Goal: Task Accomplishment & Management: Use online tool/utility

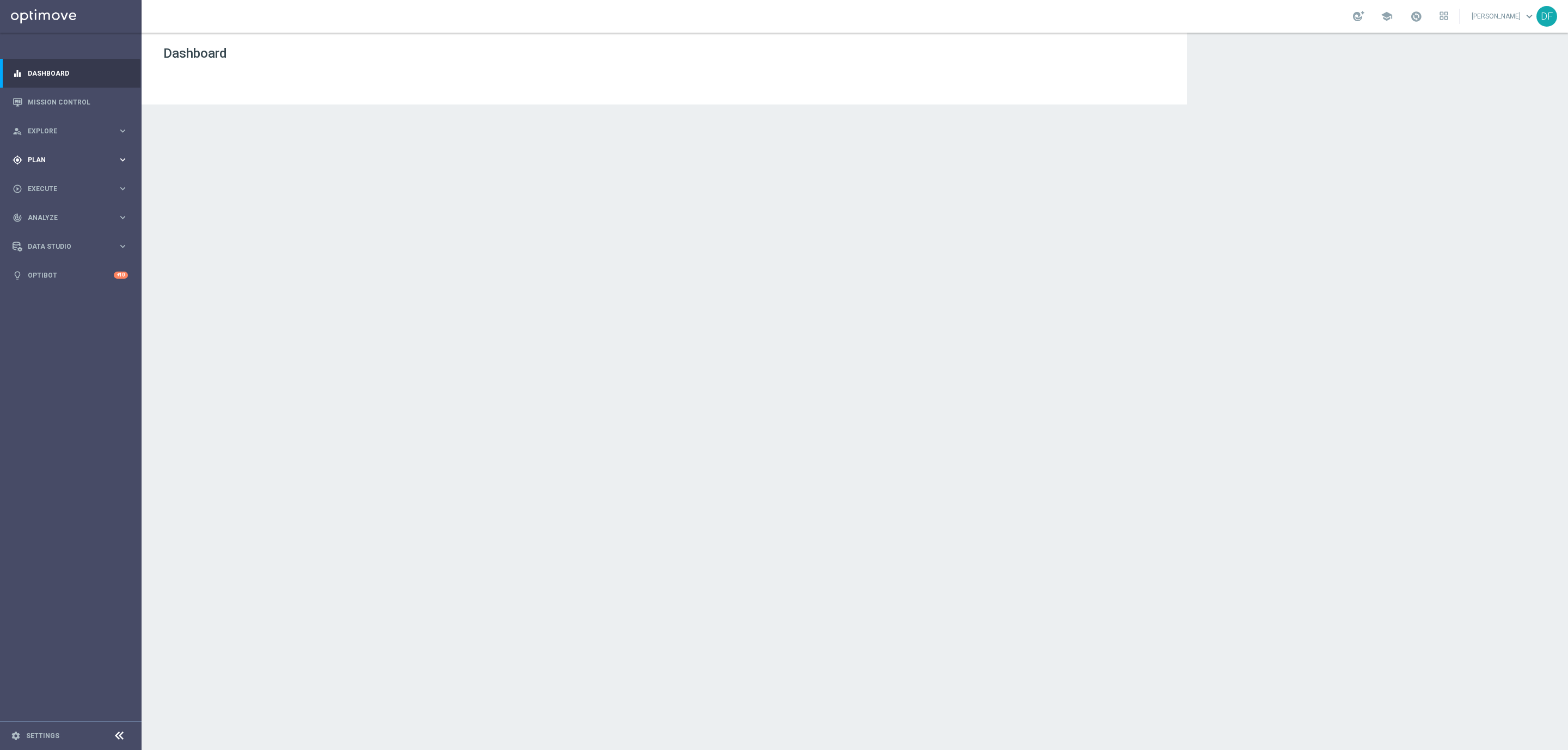
click at [41, 157] on span "Plan" at bounding box center [73, 160] width 90 height 7
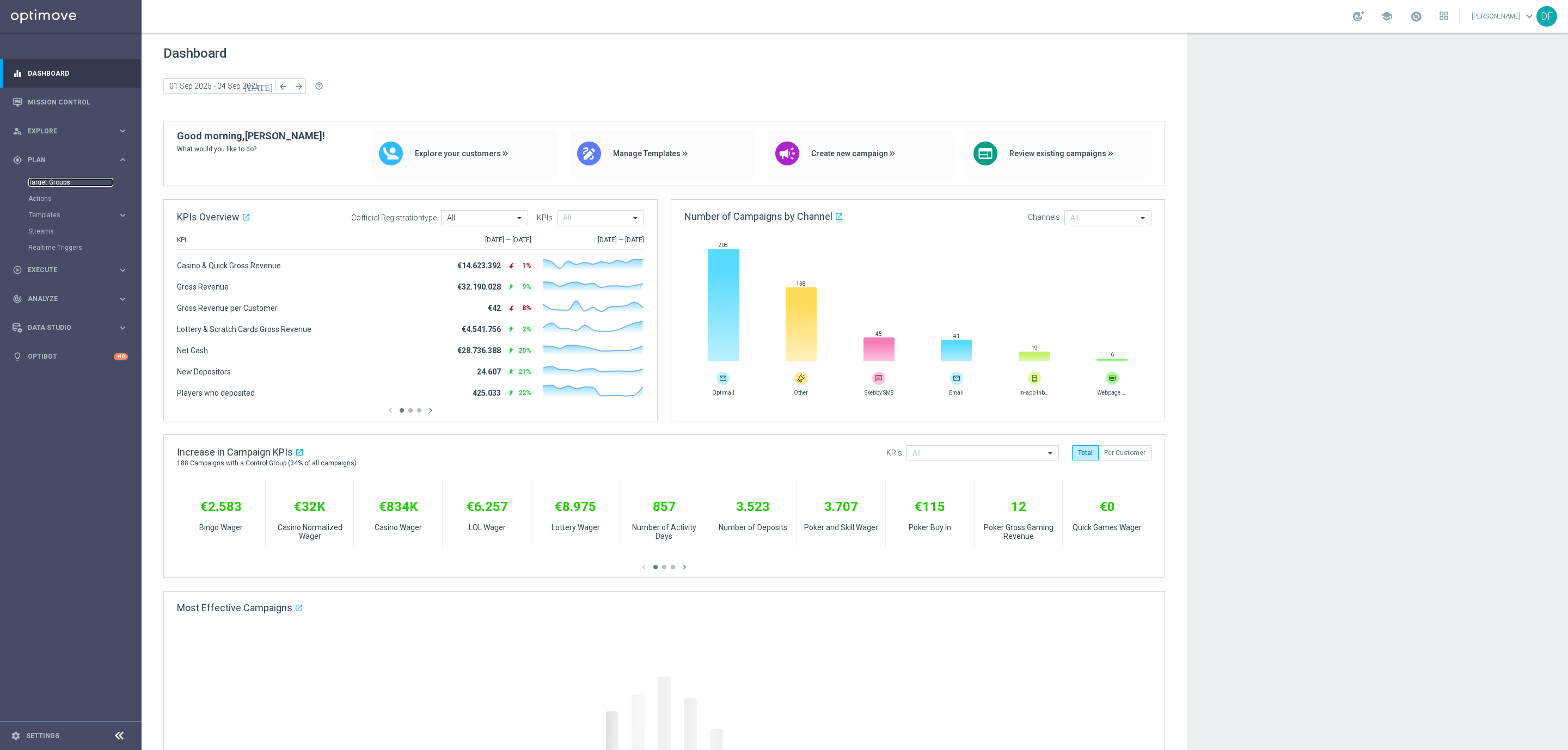
click at [48, 181] on link "Target Groups" at bounding box center [71, 182] width 85 height 8
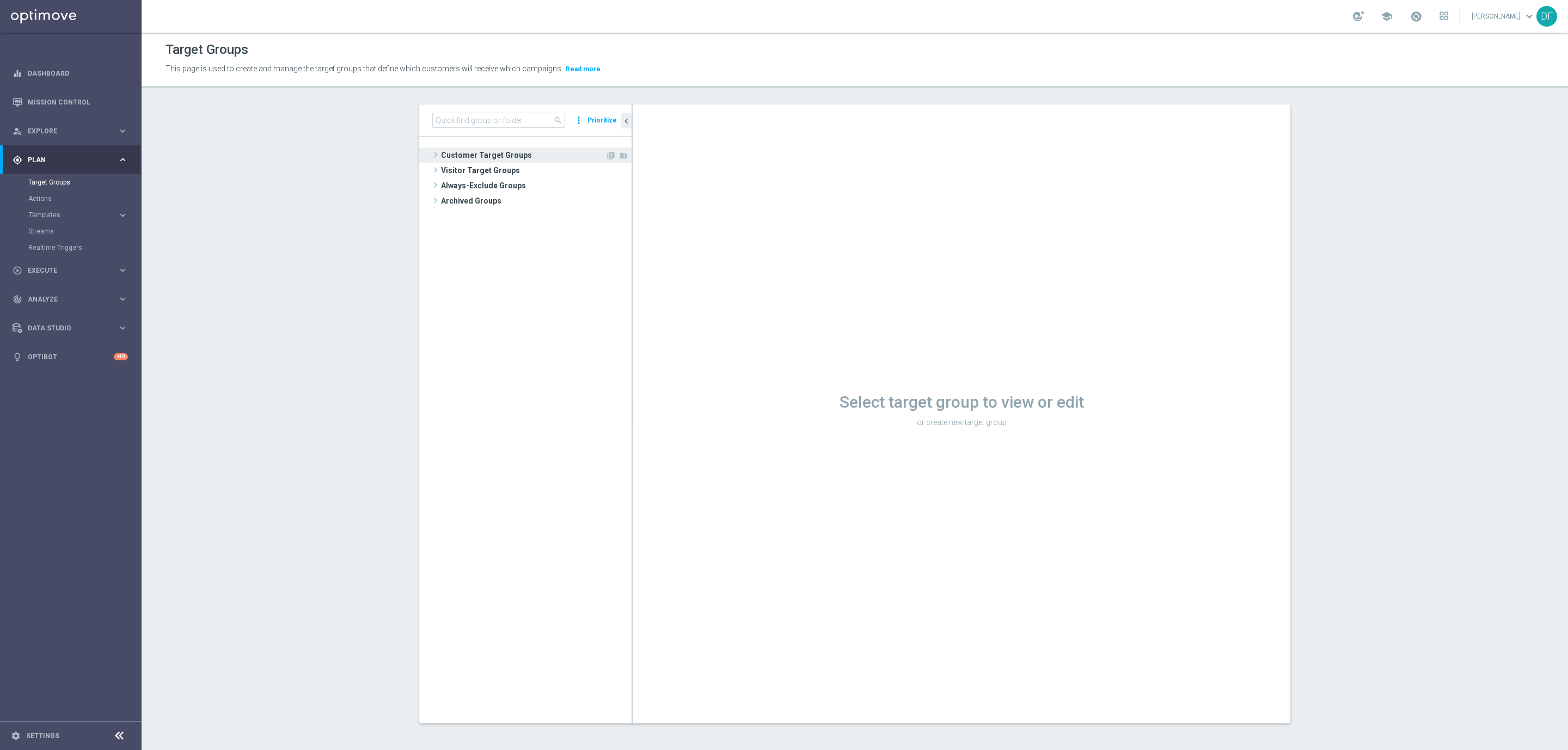
click at [470, 155] on span "Customer Target Groups" at bounding box center [523, 155] width 165 height 15
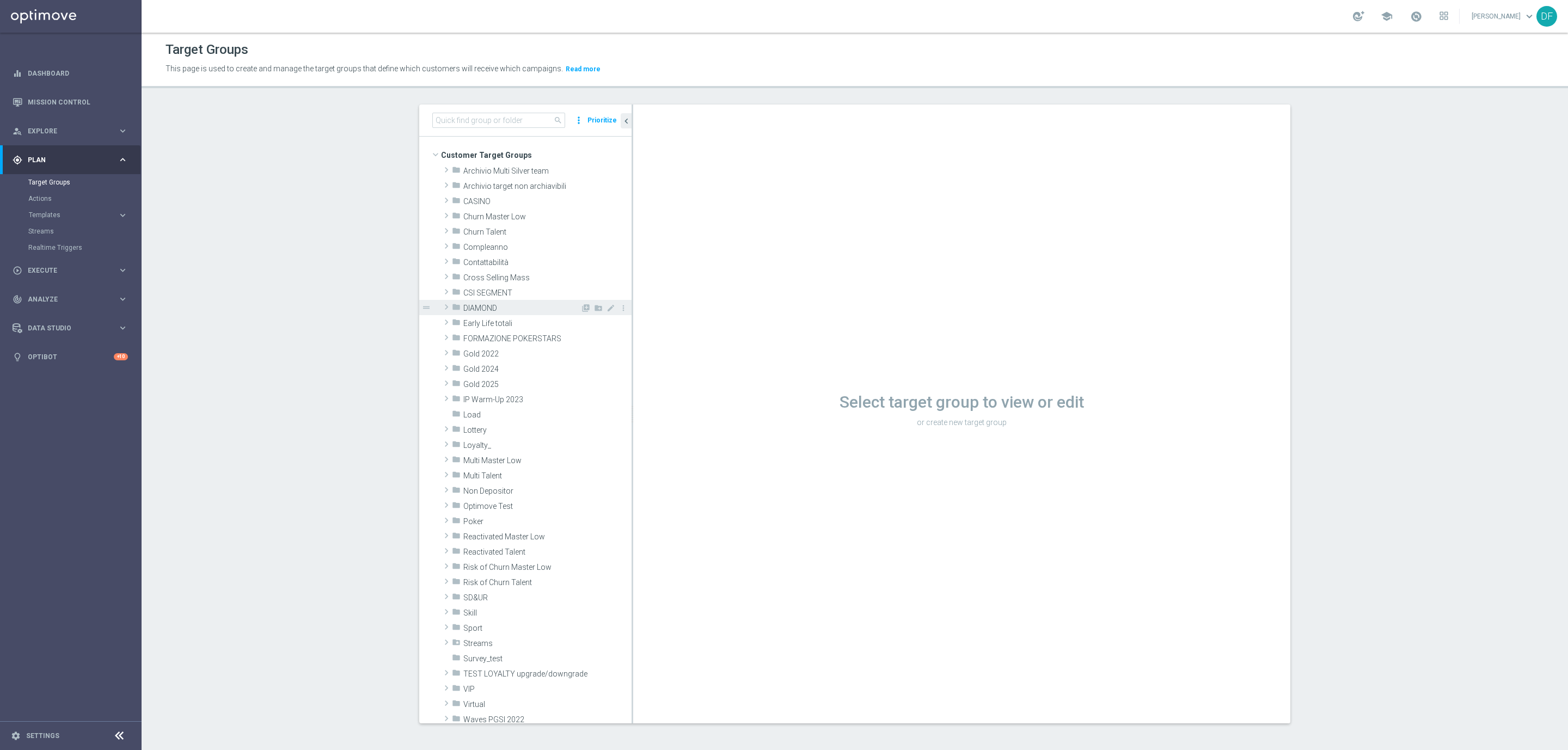
click at [483, 305] on span "DIAMOND" at bounding box center [521, 308] width 117 height 9
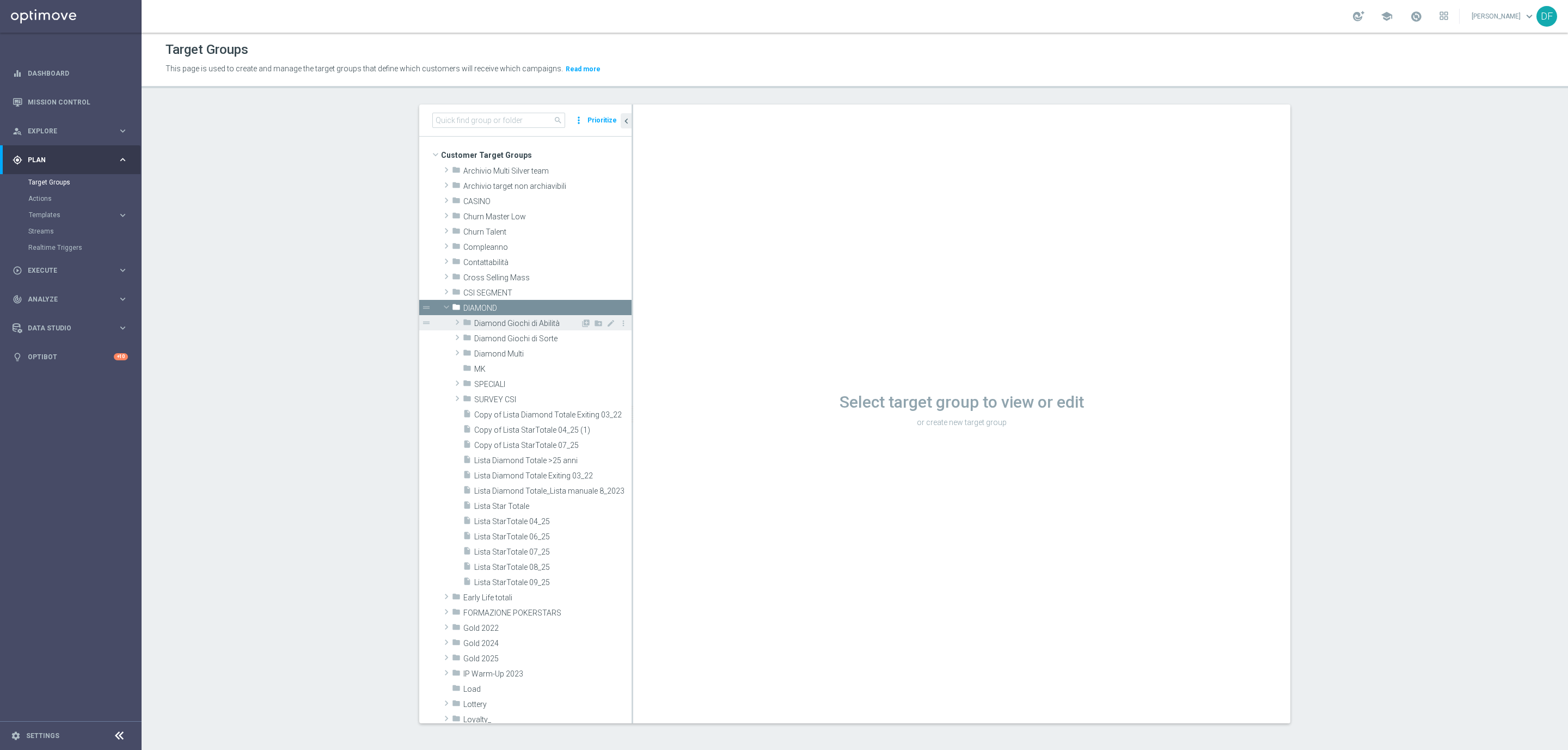
click at [526, 326] on span "Diamond Giochi di Abilità" at bounding box center [527, 324] width 106 height 9
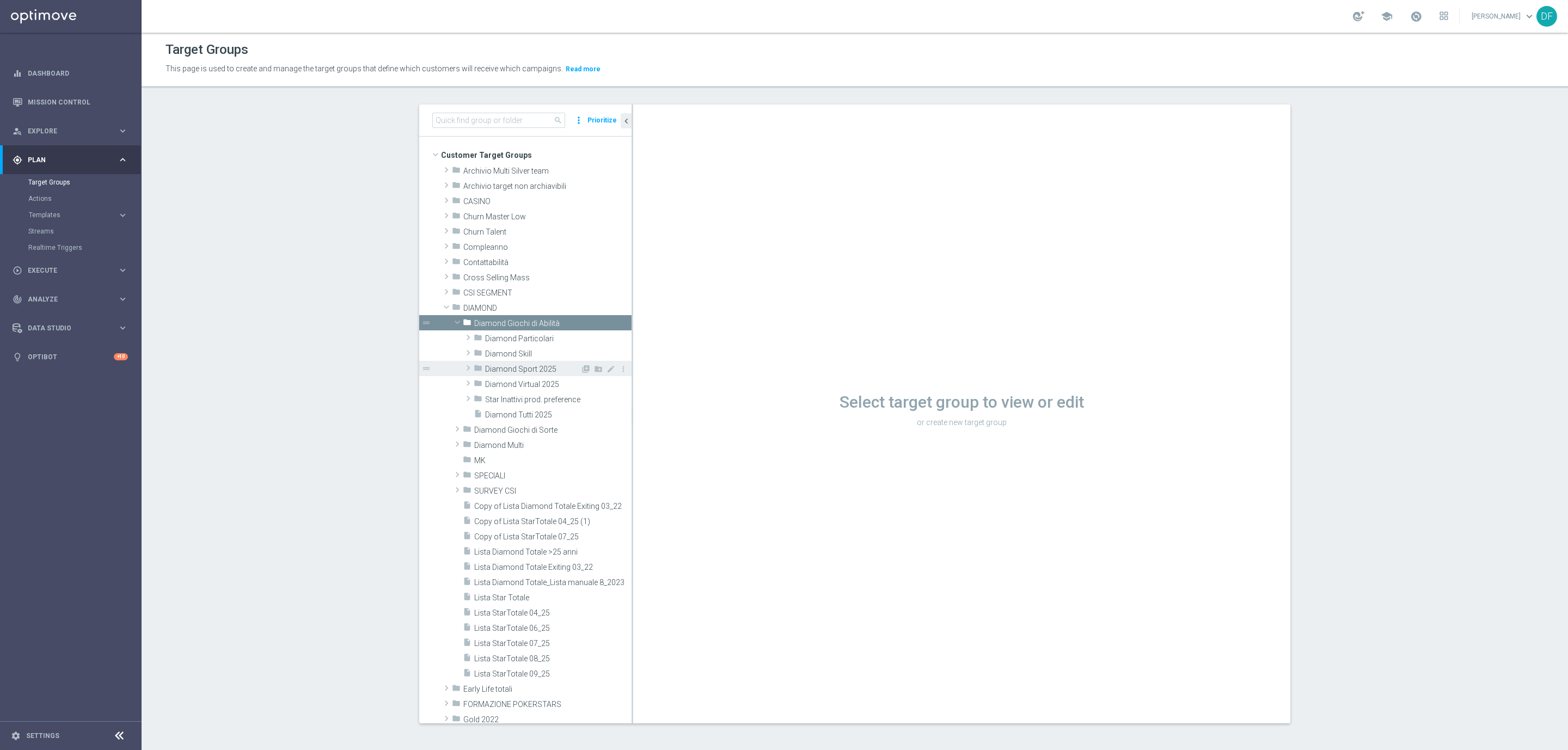
click at [526, 367] on span "Diamond Sport 2025" at bounding box center [533, 369] width 95 height 9
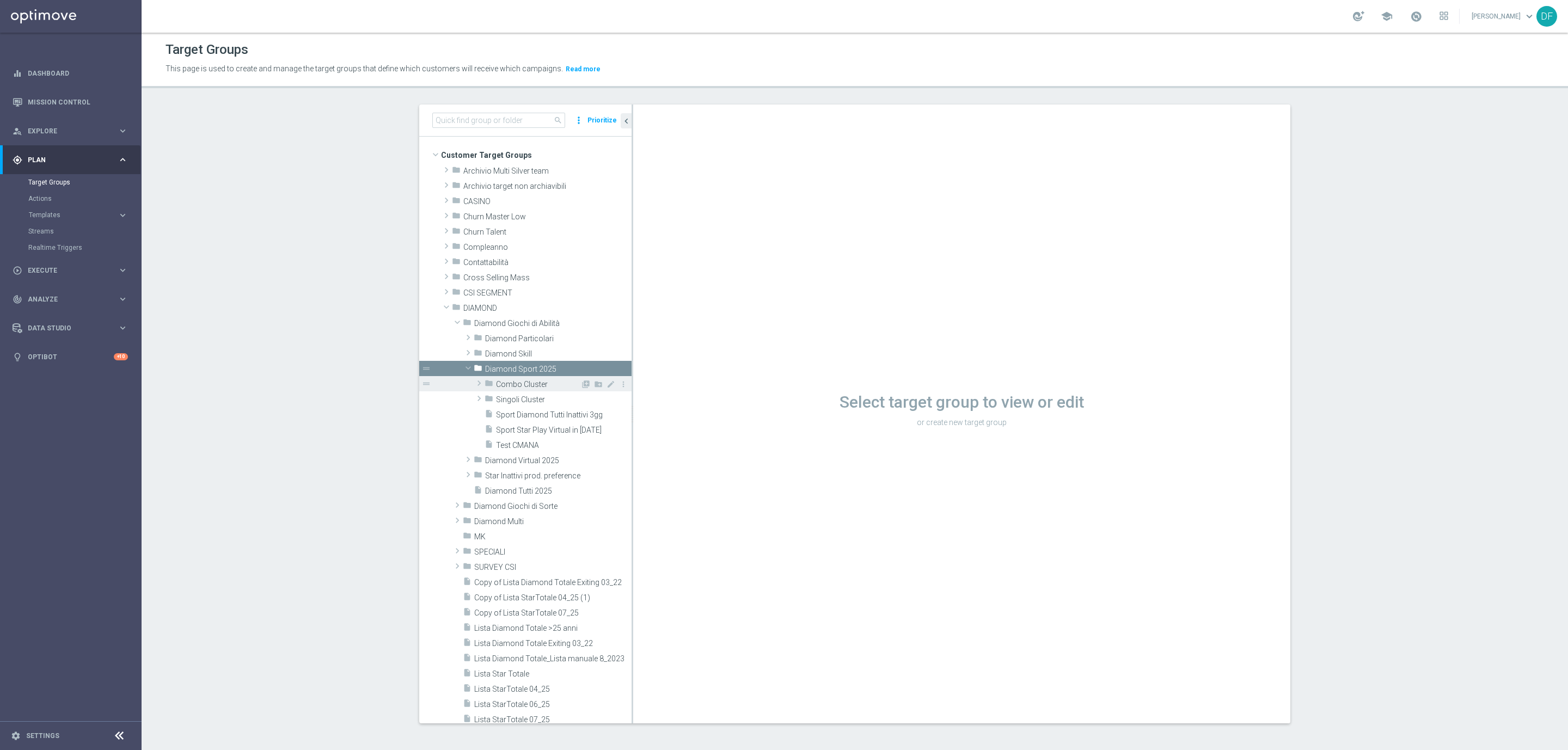
click at [535, 388] on span "Combo Cluster" at bounding box center [537, 384] width 84 height 9
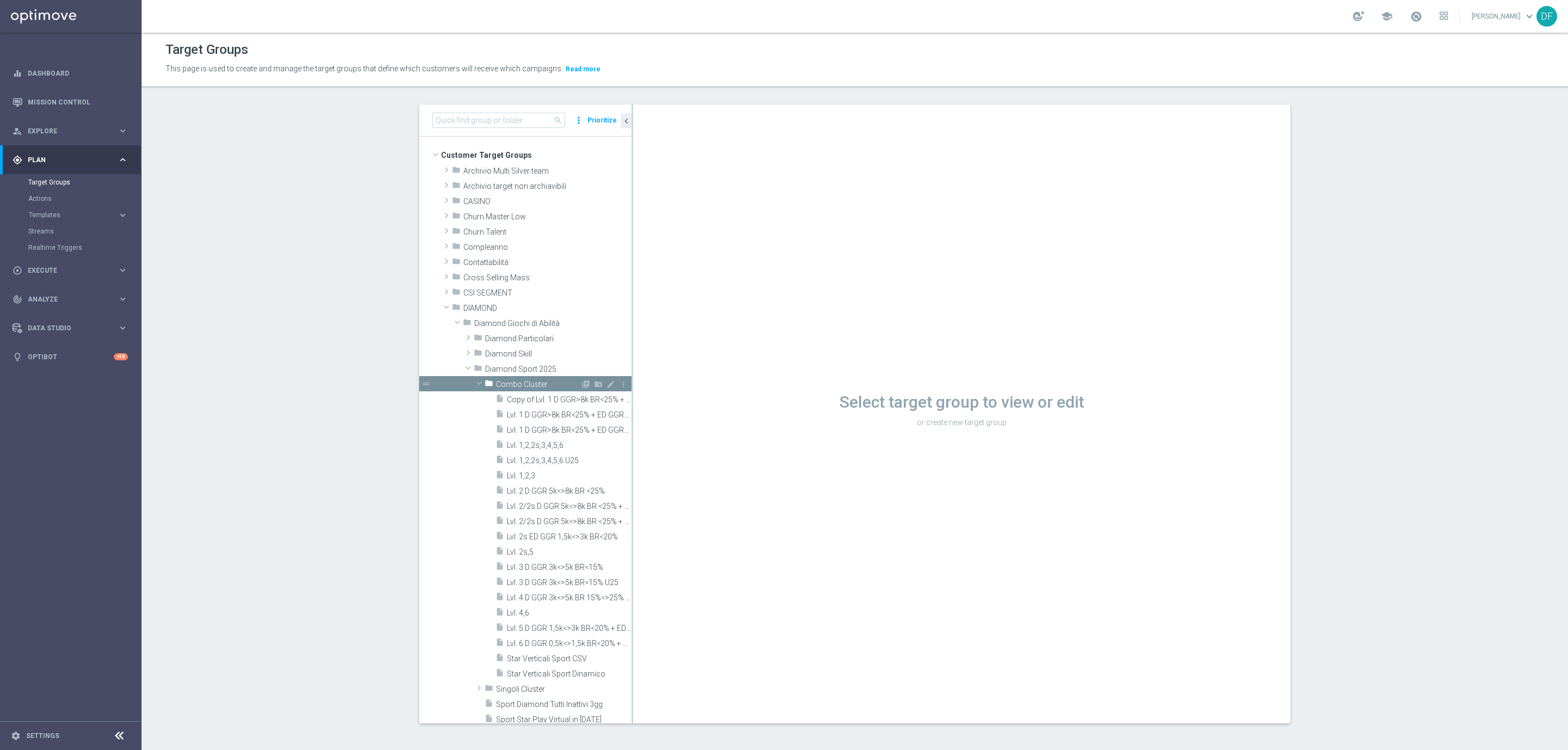
click at [535, 388] on span "Combo Cluster" at bounding box center [537, 384] width 84 height 9
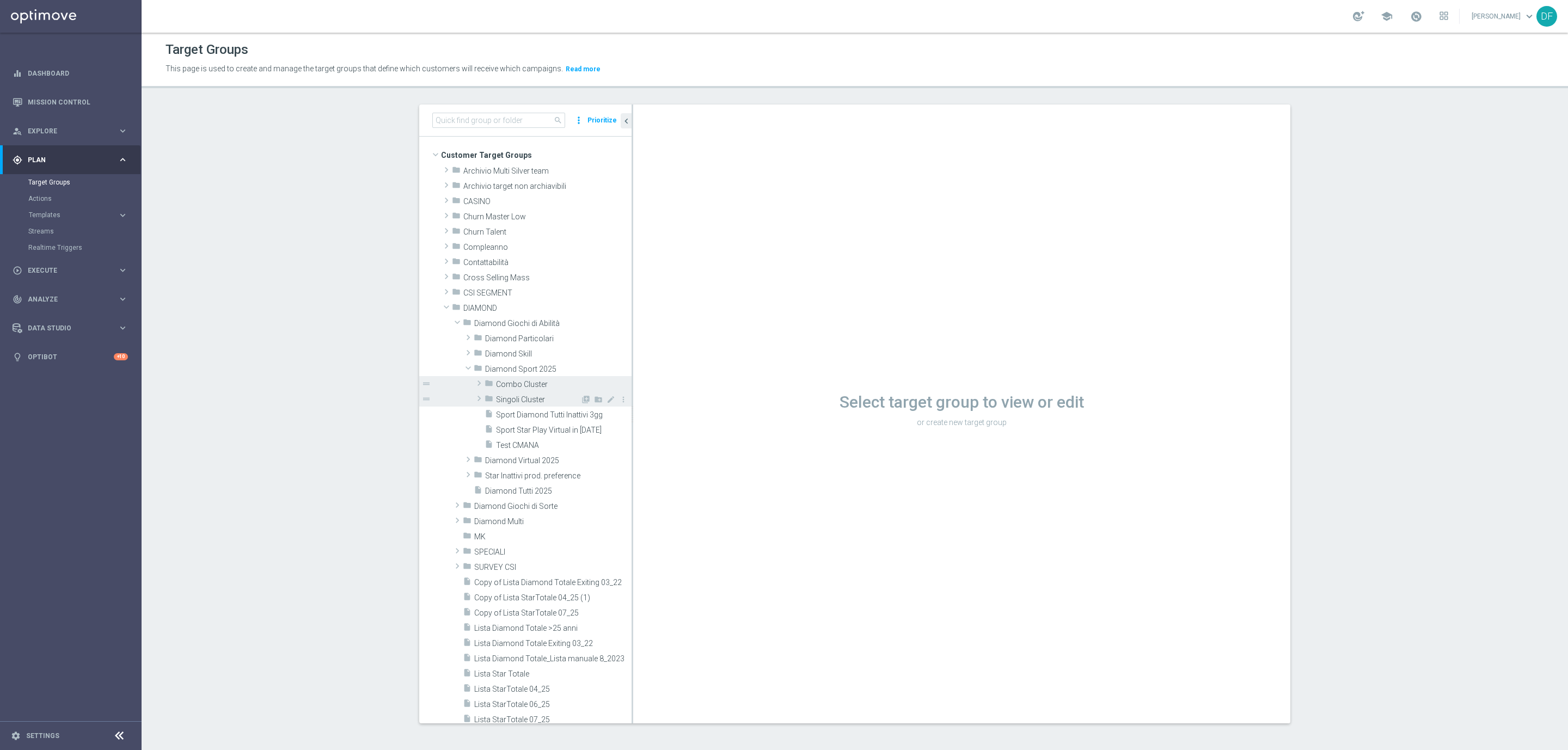
click at [528, 398] on span "Singoli Cluster" at bounding box center [537, 399] width 84 height 9
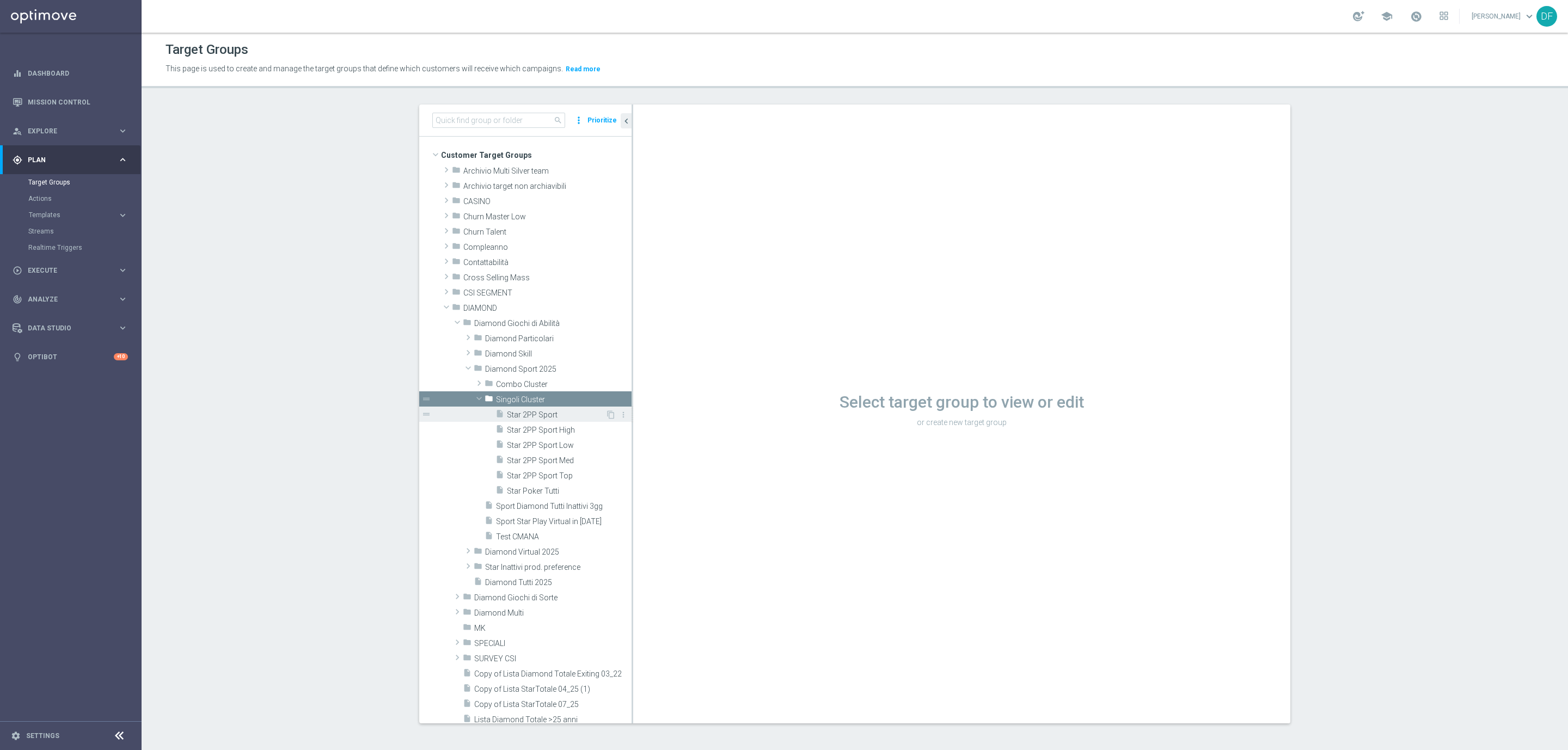
click at [549, 413] on span "Star 2PP Sport" at bounding box center [556, 415] width 99 height 9
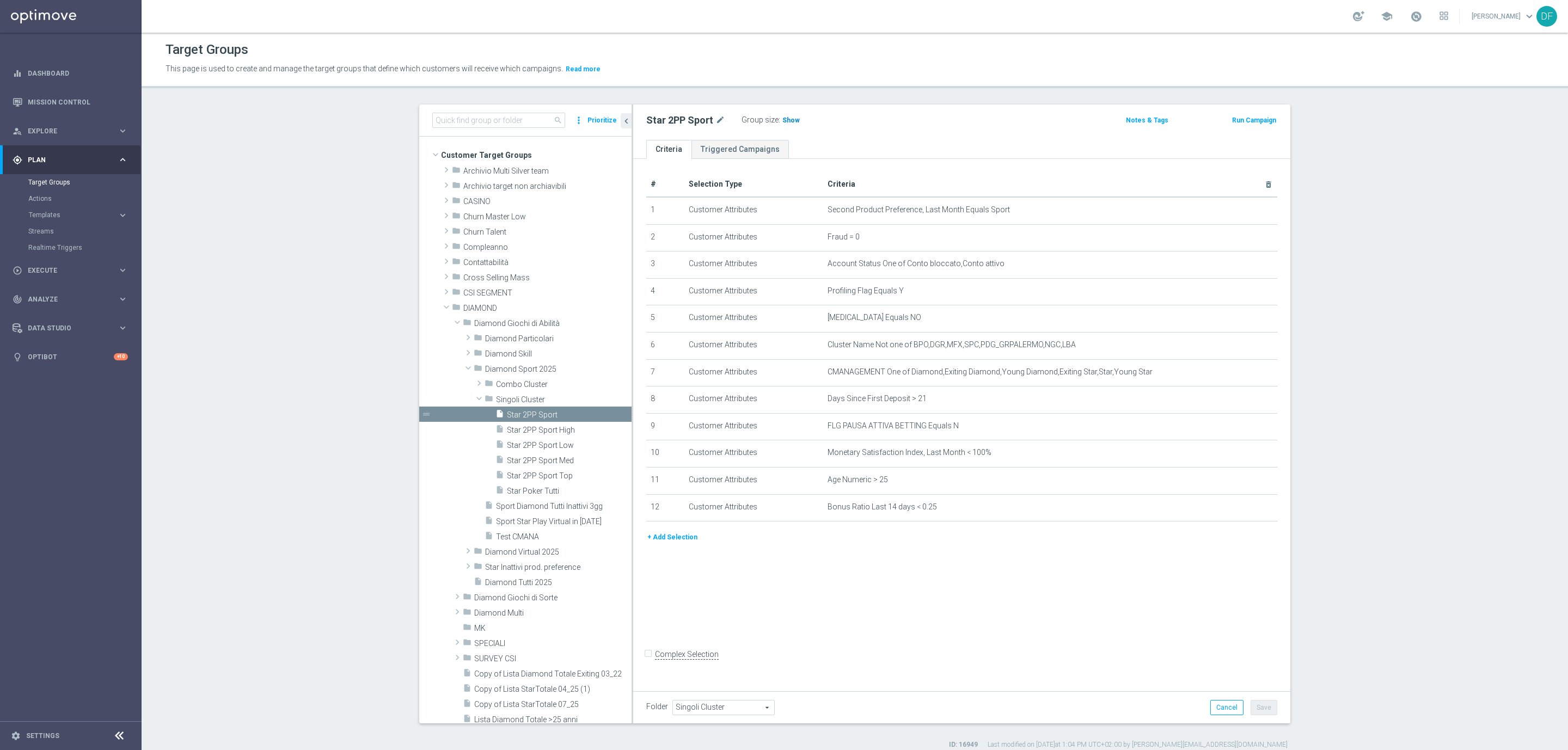
click at [786, 118] on span "Show" at bounding box center [791, 120] width 18 height 8
click at [1415, 15] on span at bounding box center [1416, 16] width 12 height 12
click at [1418, 228] on section "search more_vert Prioritize Customer Target Groups library_add create_new_folder" at bounding box center [855, 427] width 1426 height 645
click at [1416, 14] on span at bounding box center [1416, 16] width 12 height 12
click at [473, 396] on span at bounding box center [479, 398] width 13 height 11
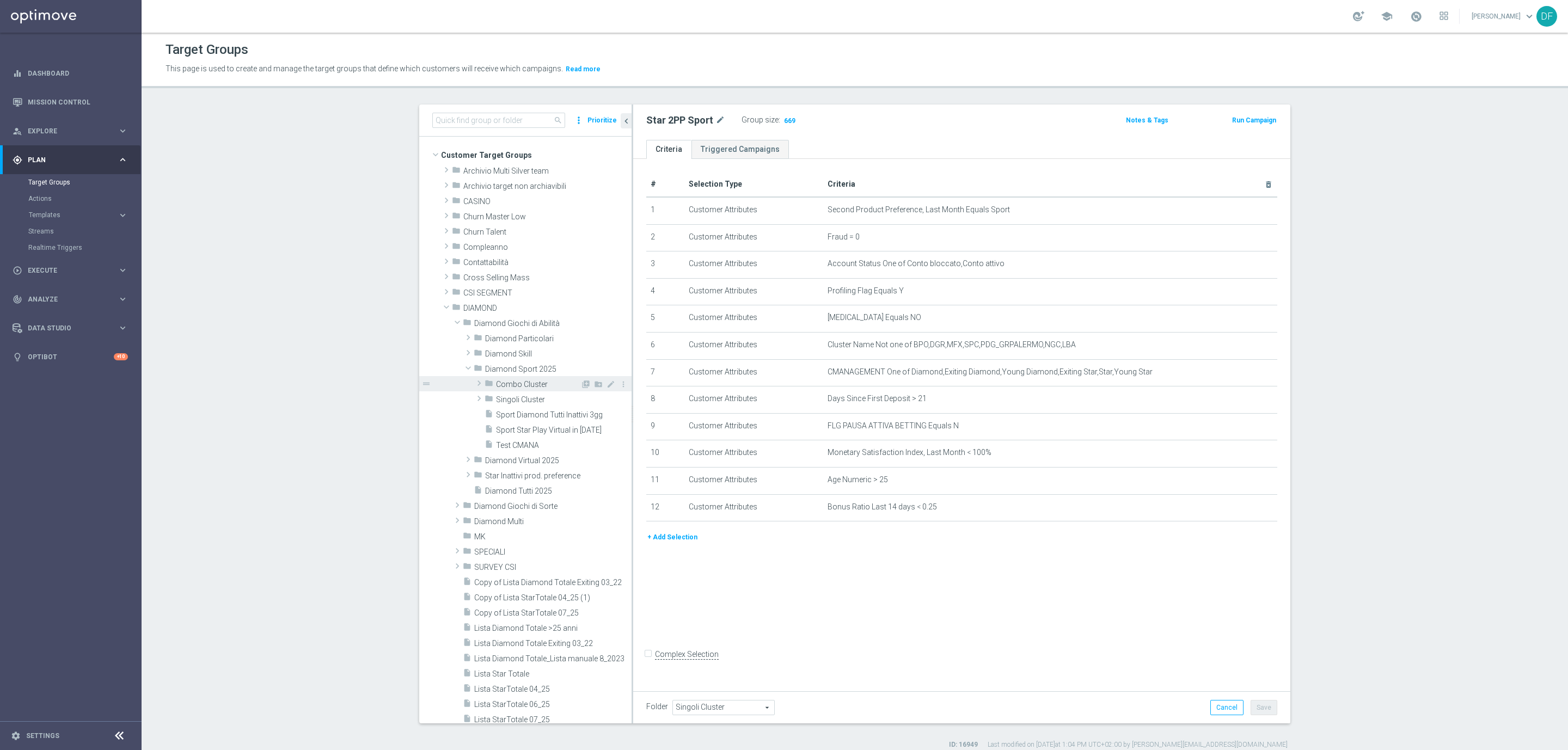
click at [473, 383] on span at bounding box center [479, 383] width 11 height 13
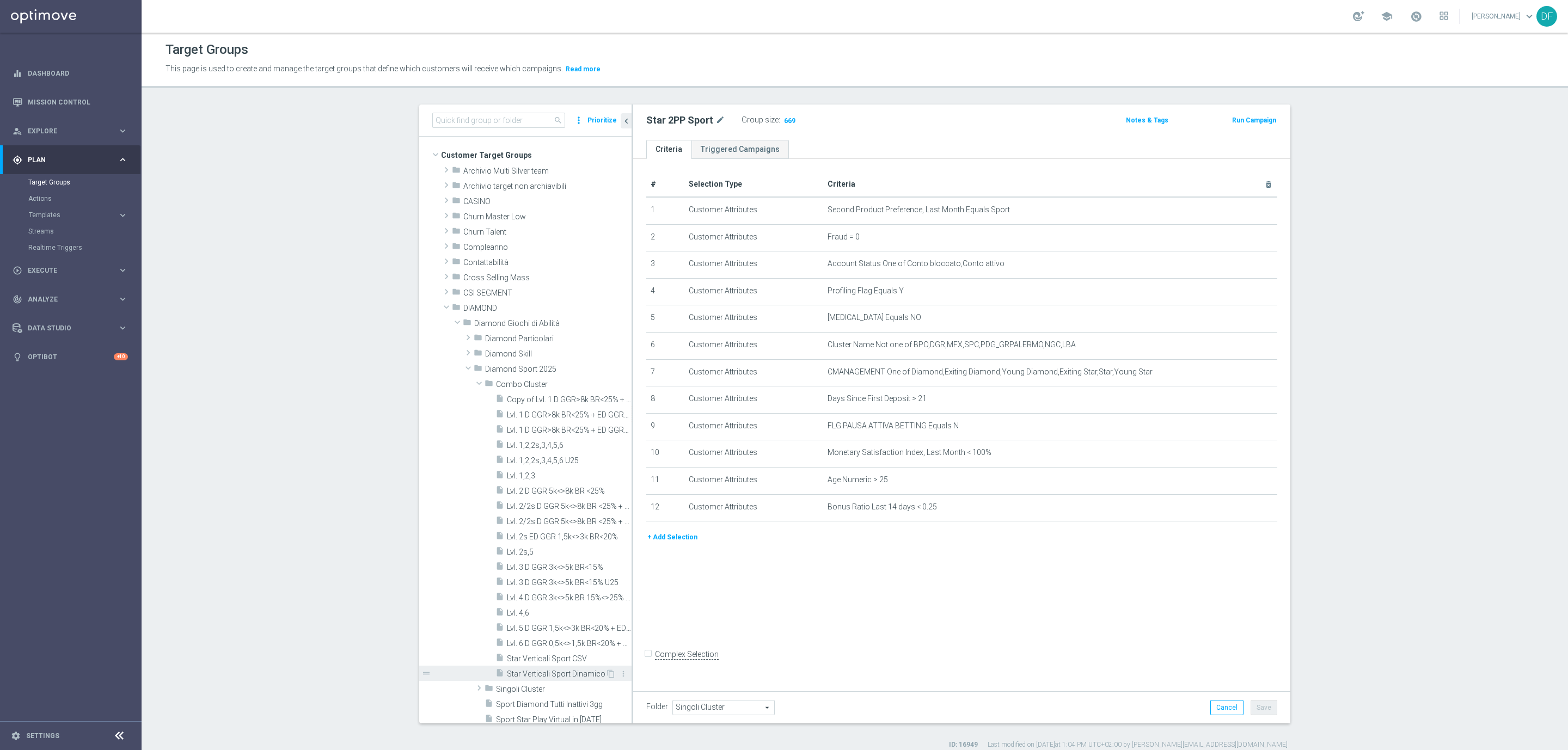
click at [564, 669] on span "Star Verticali Sport Dinamico" at bounding box center [556, 674] width 99 height 9
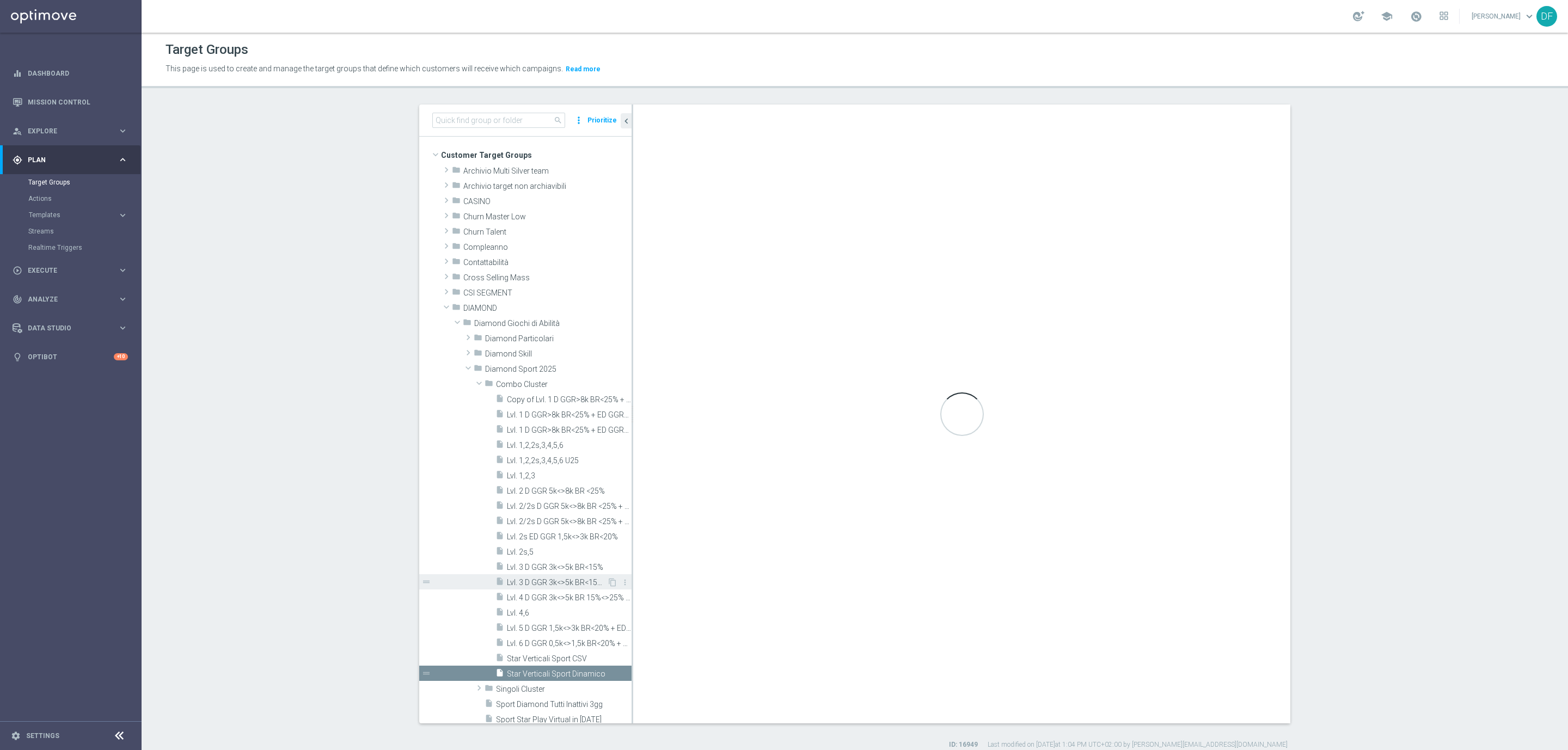
checkbox input "true"
type input "Combo Cluster"
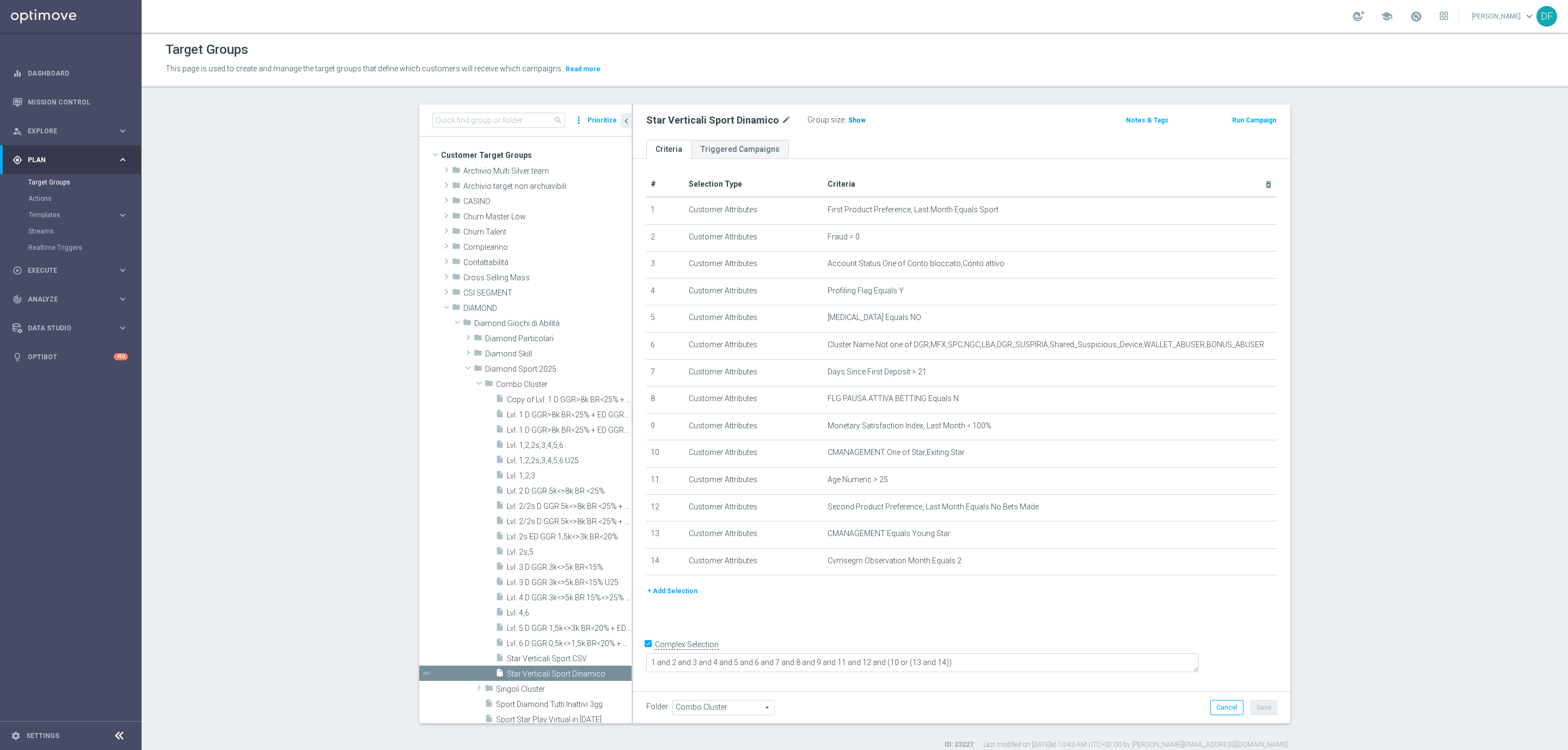
click at [850, 119] on span "Show" at bounding box center [857, 120] width 18 height 8
click at [1416, 18] on span at bounding box center [1416, 16] width 12 height 12
click at [1415, 168] on section "search more_vert Prioritize Customer Target Groups library_add create_new_folder" at bounding box center [855, 427] width 1426 height 645
click at [1356, 15] on div at bounding box center [1359, 16] width 12 height 10
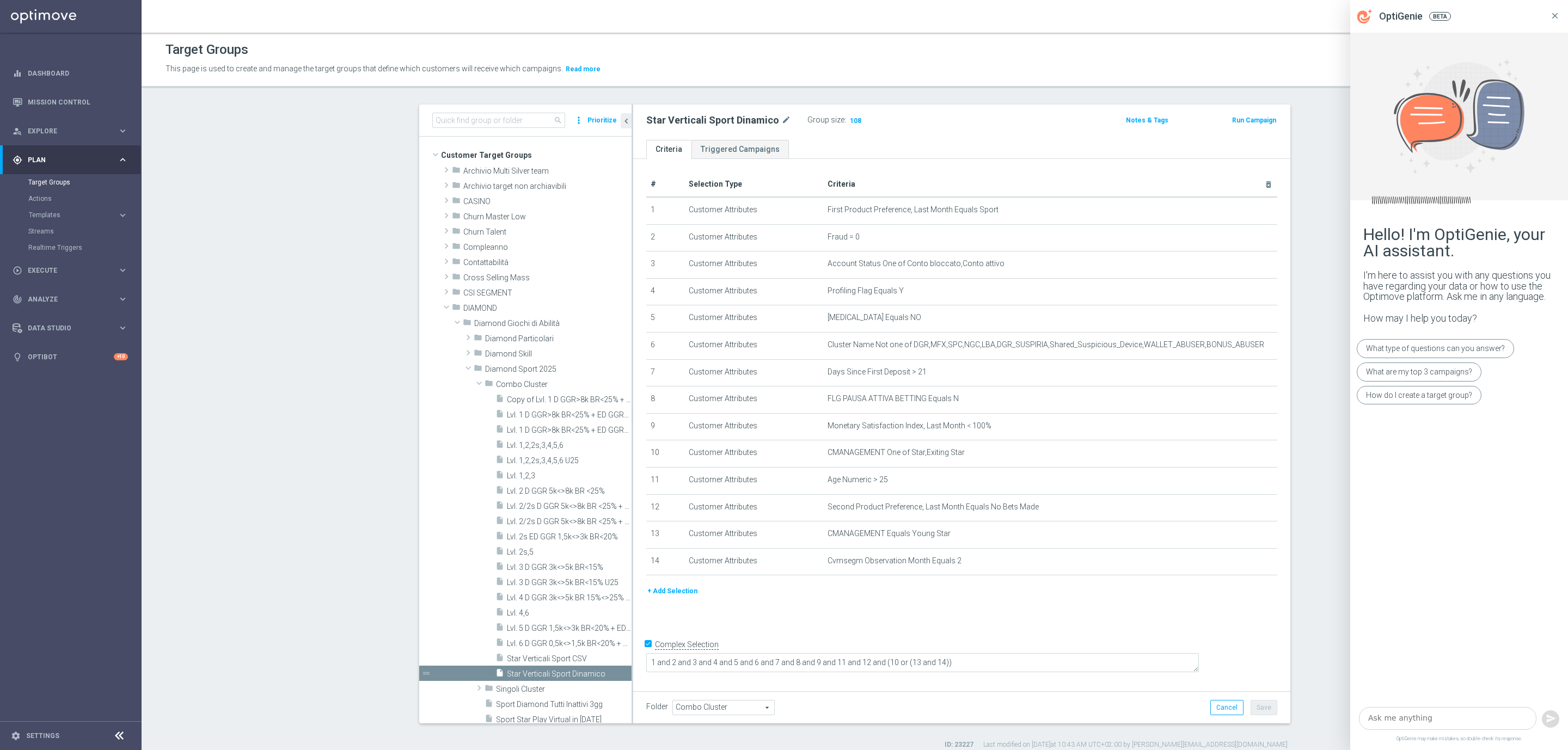
click at [1556, 11] on icon at bounding box center [1554, 16] width 10 height 10
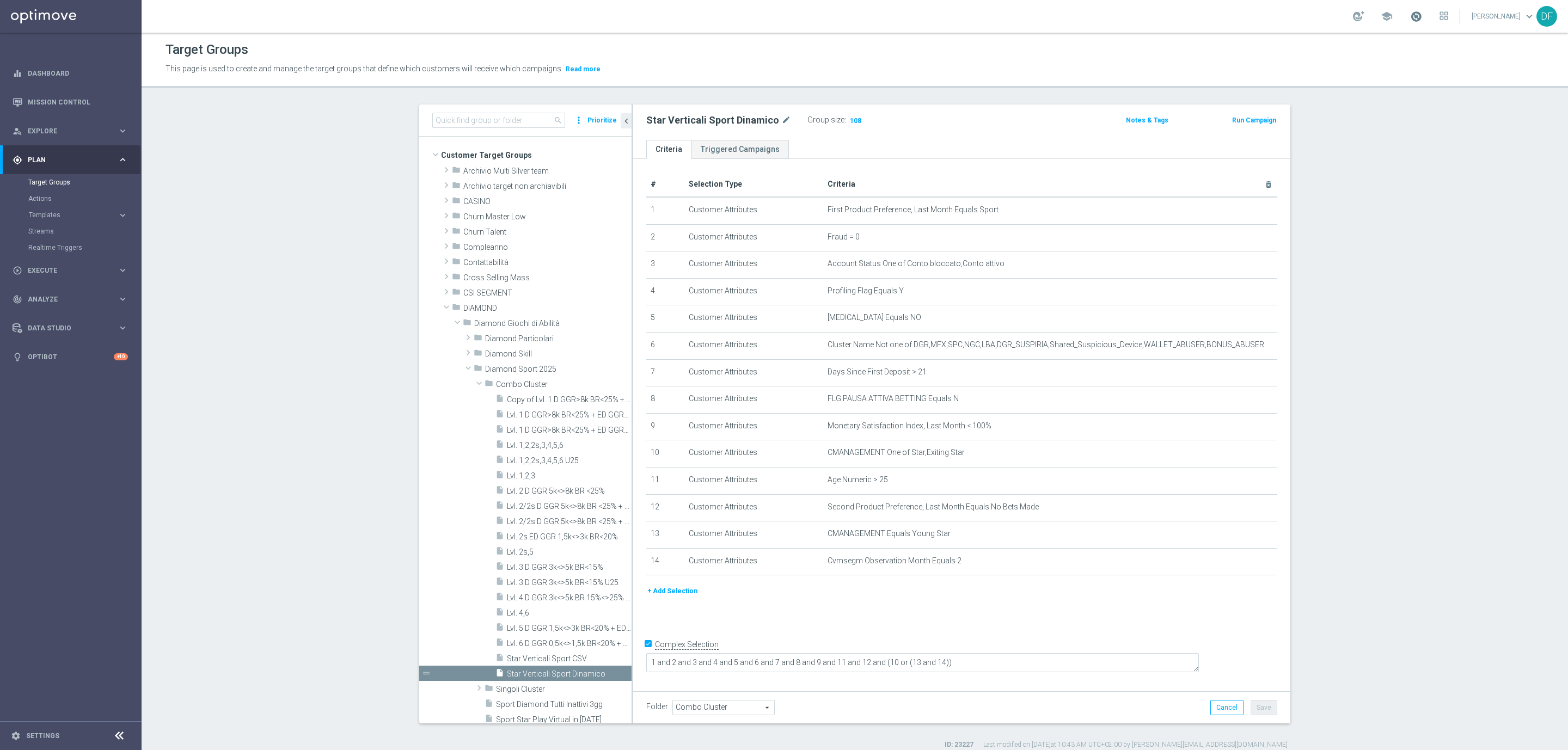
click at [1420, 18] on span at bounding box center [1416, 16] width 12 height 12
click at [50, 183] on link "Target Groups" at bounding box center [71, 182] width 85 height 8
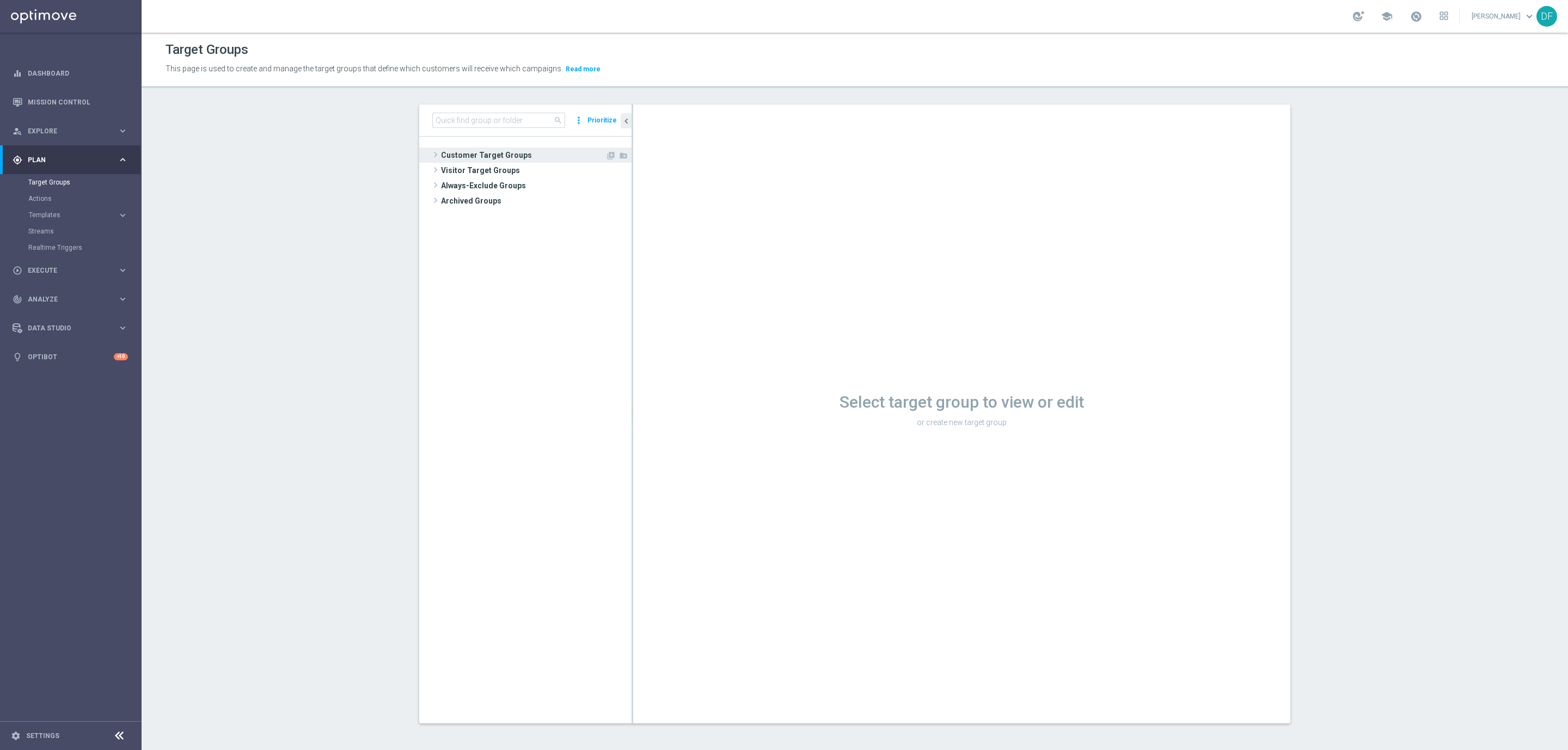
click at [473, 157] on span "Customer Target Groups" at bounding box center [523, 155] width 165 height 15
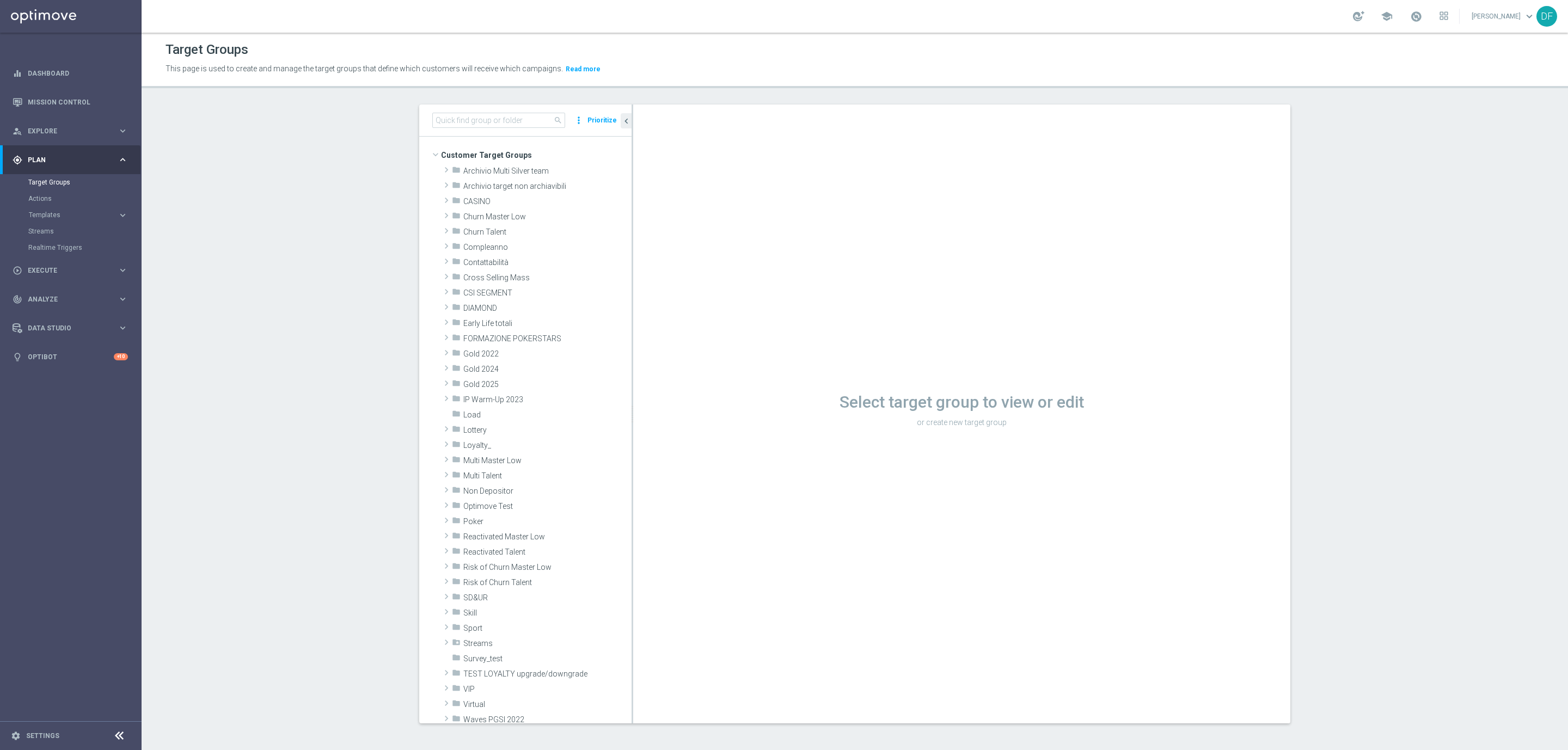
click at [1422, 12] on link at bounding box center [1416, 17] width 14 height 18
click at [1410, 14] on span at bounding box center [1416, 16] width 12 height 12
click at [488, 305] on span "DIAMOND" at bounding box center [521, 308] width 117 height 9
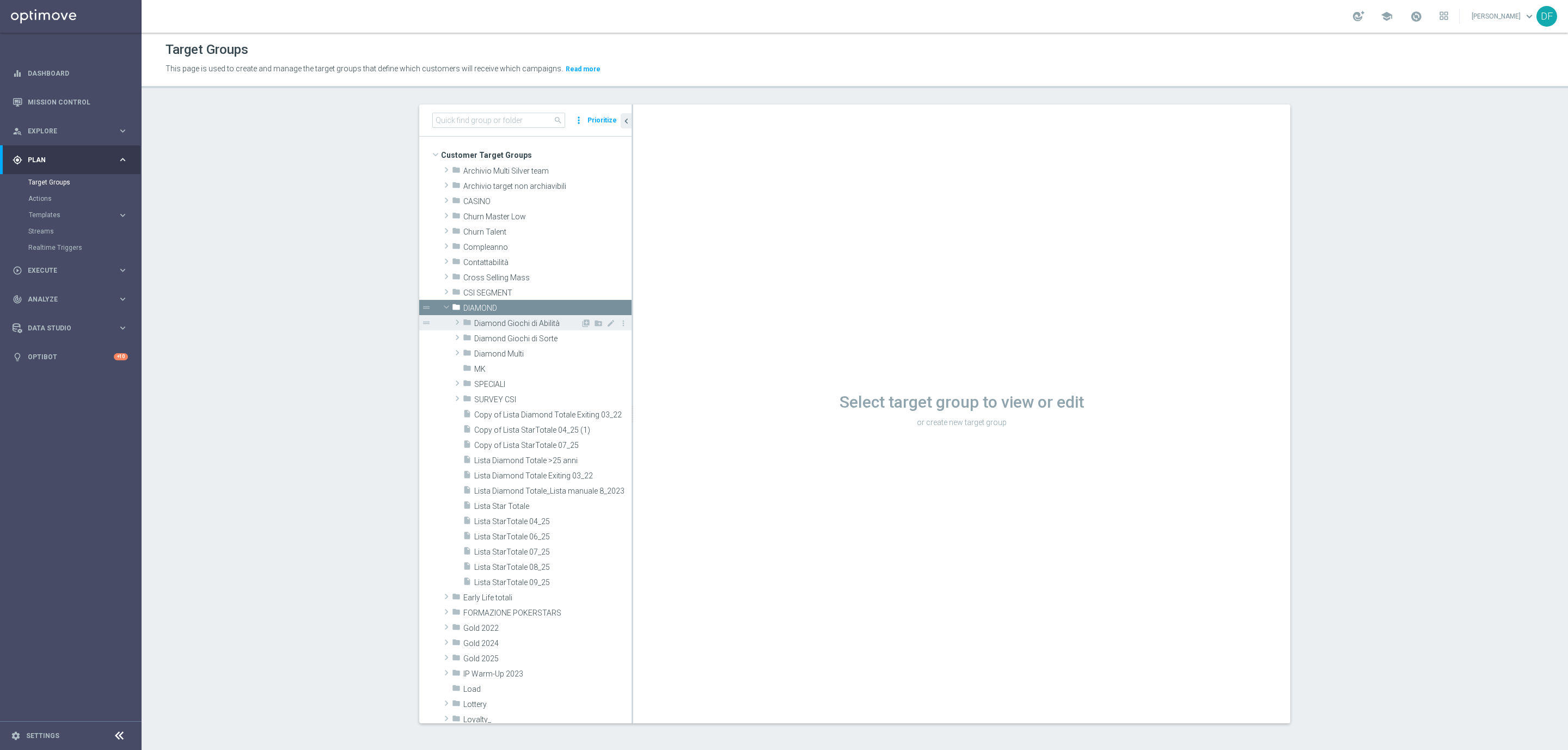
click at [494, 322] on span "Diamond Giochi di Abilità" at bounding box center [527, 324] width 106 height 9
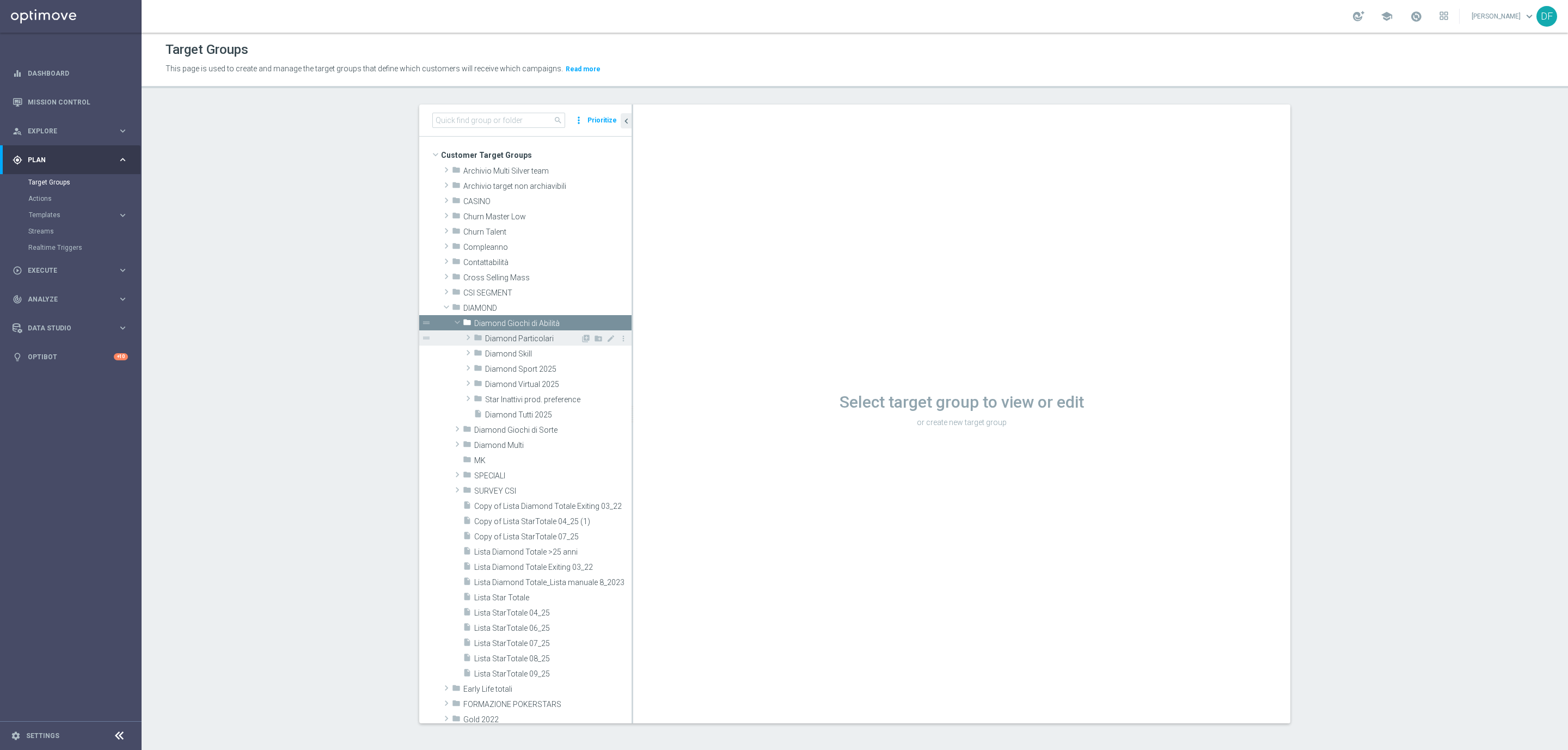
click at [503, 337] on span "Diamond Particolari" at bounding box center [533, 339] width 95 height 9
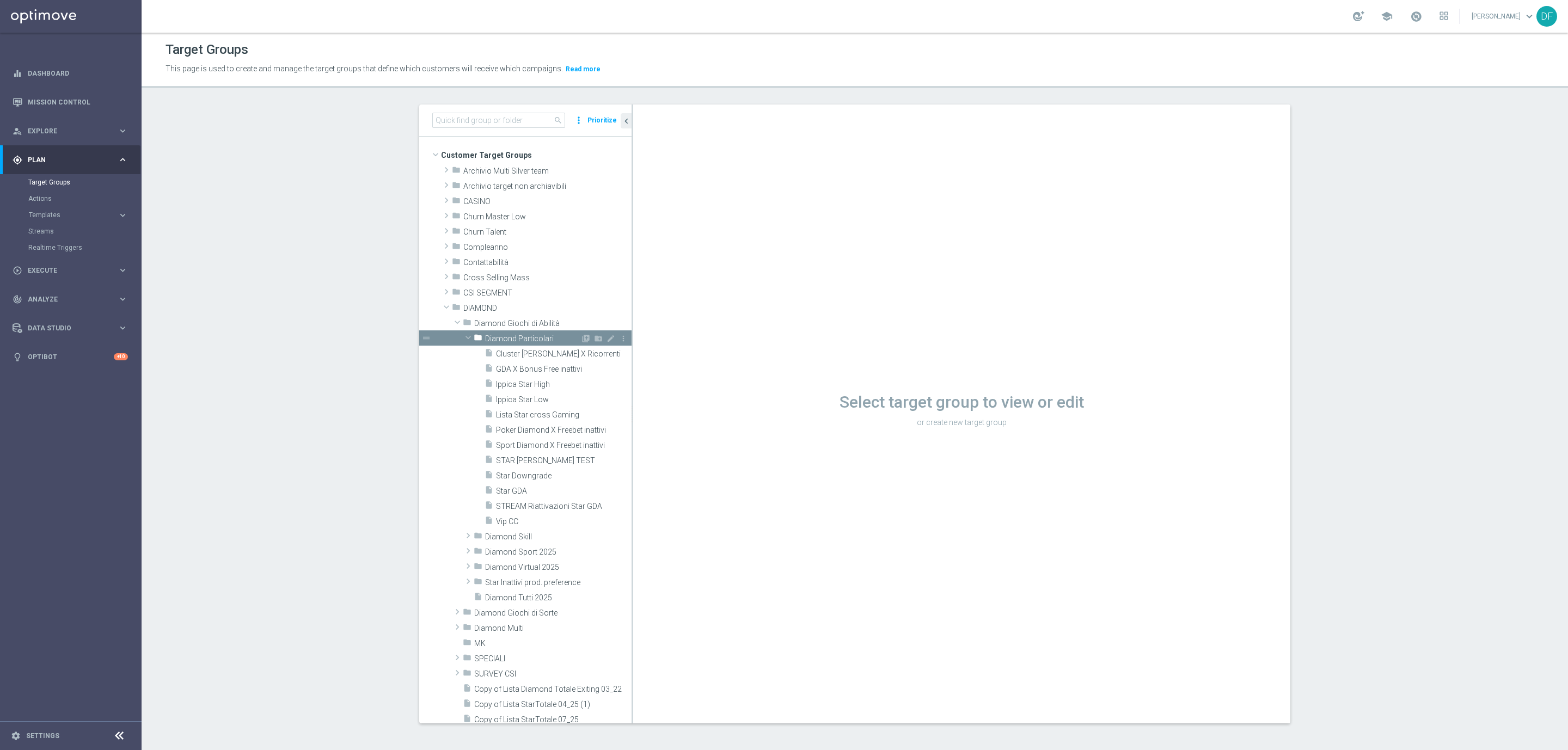
click at [462, 335] on span at bounding box center [468, 337] width 13 height 11
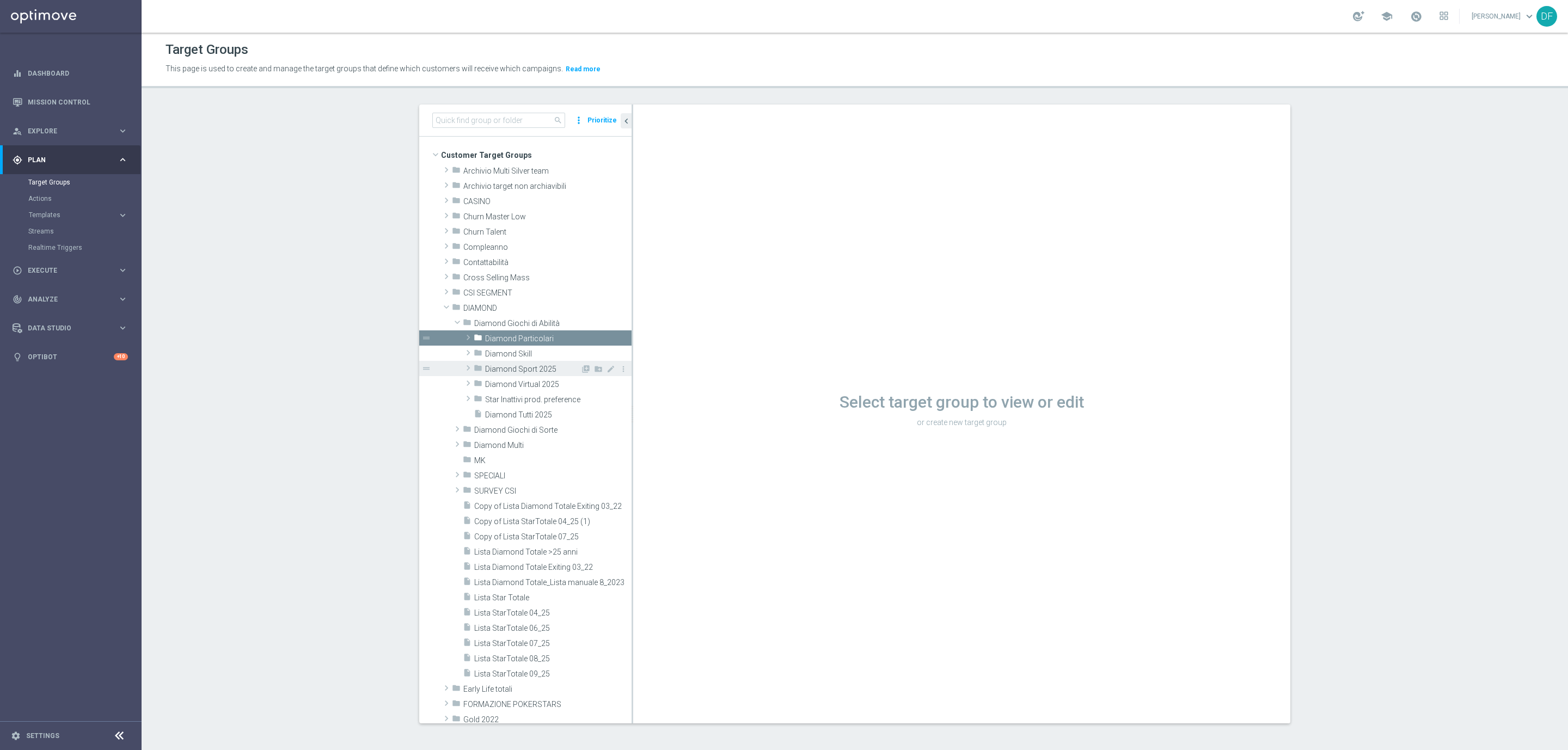
click at [463, 363] on span at bounding box center [468, 368] width 11 height 13
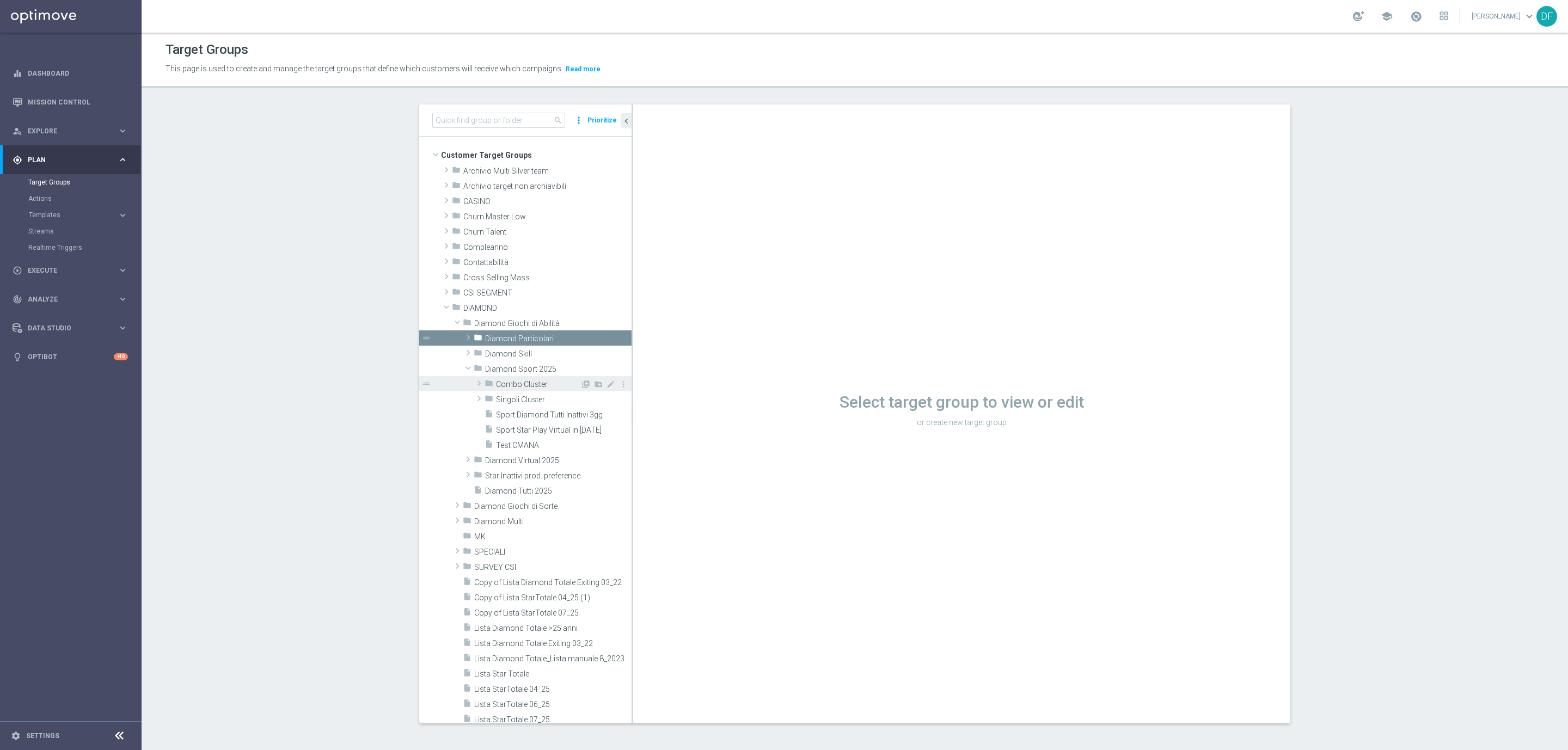
click at [474, 383] on span at bounding box center [479, 383] width 11 height 13
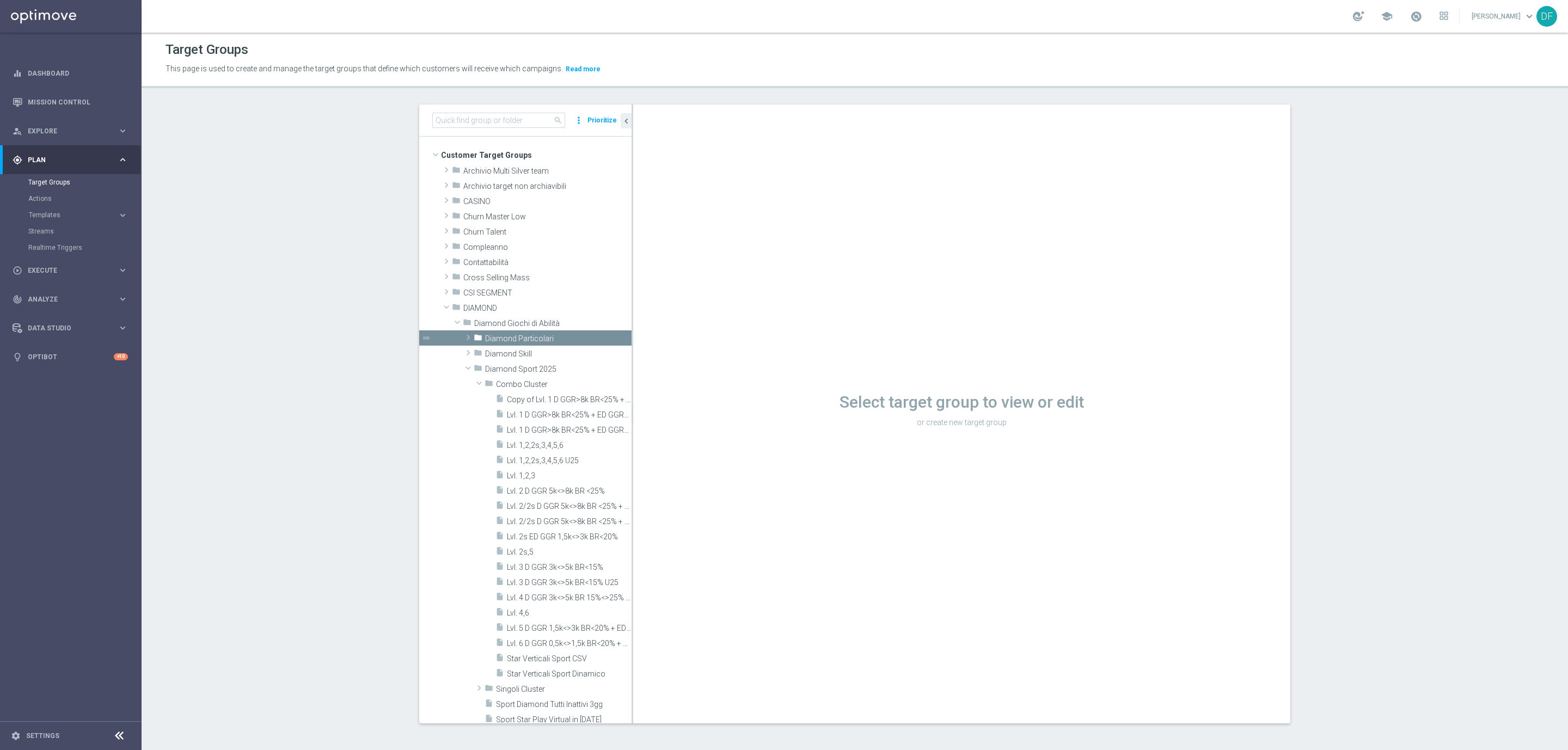
click at [252, 353] on section "search more_vert Prioritize Customer Target Groups library_add create_new_folder" at bounding box center [855, 422] width 1426 height 636
click at [1416, 15] on span at bounding box center [1416, 16] width 12 height 12
click at [57, 183] on link "Target Groups" at bounding box center [71, 182] width 85 height 8
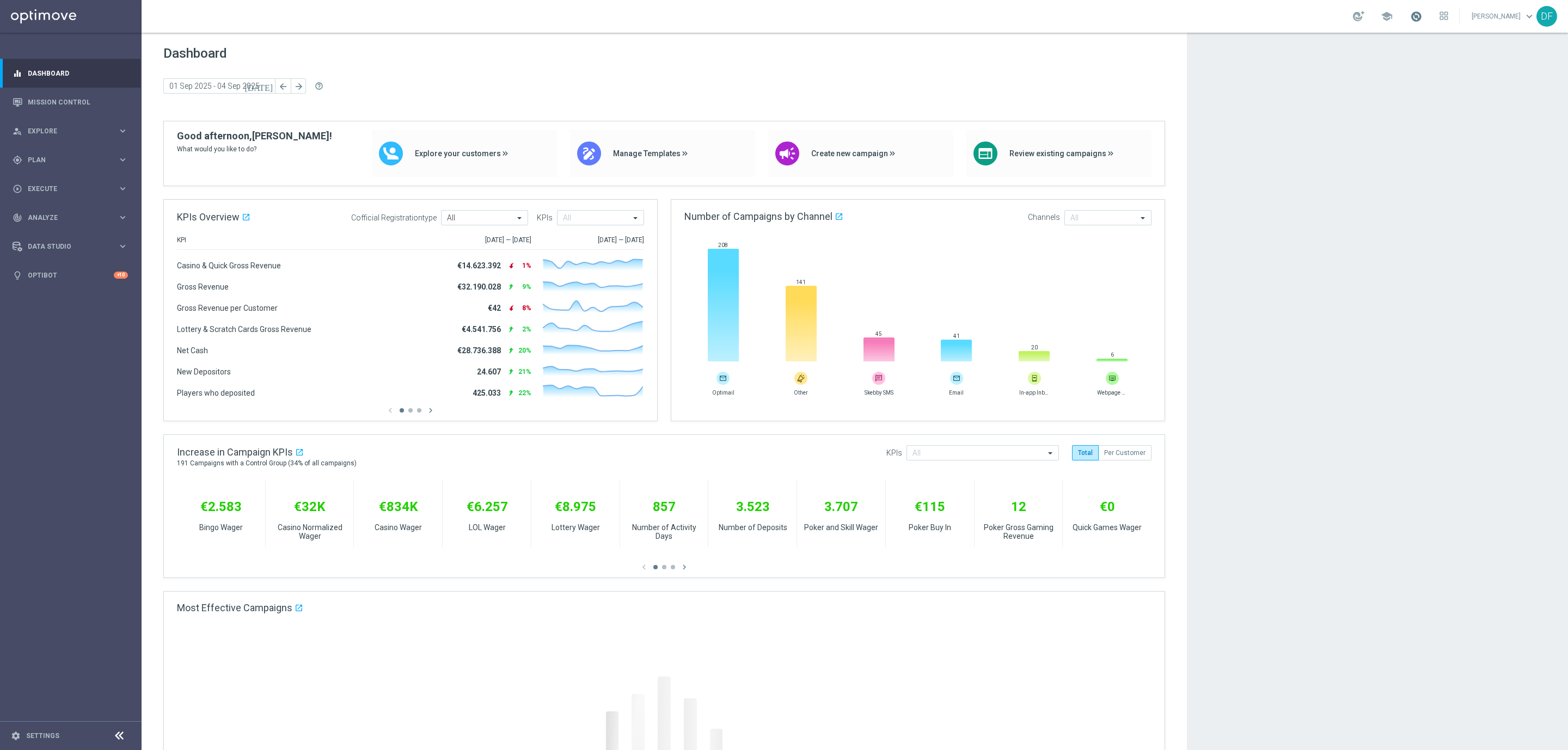
click at [1418, 14] on span at bounding box center [1416, 16] width 12 height 12
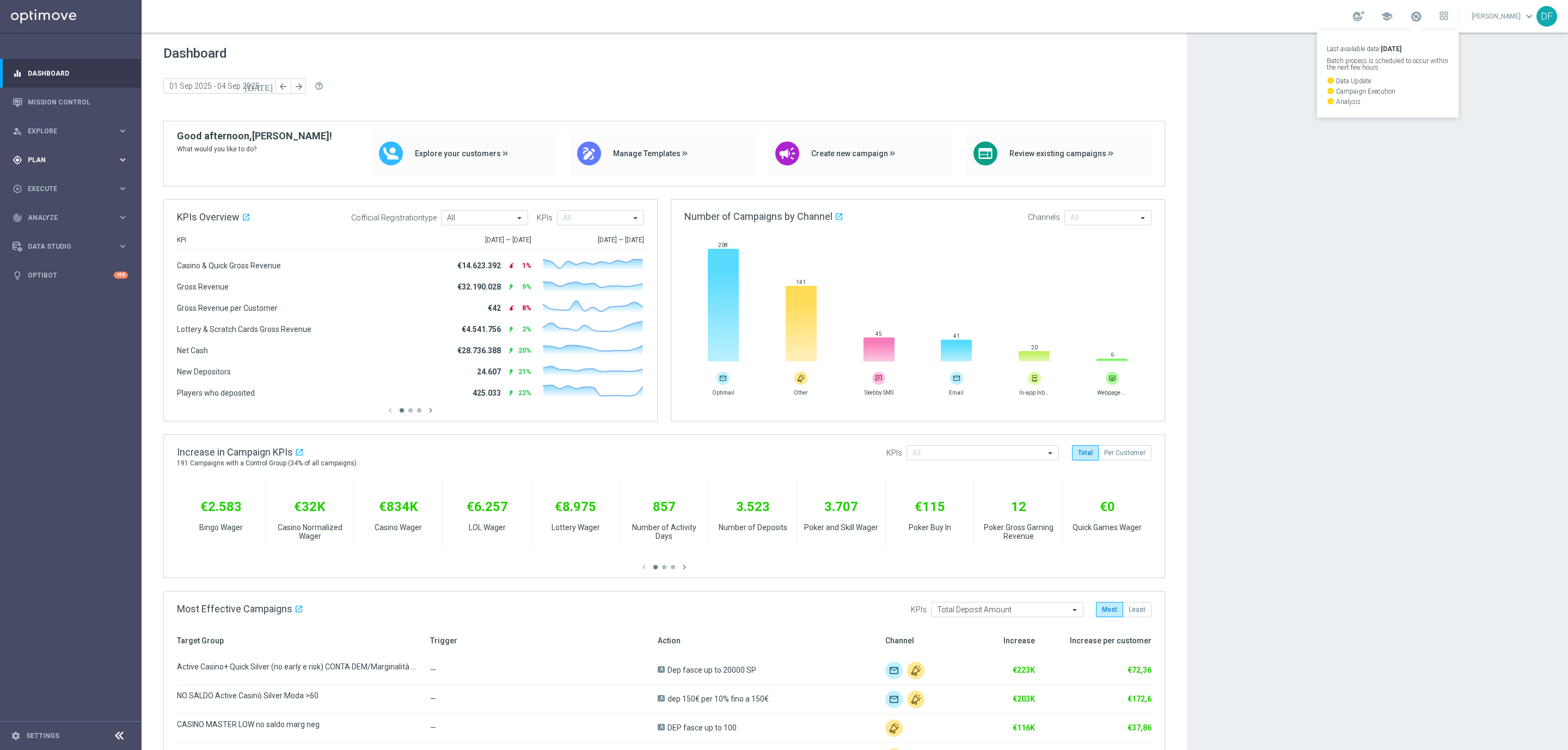
click at [52, 153] on div "gps_fixed Plan keyboard_arrow_right" at bounding box center [70, 160] width 140 height 29
click at [52, 180] on link "Target Groups" at bounding box center [71, 182] width 85 height 8
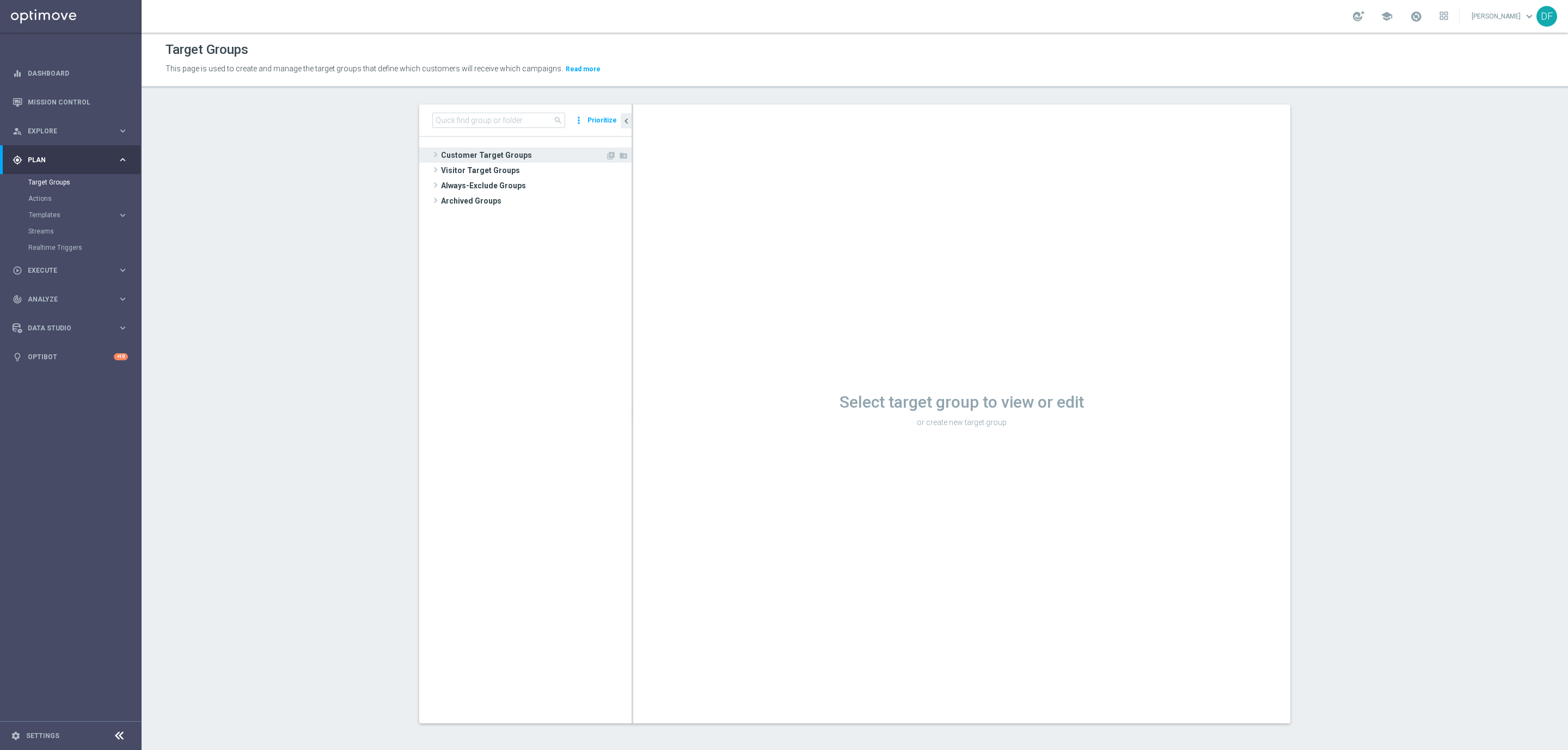
click at [482, 155] on span "Customer Target Groups" at bounding box center [523, 155] width 165 height 15
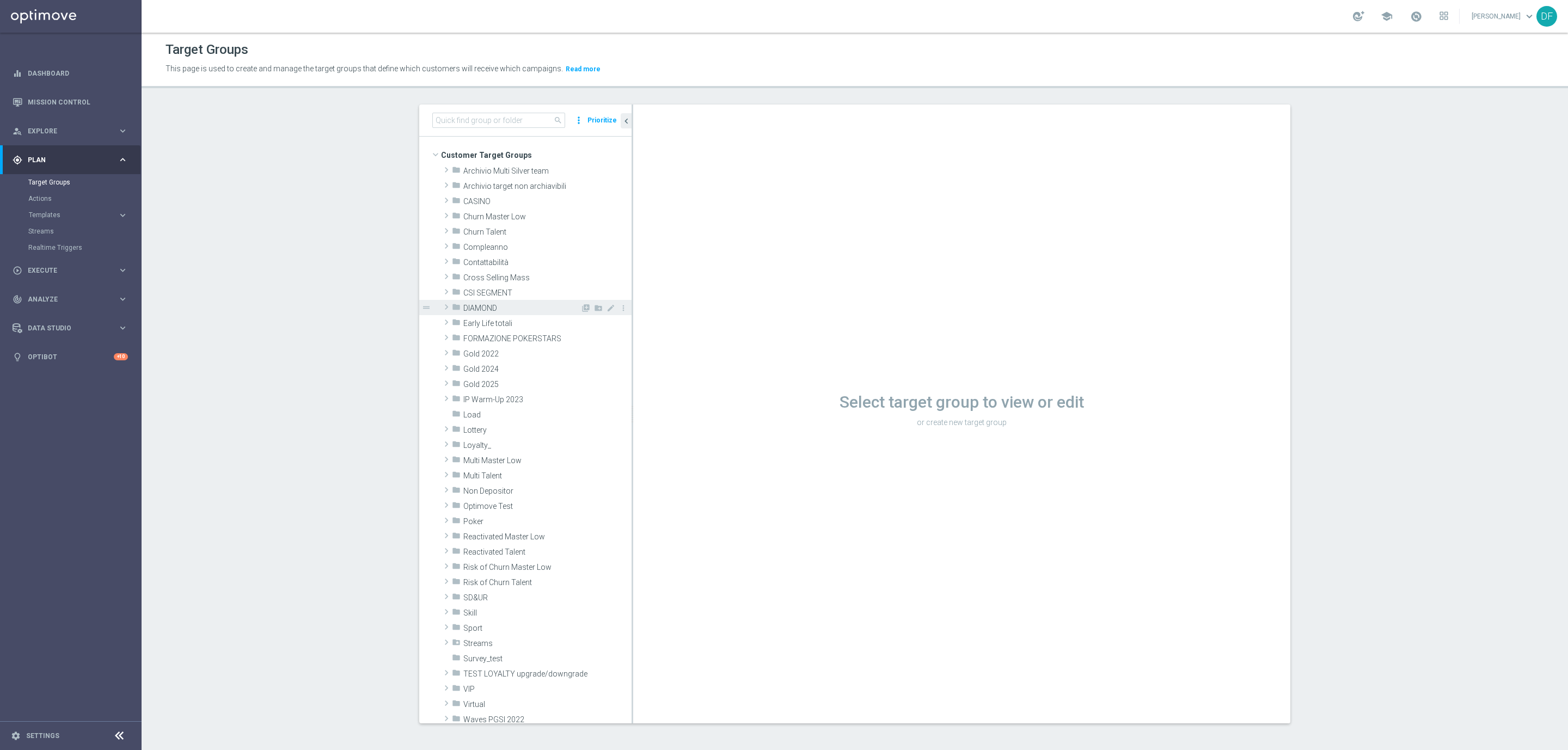
click at [493, 309] on span "DIAMOND" at bounding box center [521, 308] width 117 height 9
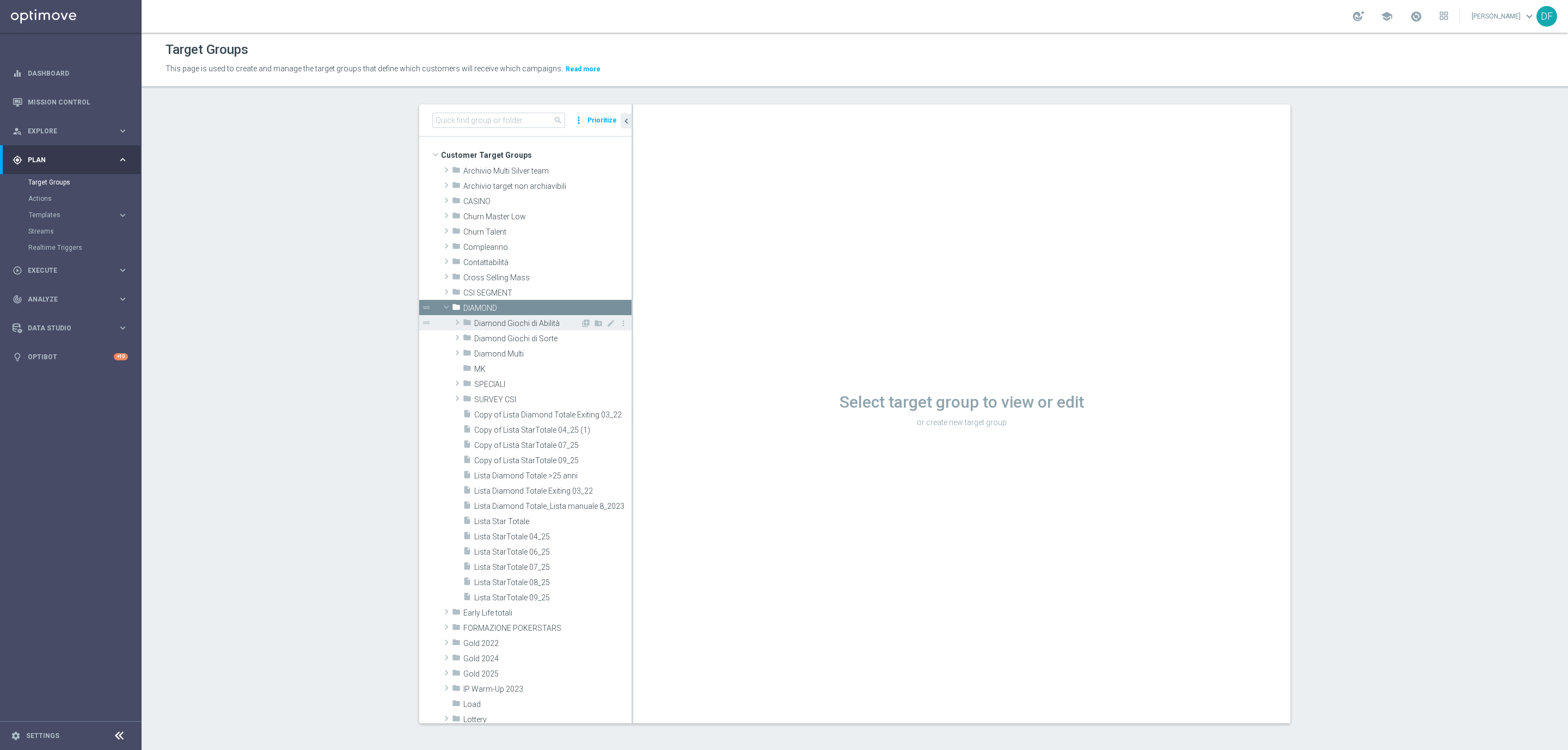
click at [505, 323] on span "Diamond Giochi di Abilità" at bounding box center [527, 324] width 106 height 9
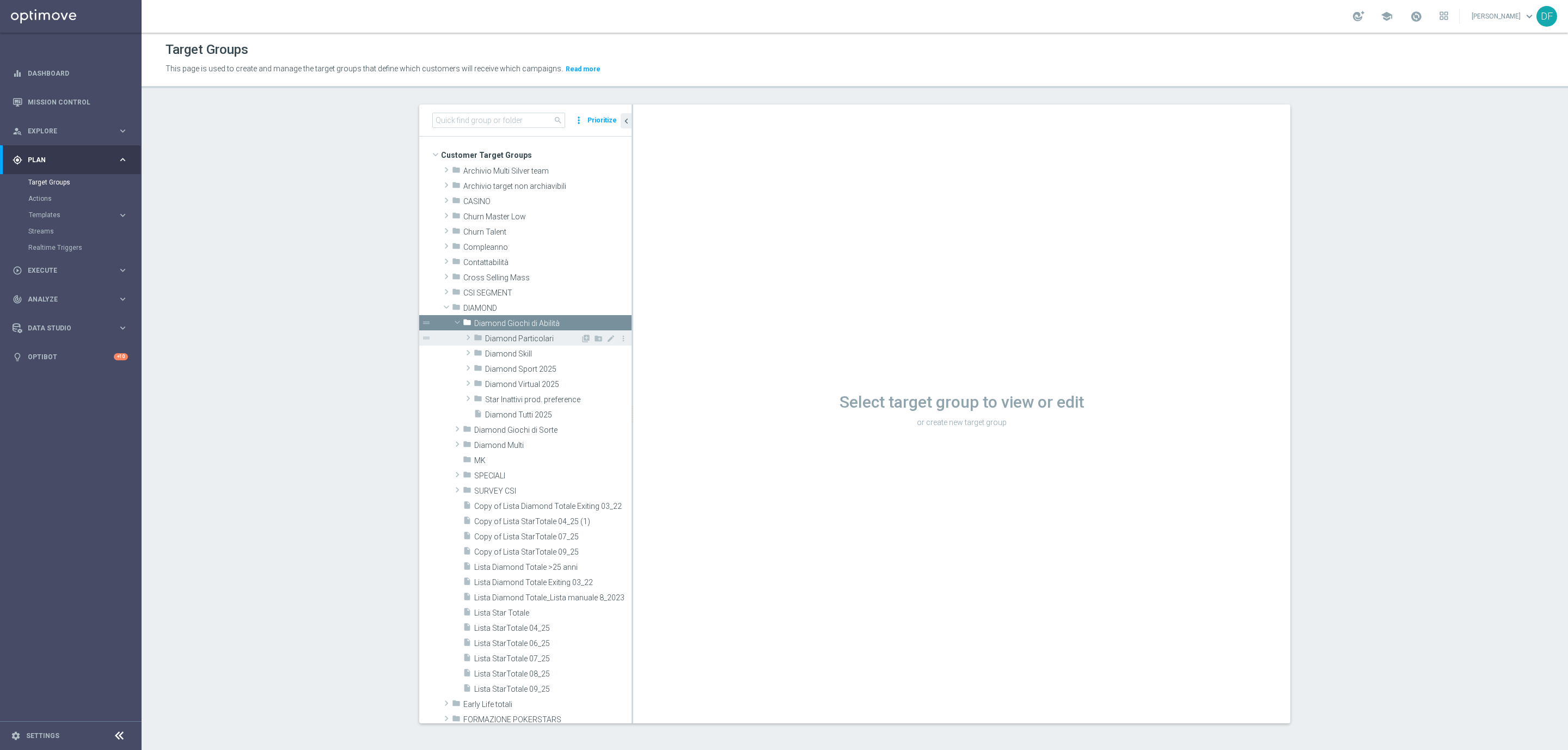
click at [508, 336] on span "Diamond Particolari" at bounding box center [533, 339] width 95 height 9
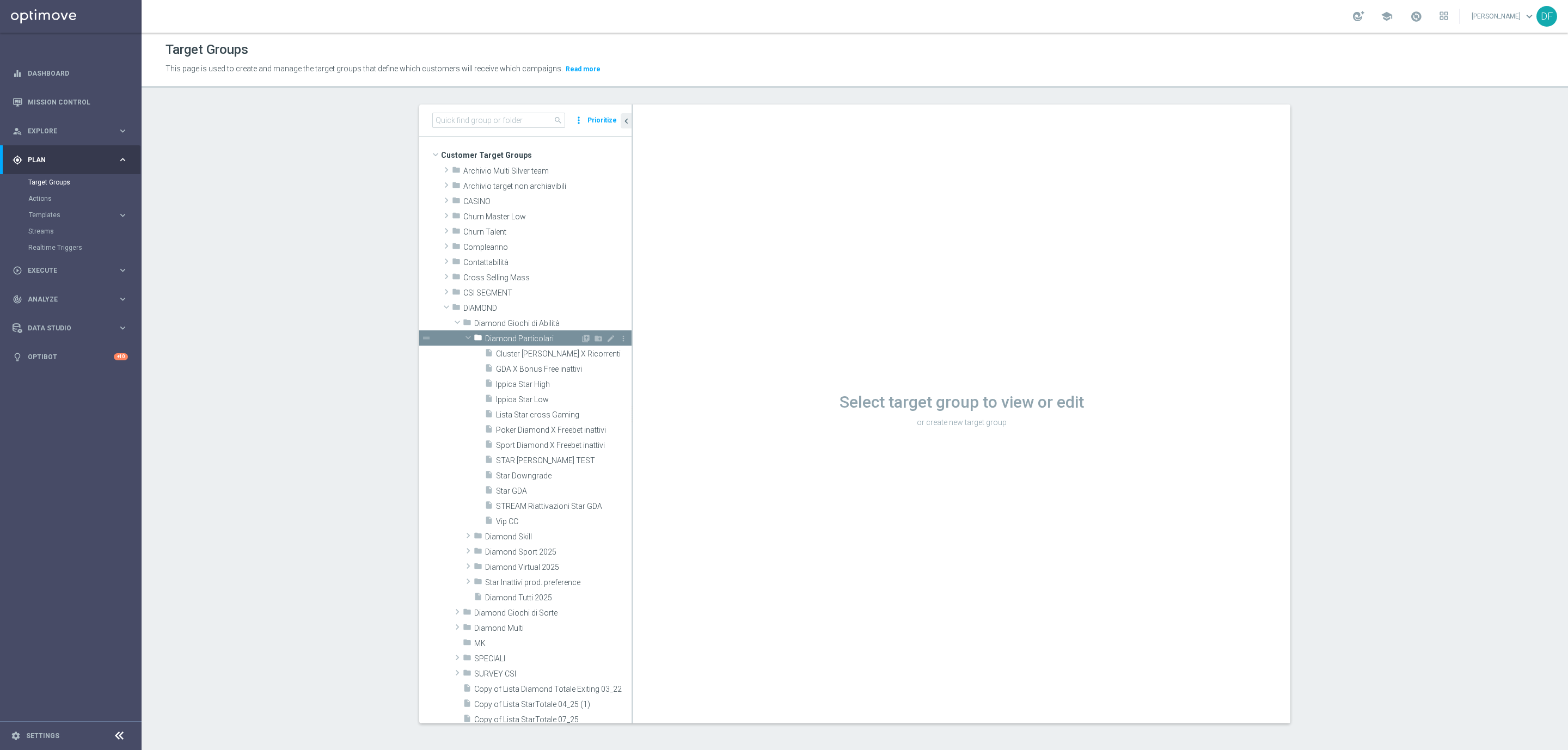
click at [526, 339] on span "Diamond Particolari" at bounding box center [533, 339] width 95 height 9
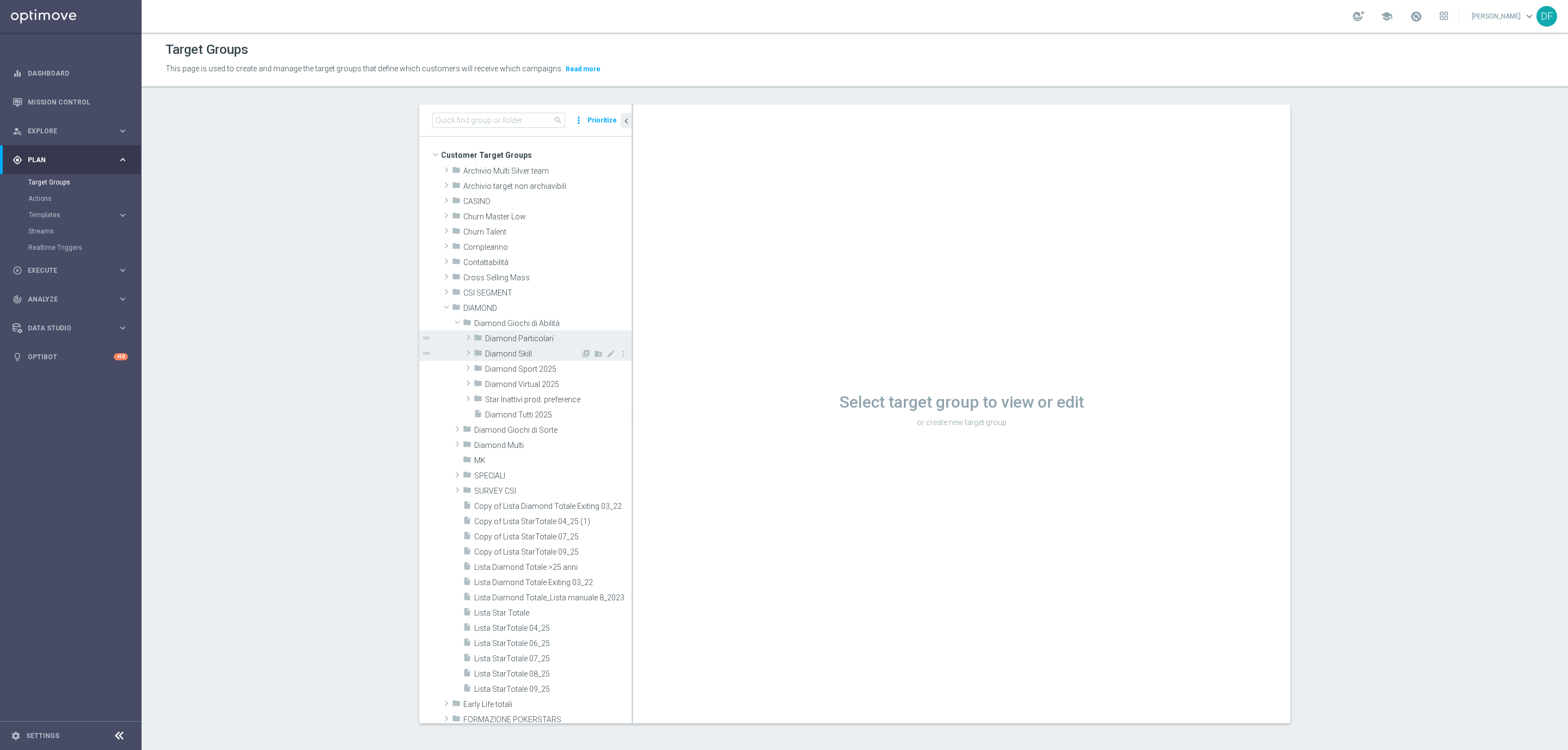
click at [522, 354] on span "Diamond Skill" at bounding box center [533, 354] width 95 height 9
click at [522, 348] on div "folder Diamond Skill" at bounding box center [526, 352] width 106 height 15
click at [521, 369] on span "Diamond Sport 2025" at bounding box center [533, 369] width 95 height 9
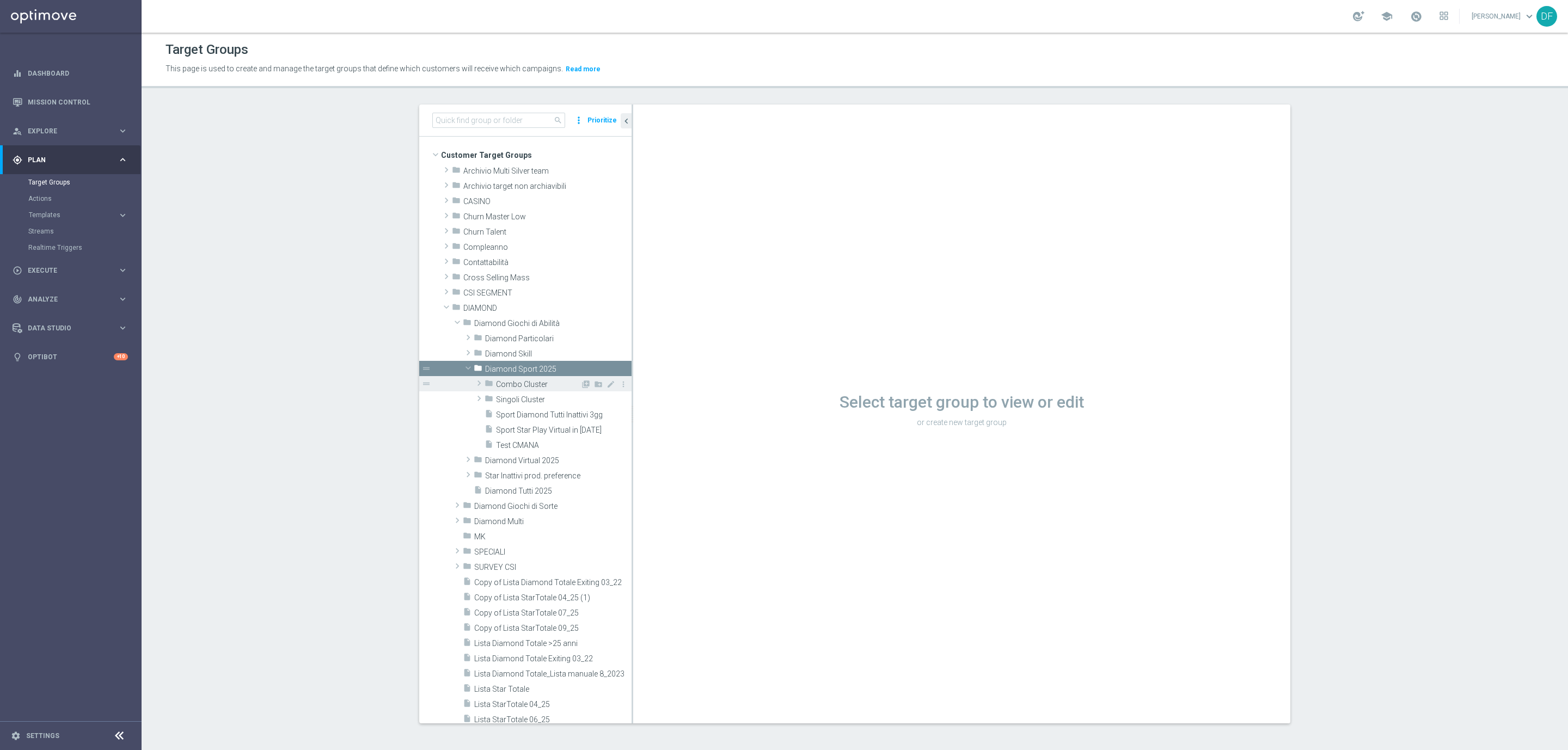
click at [526, 384] on span "Combo Cluster" at bounding box center [537, 384] width 84 height 9
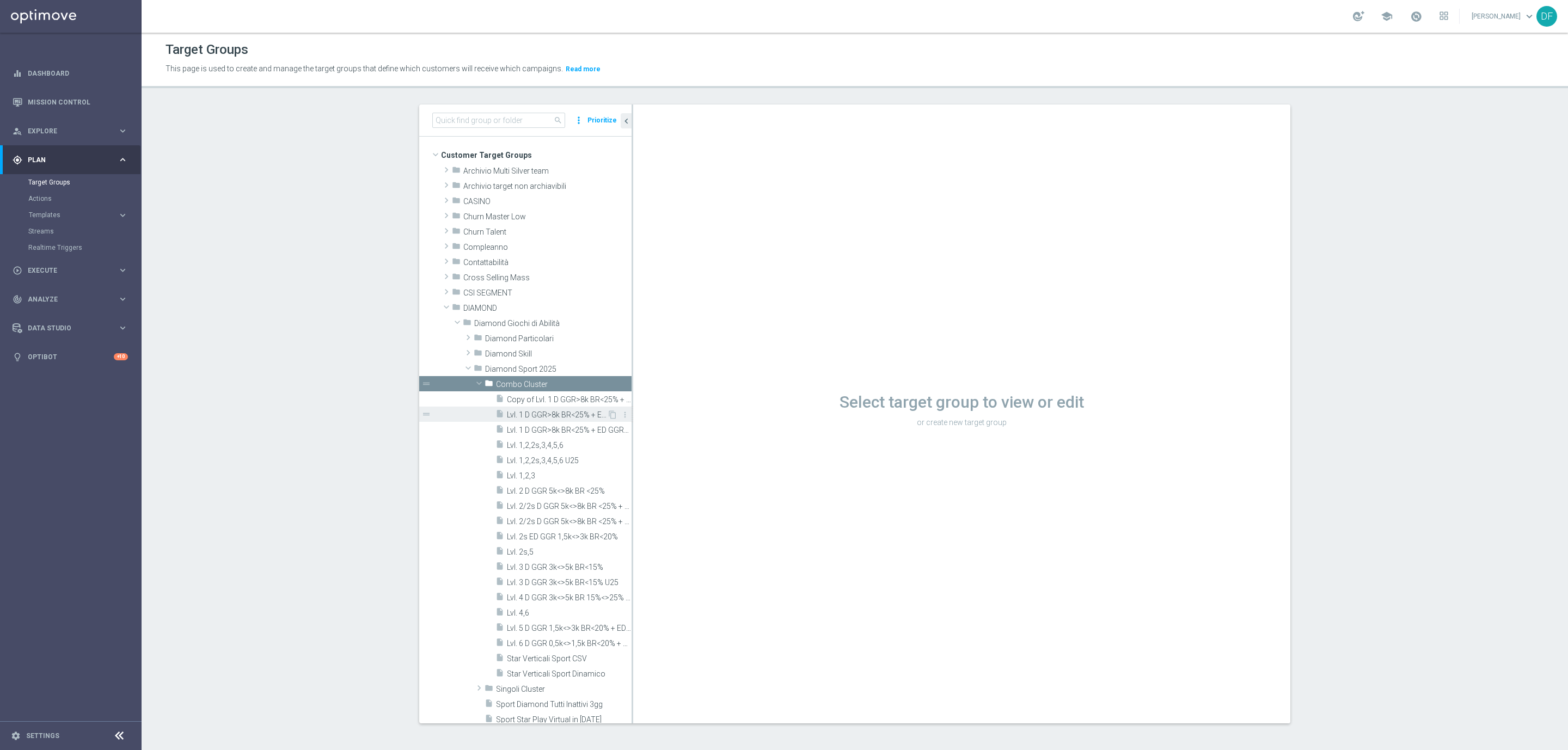
click at [530, 411] on span "Lvl. 1 D GGR>8k BR<25% + ED GGR>3k BR<20%" at bounding box center [556, 415] width 100 height 9
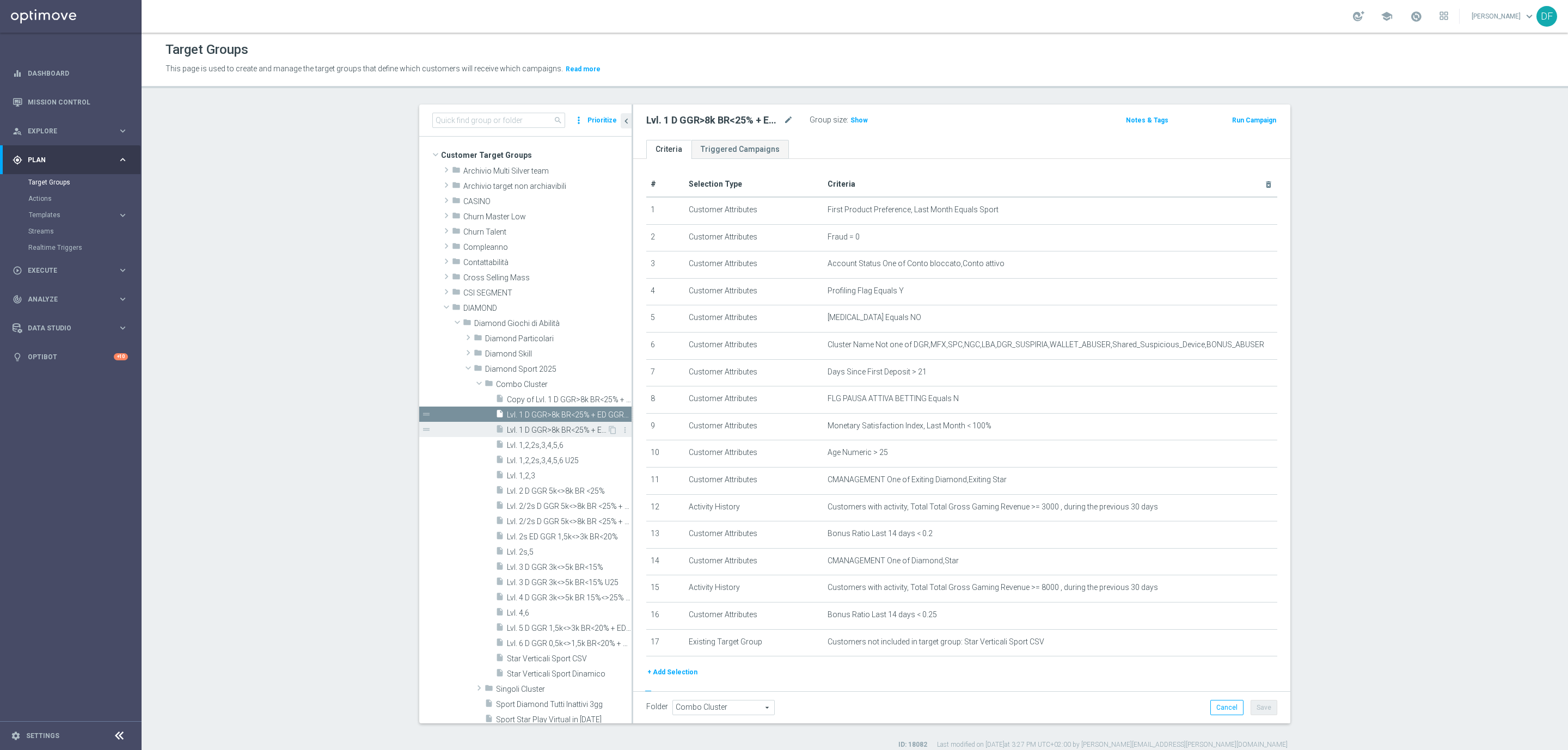
click at [532, 427] on span "Lvl. 1 D GGR>8k BR<25% + ED GGR>3k BR<20% U25" at bounding box center [556, 430] width 100 height 9
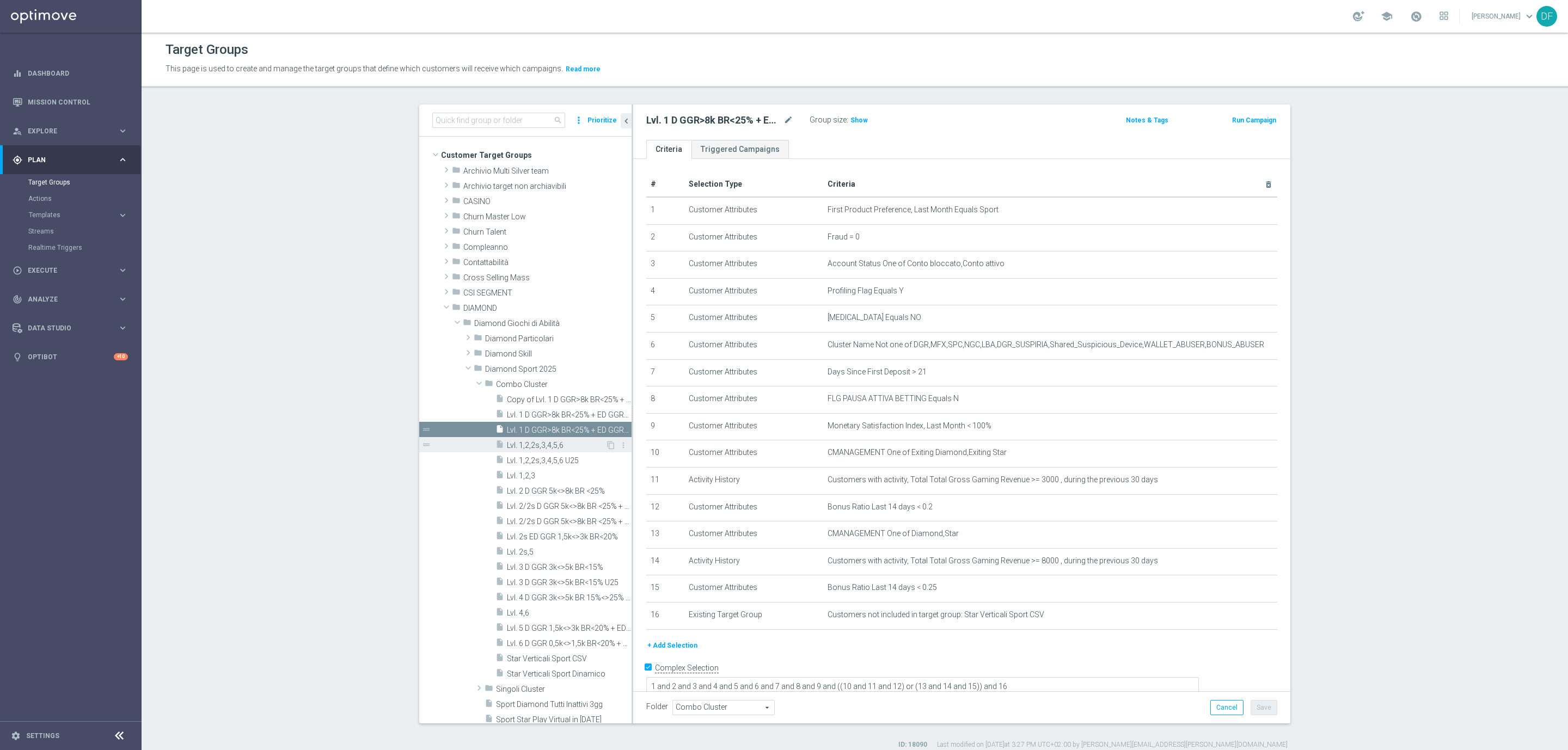
click at [534, 446] on span "Lvl. 1,2,2s,3,4,5,6" at bounding box center [556, 445] width 99 height 9
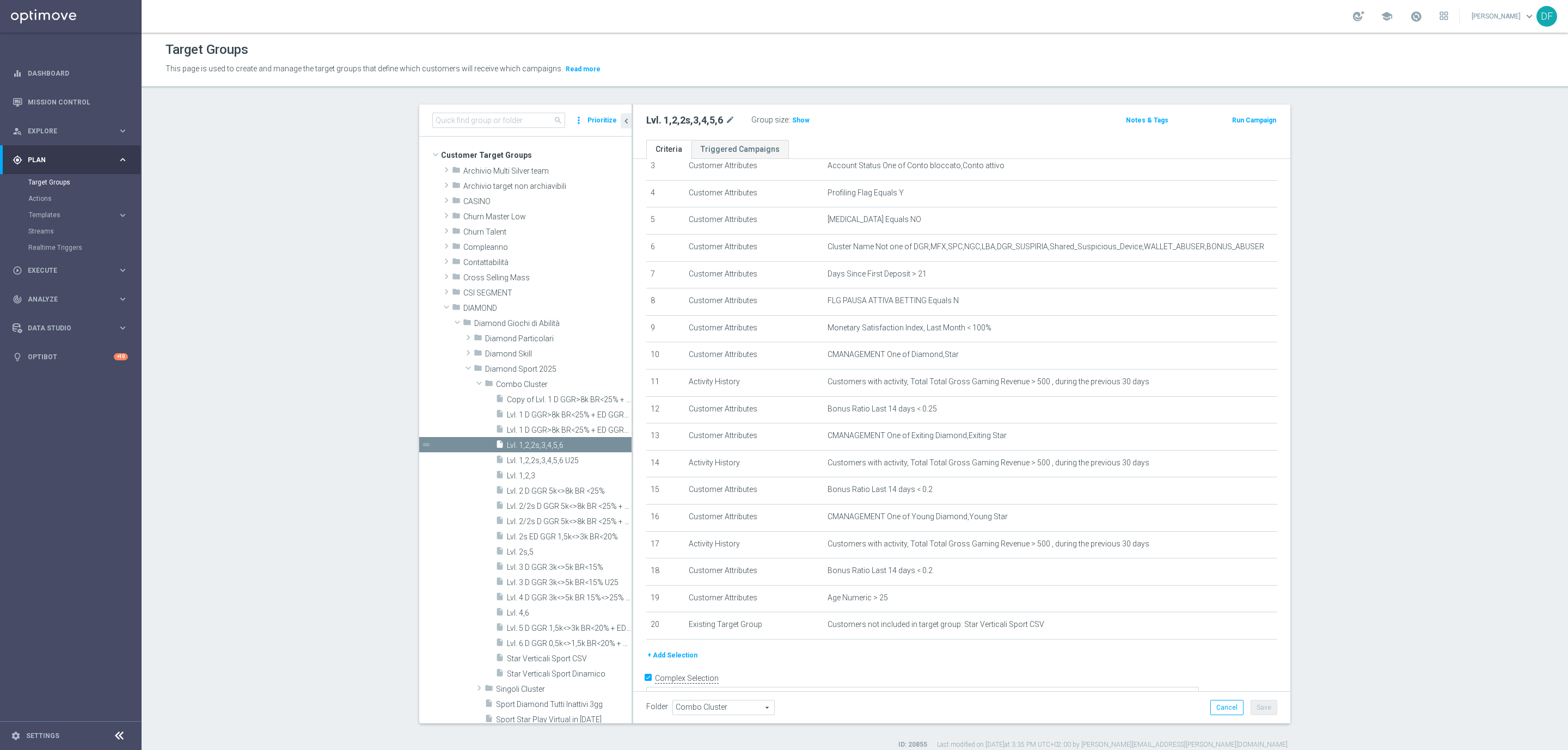
scroll to position [110, 0]
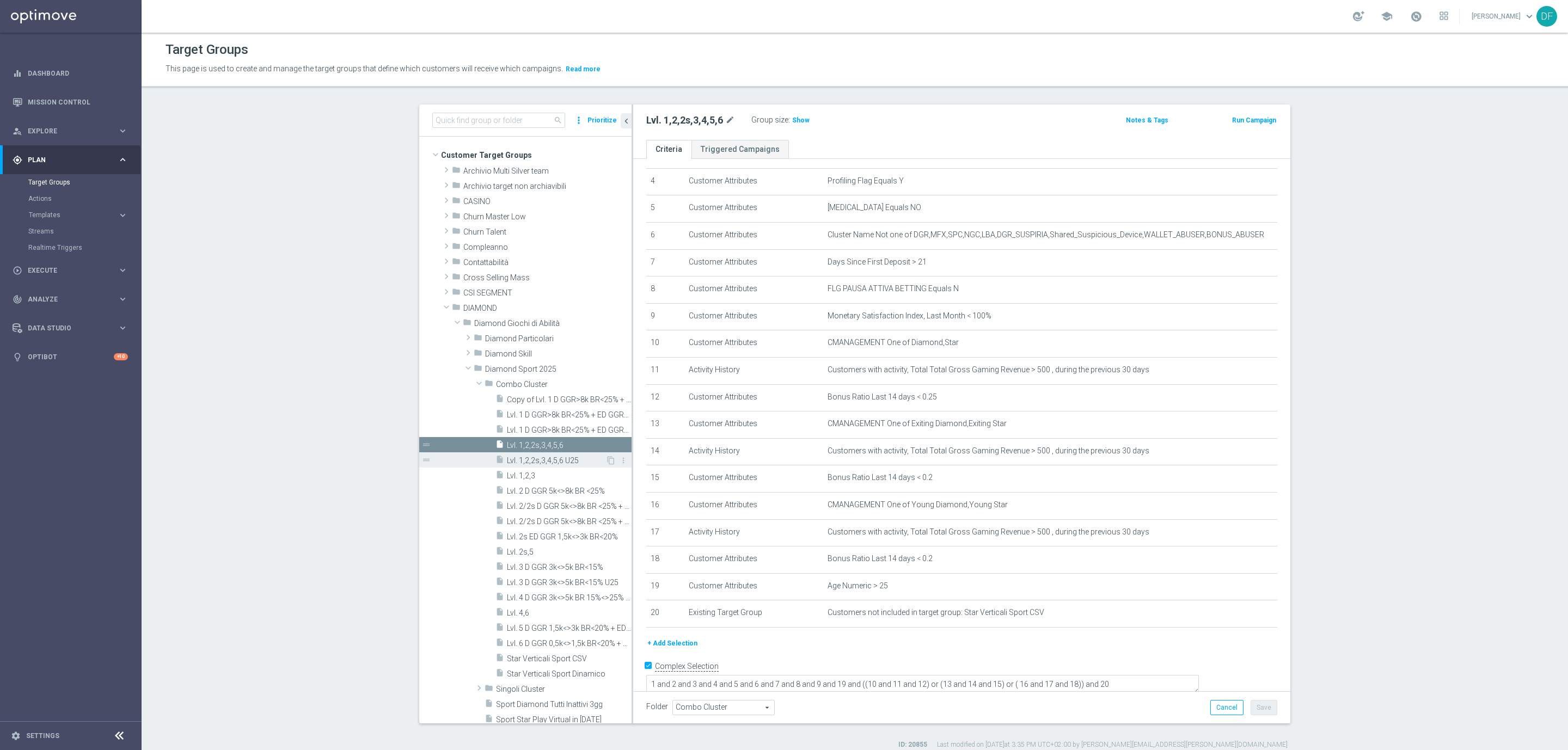
click at [536, 461] on span "Lvl. 1,2,2s,3,4,5,6 U25" at bounding box center [556, 461] width 99 height 9
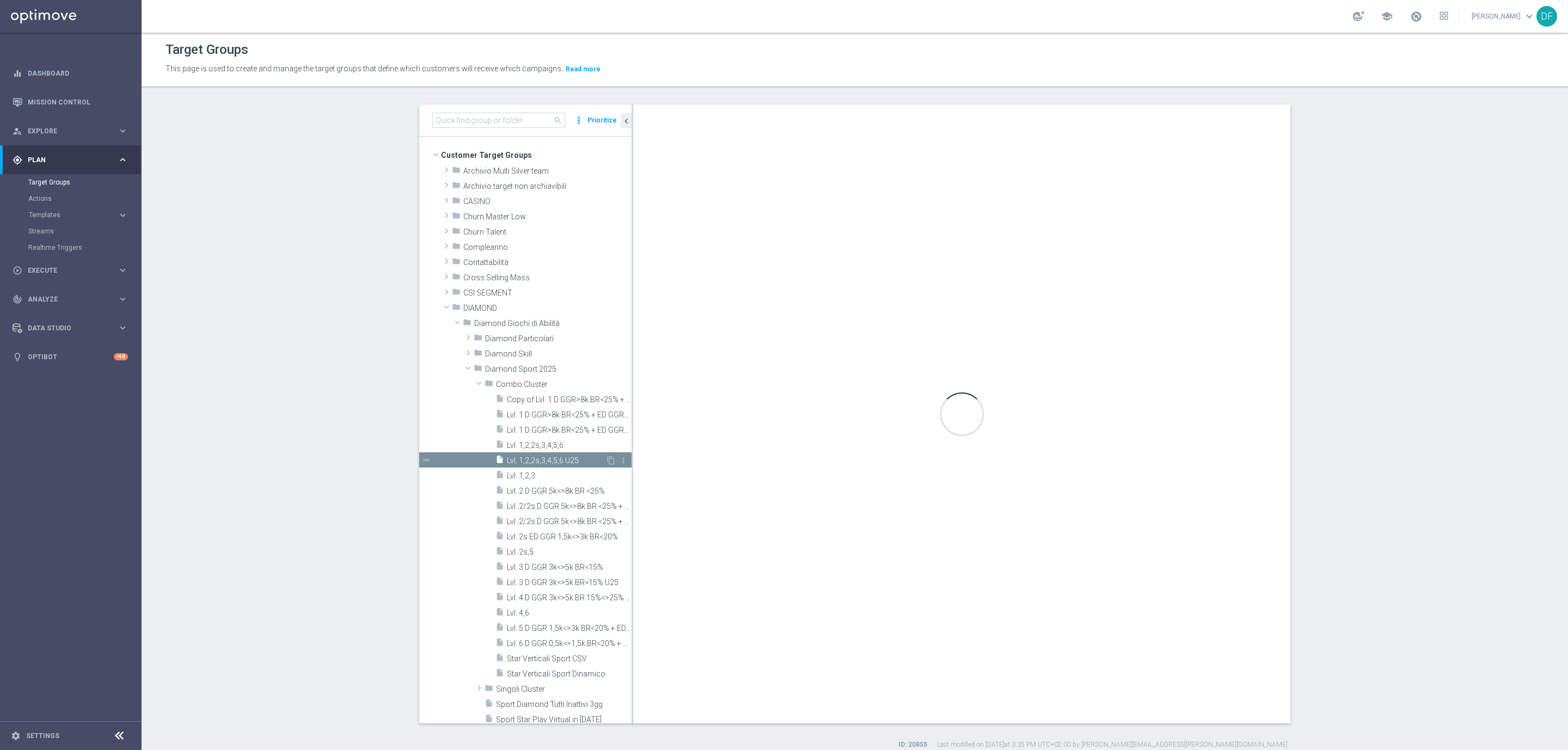
scroll to position [84, 0]
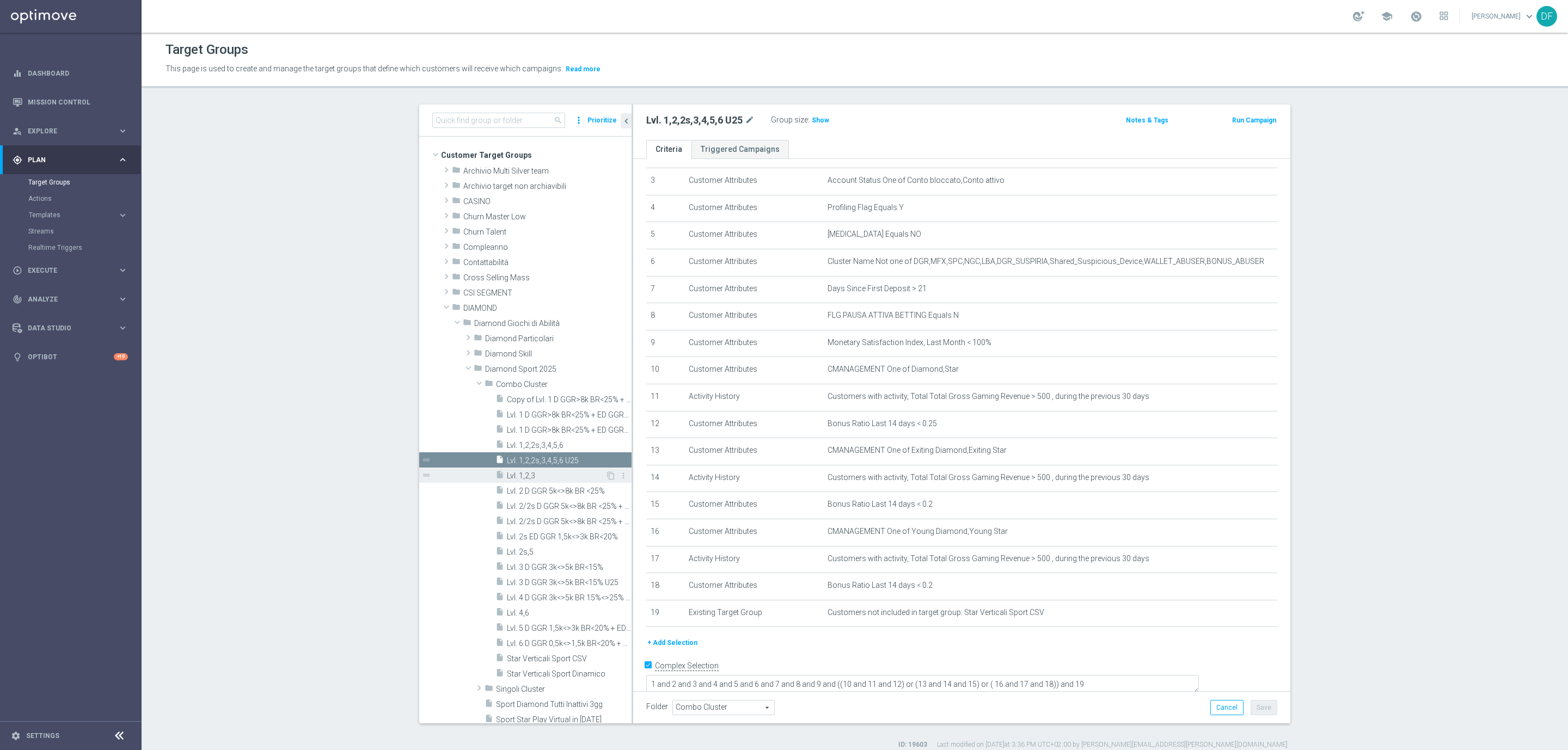
click at [536, 473] on span "Lvl. 1,2,3" at bounding box center [556, 476] width 99 height 9
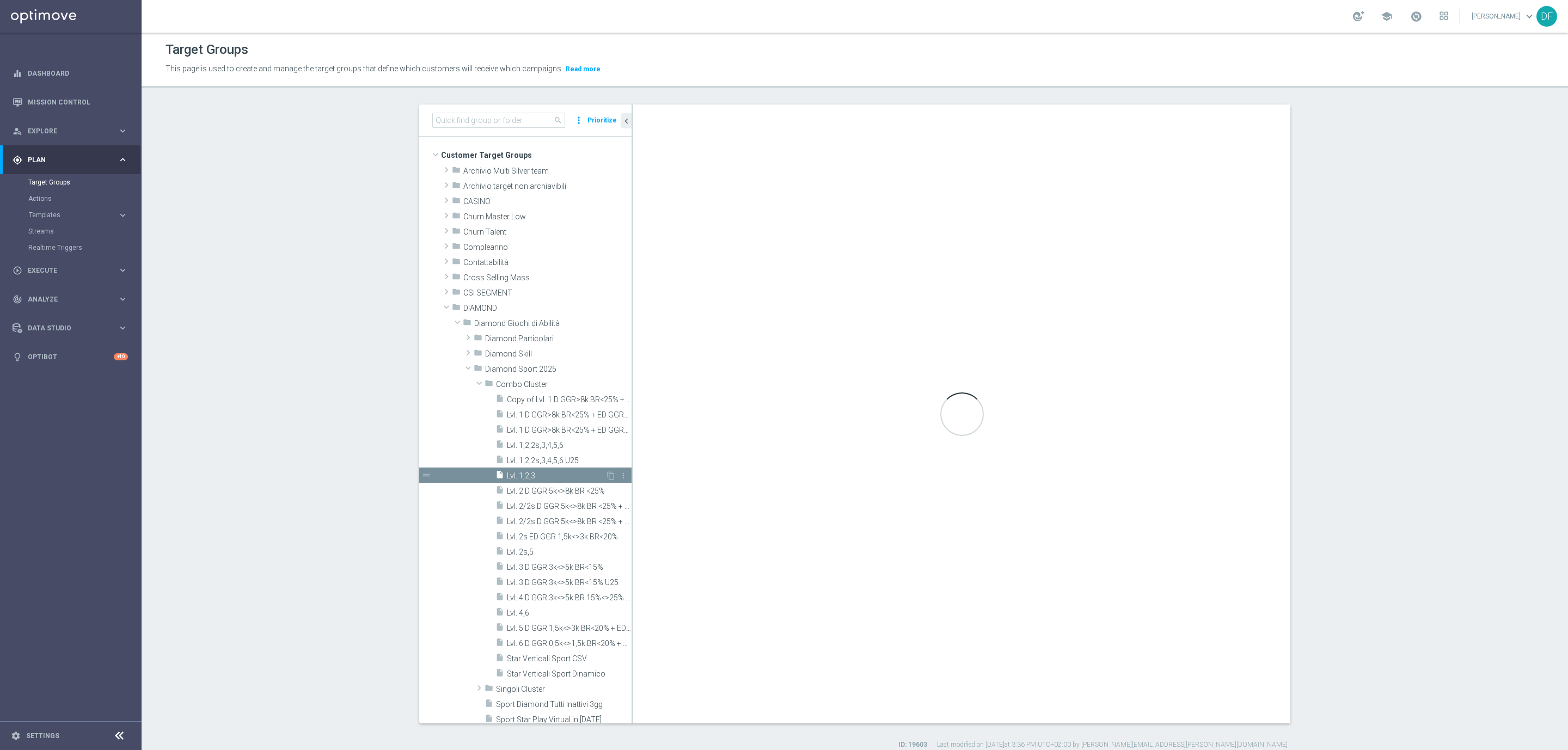
type textarea "1 and 2 and 3 and 4 and 5 and 6 and 7 and 8 and 9 and 10 and ((11 and 12 and 13…"
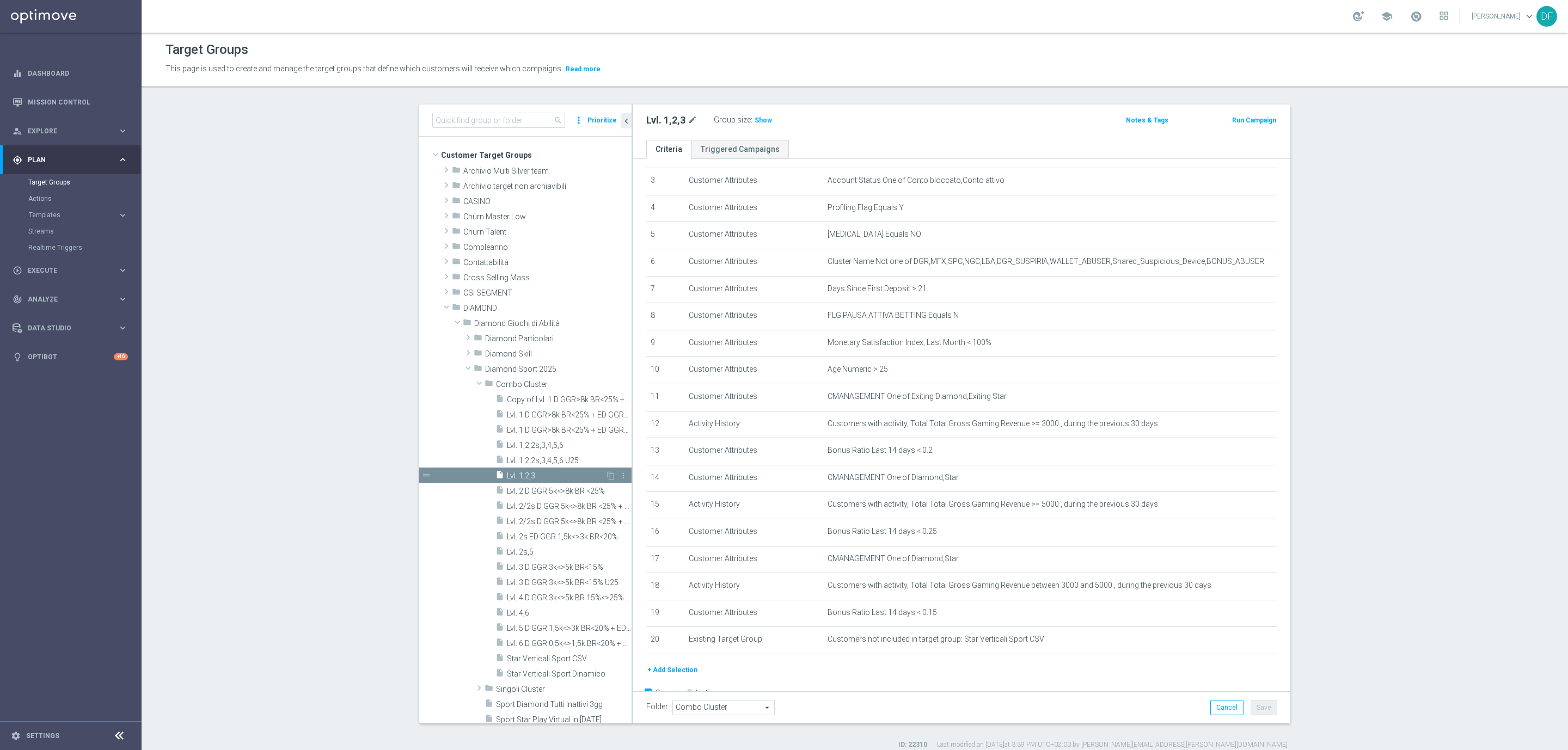
scroll to position [110, 0]
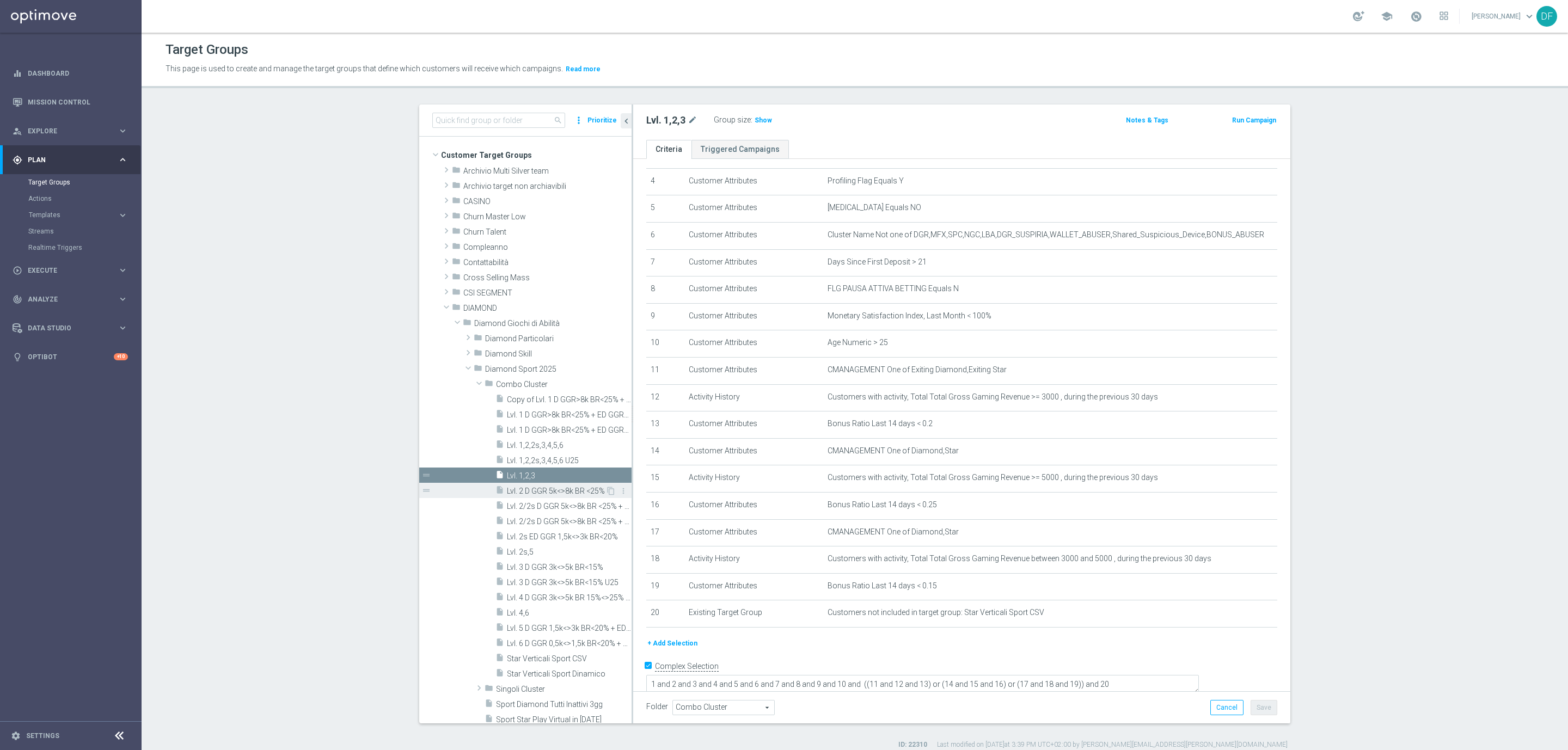
click at [536, 483] on div "insert_drive_file Lvl. 2 D GGR 5k<>8k BR <25%" at bounding box center [551, 490] width 110 height 15
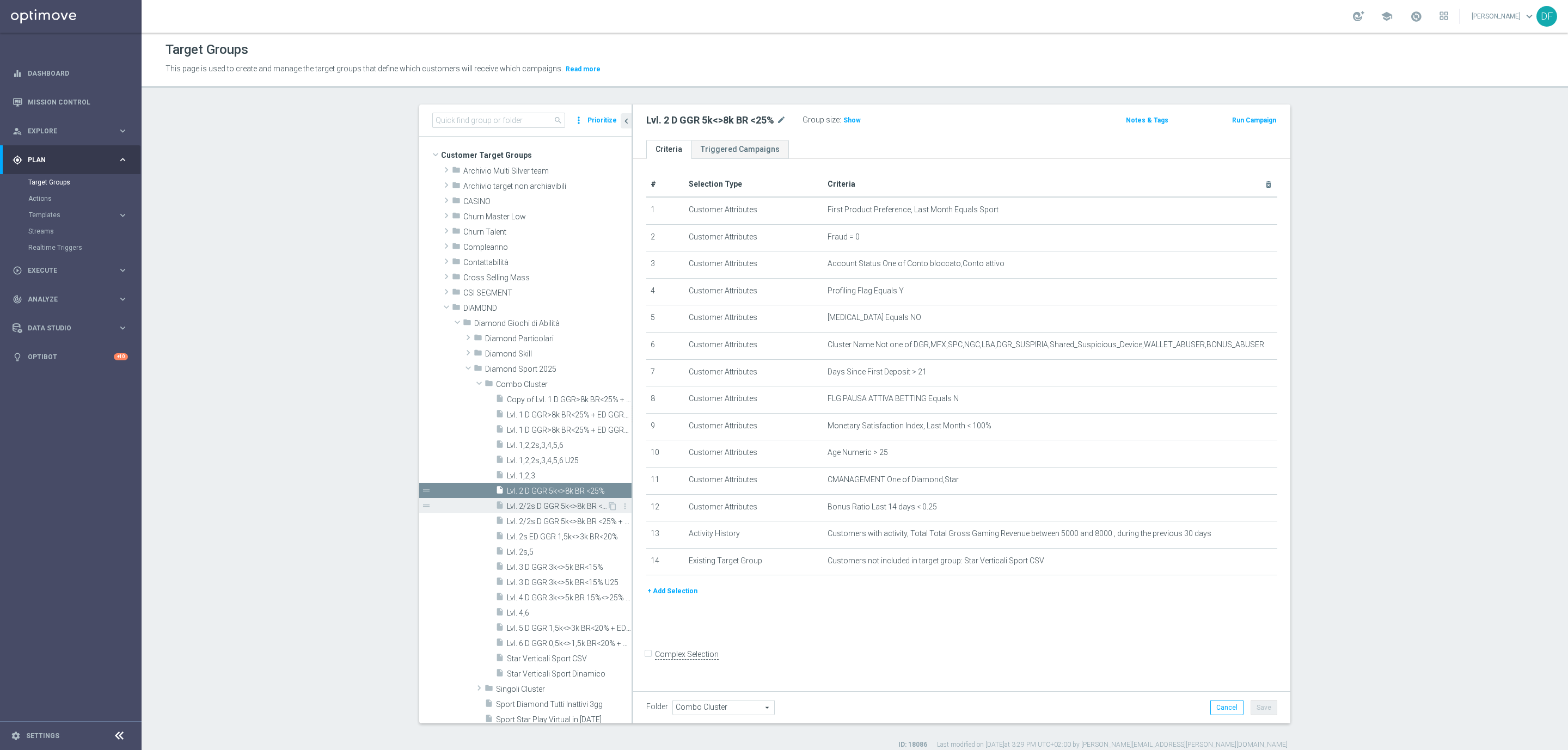
click at [536, 505] on span "Lvl. 2/2s D GGR 5k<>8k BR <25% + ED GGR 1,5k<>3k BR<20%" at bounding box center [556, 507] width 100 height 9
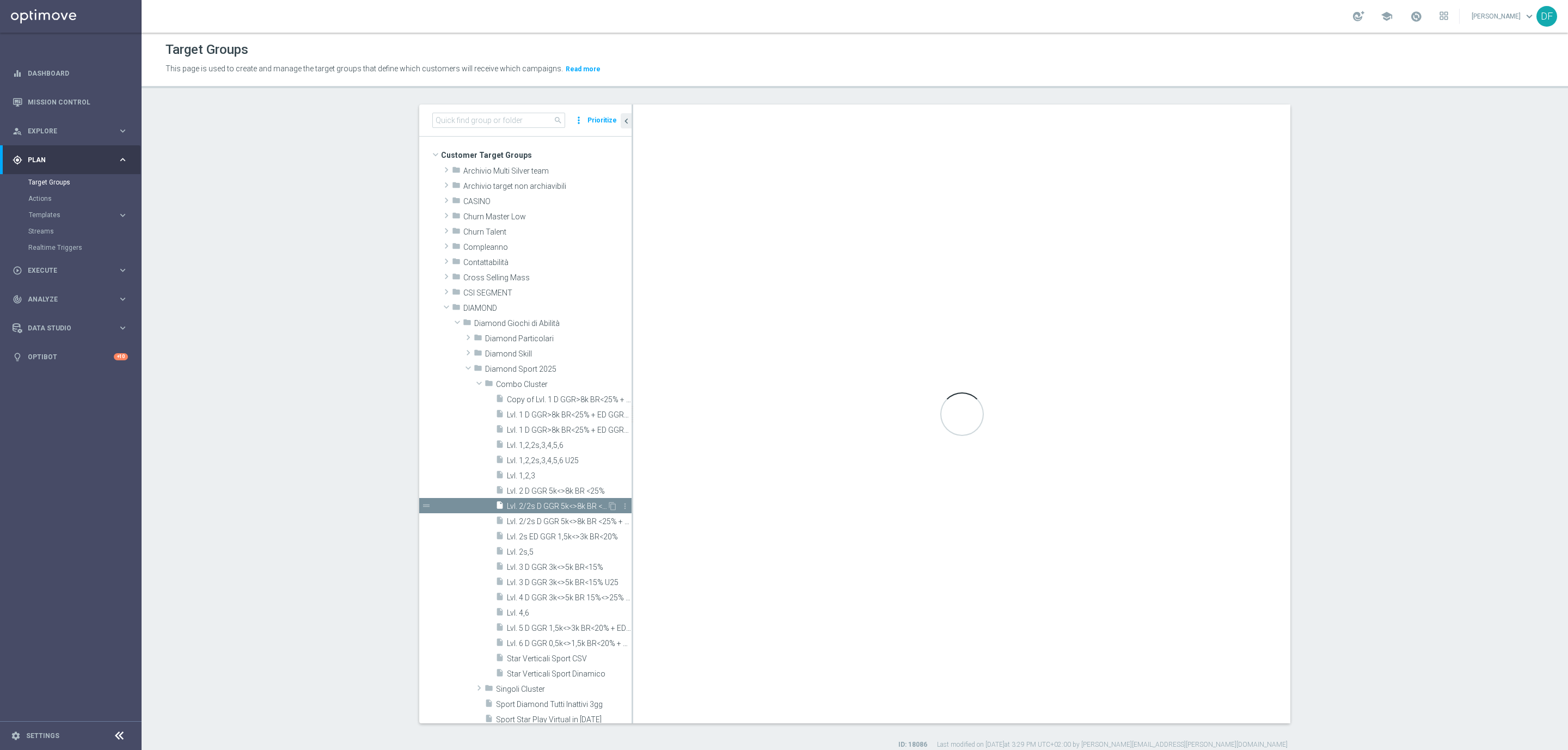
checkbox input "true"
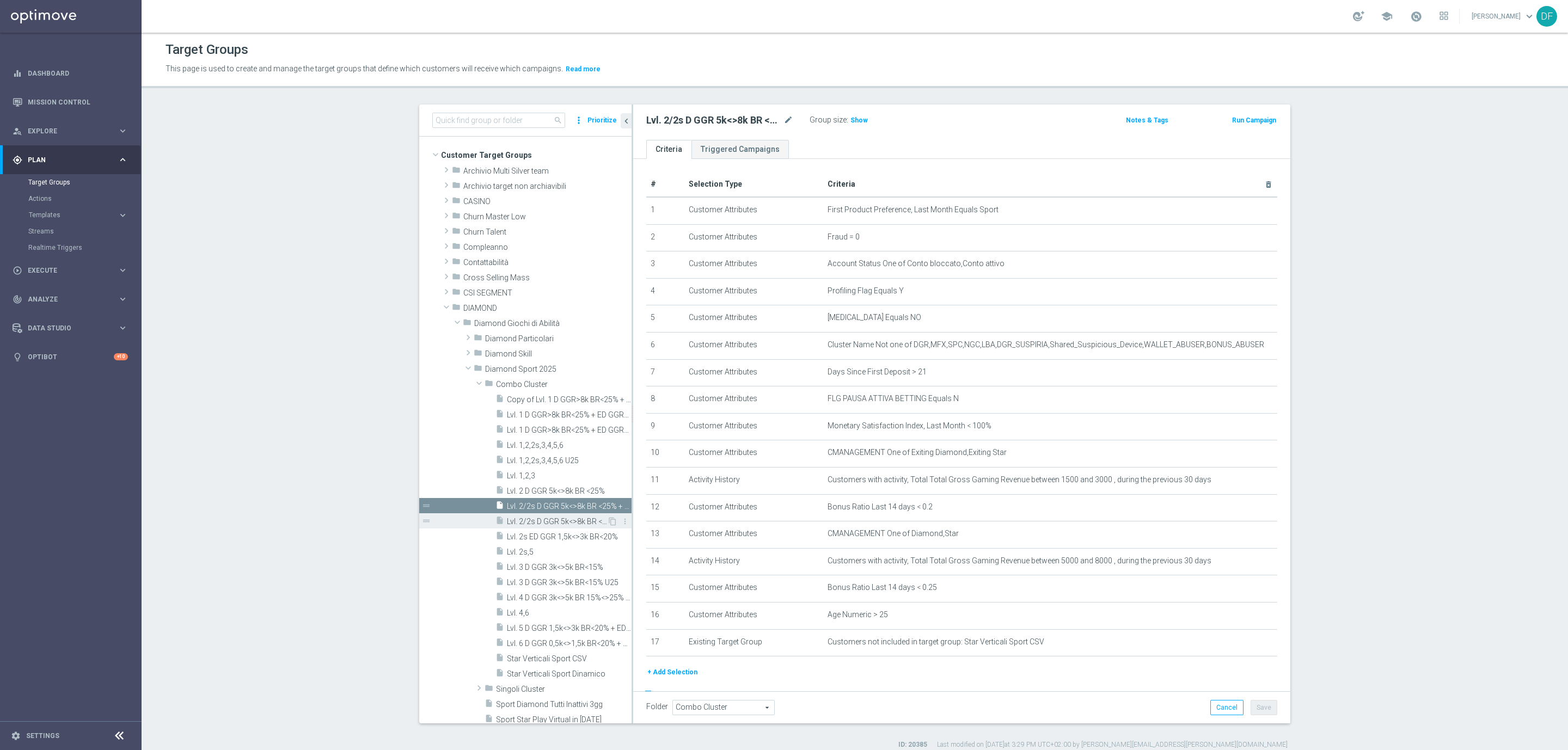
click at [536, 519] on span "Lvl. 2/2s D GGR 5k<>8k BR <25% + ED GGR 1,5k<>3k BR<20% U25" at bounding box center [556, 522] width 100 height 9
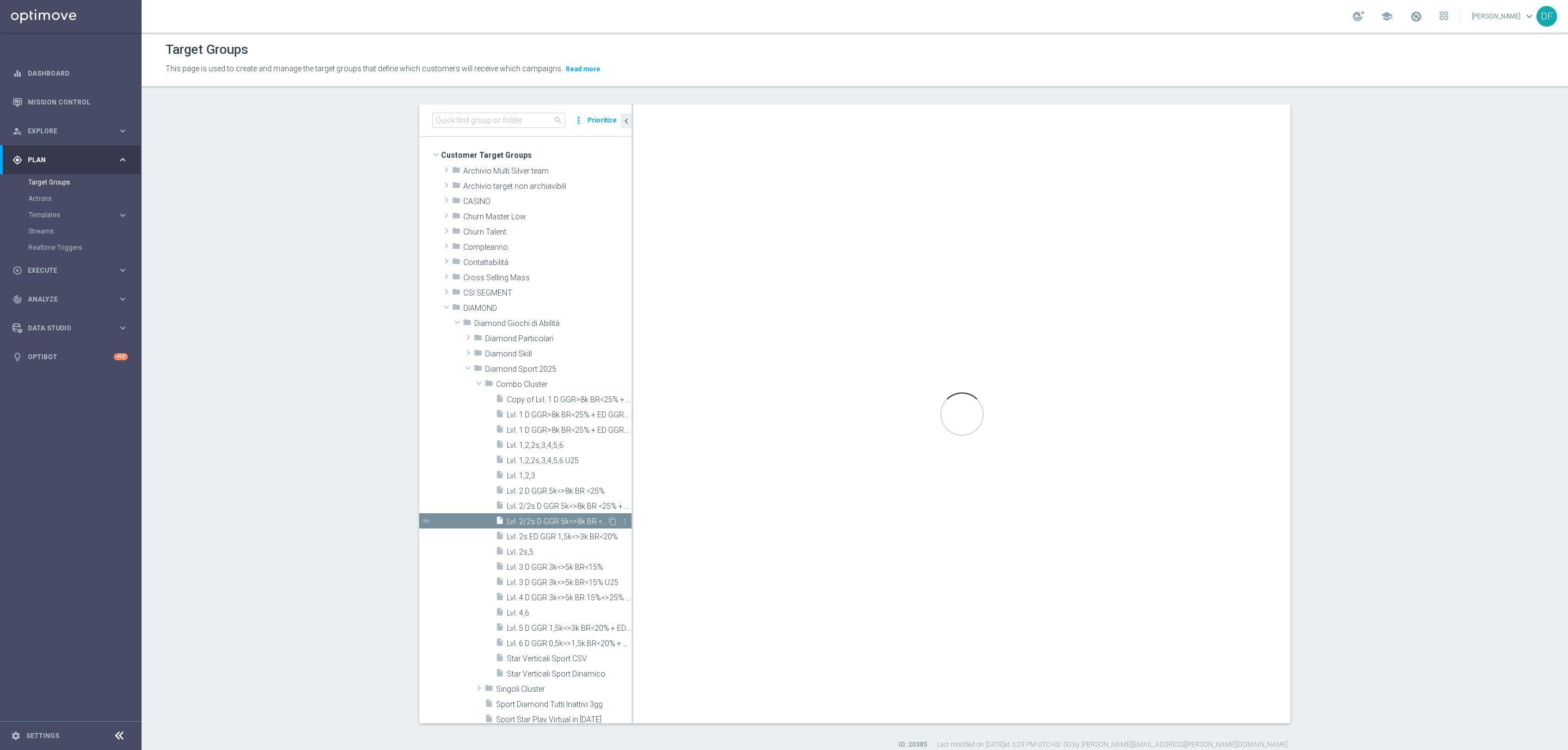
type textarea "1 and 2 and 3 and 4 and 5 and 6 and 7 and 8 and 9 and ((10 and 11 and 12) or (1…"
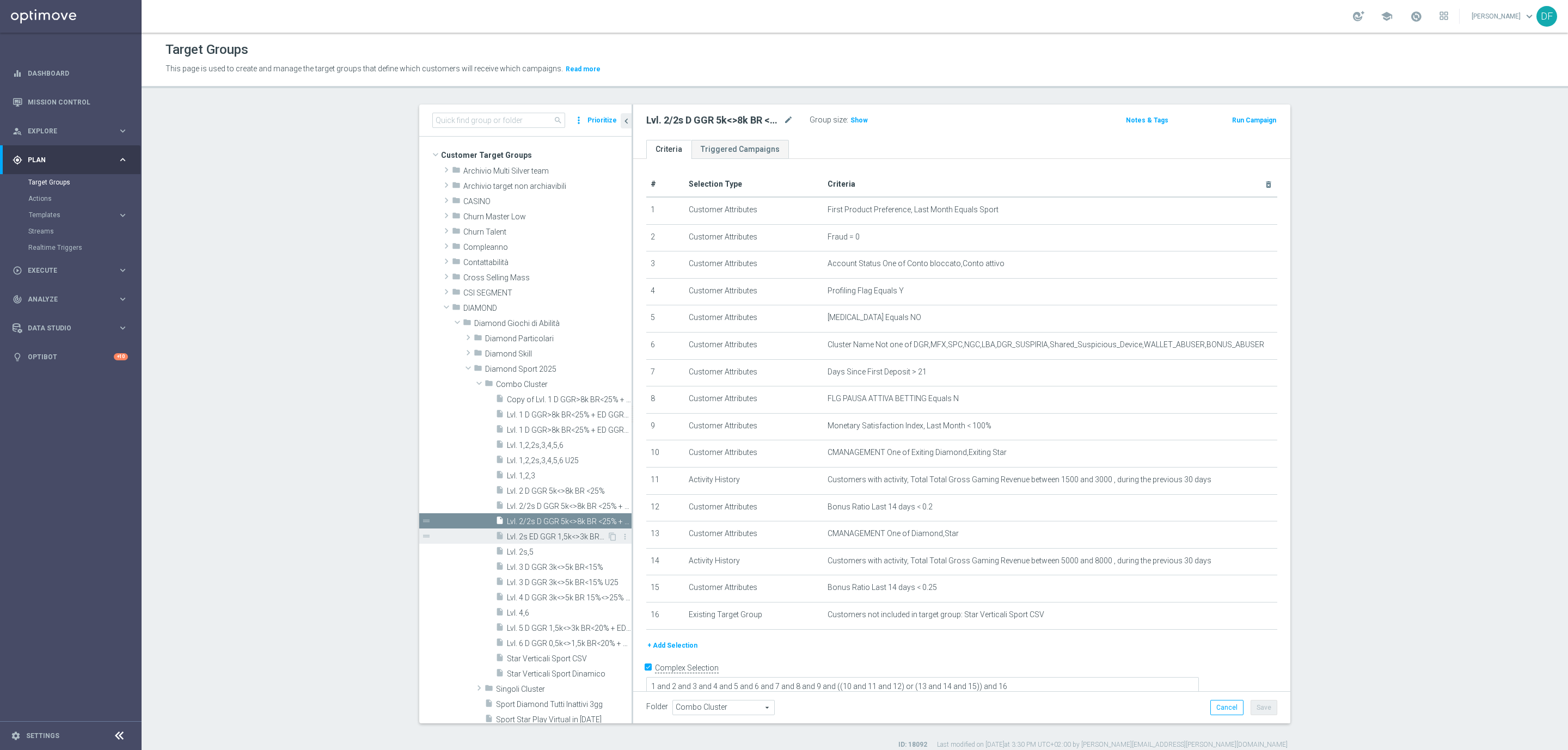
click at [536, 532] on span "Lvl. 2s ED GGR 1,5k<>3k BR<20%" at bounding box center [556, 537] width 100 height 9
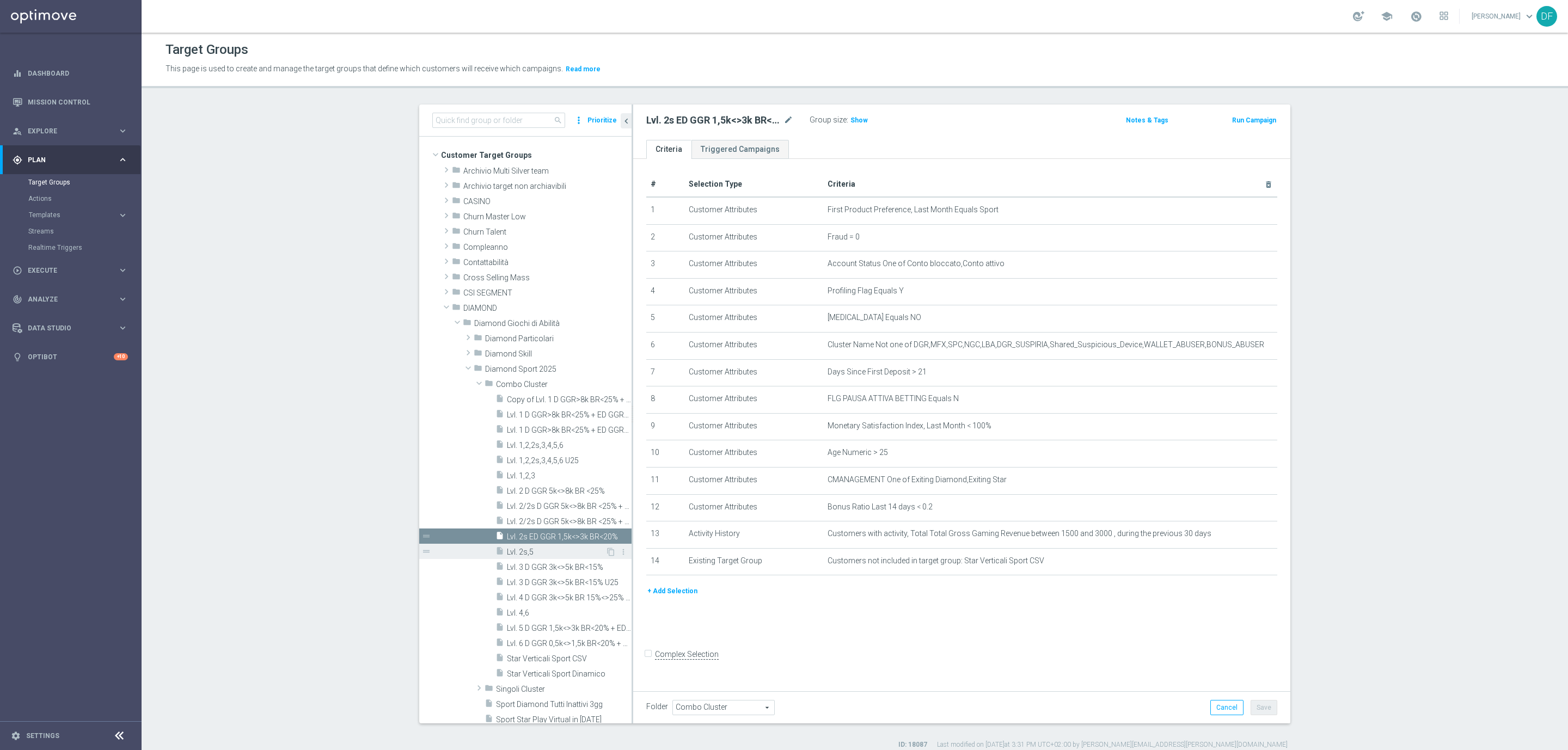
click at [535, 548] on span "Lvl. 2s,5" at bounding box center [556, 552] width 99 height 9
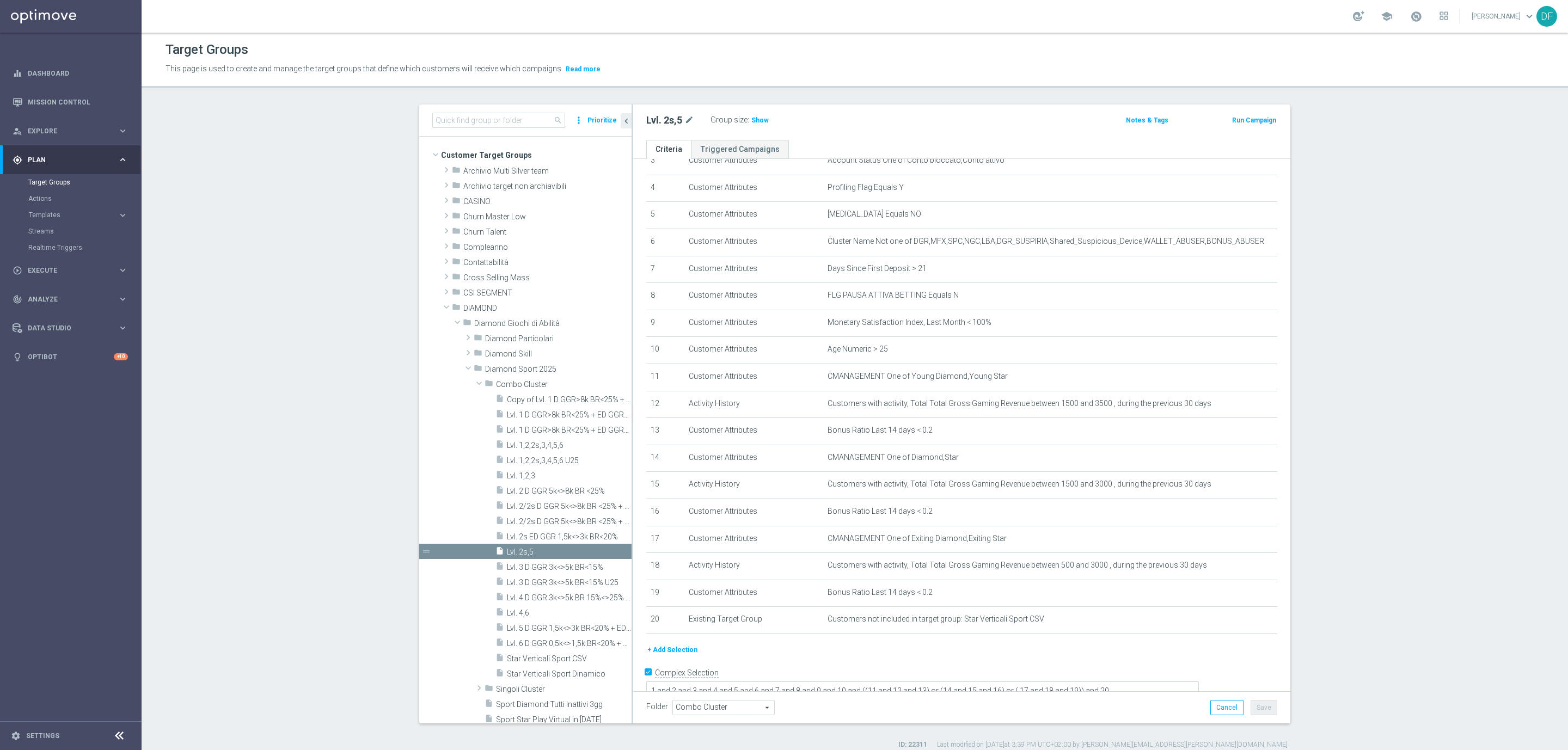
scroll to position [110, 0]
click at [541, 568] on span "Lvl. 3 D GGR 3k<>5k BR<15%" at bounding box center [556, 567] width 99 height 9
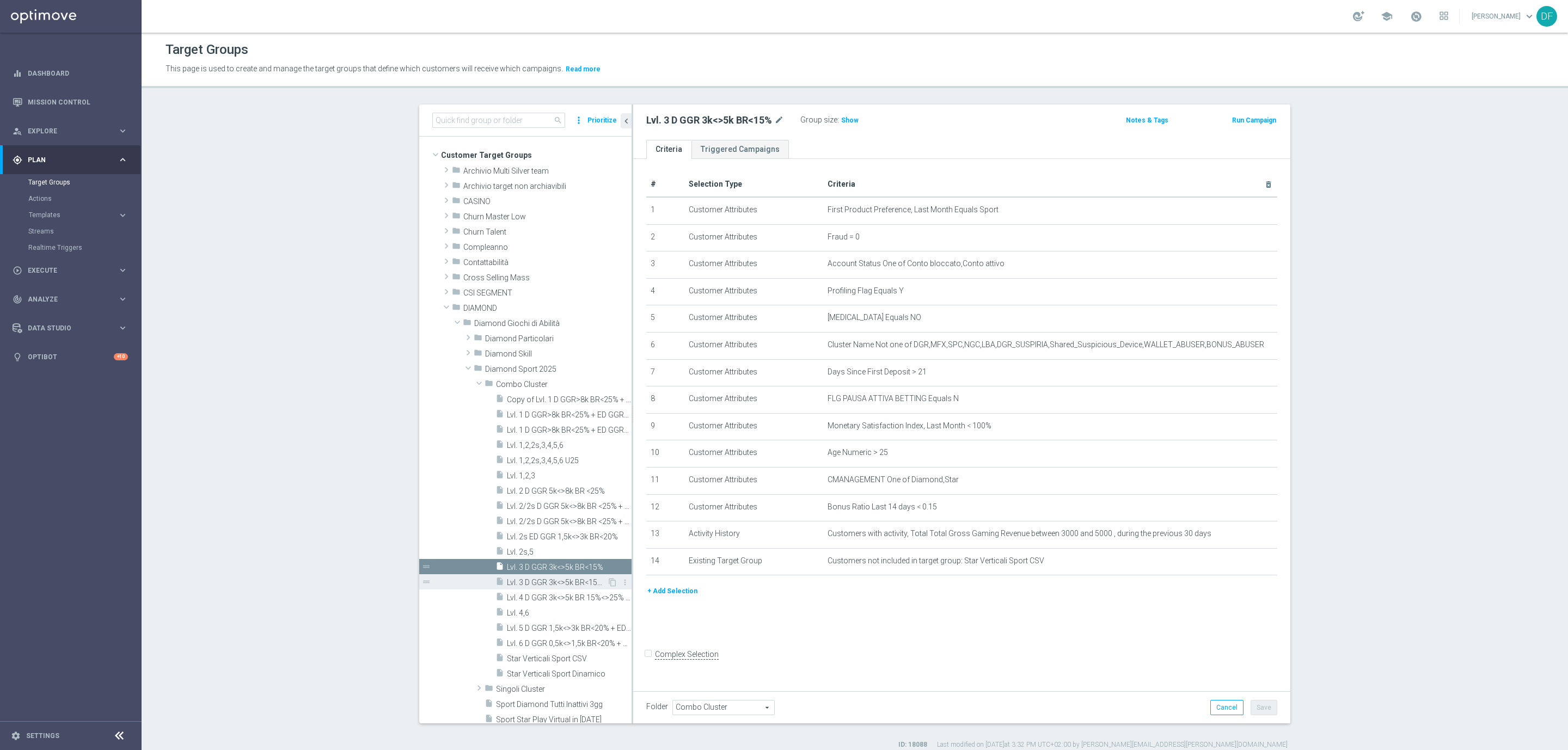
click at [542, 582] on span "Lvl. 3 D GGR 3k<>5k BR<15% U25" at bounding box center [556, 582] width 100 height 9
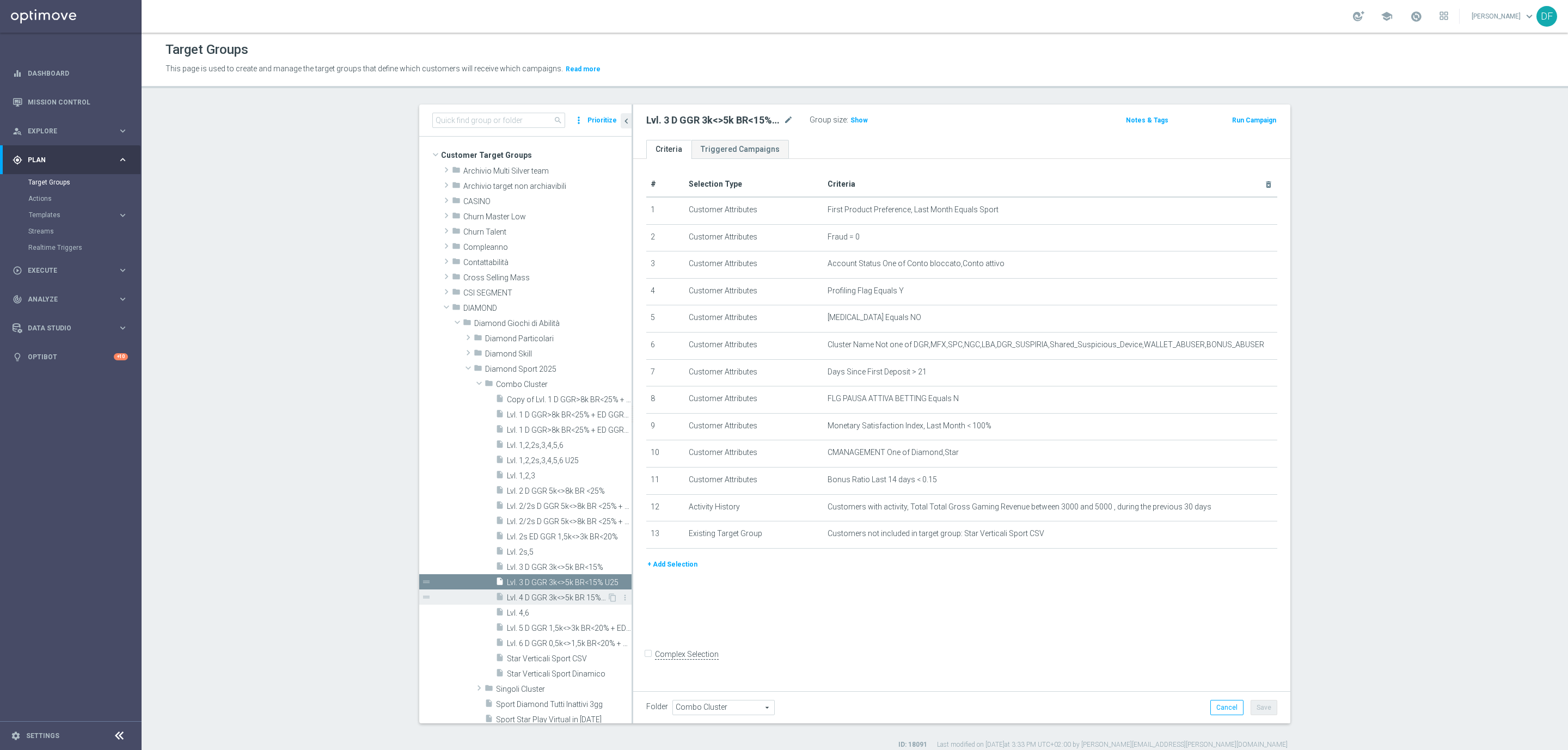
click at [545, 597] on span "Lvl. 4 D GGR 3k<>5k BR 15%<>25% + YD GGR>3,5k BR<20%" at bounding box center [556, 598] width 100 height 9
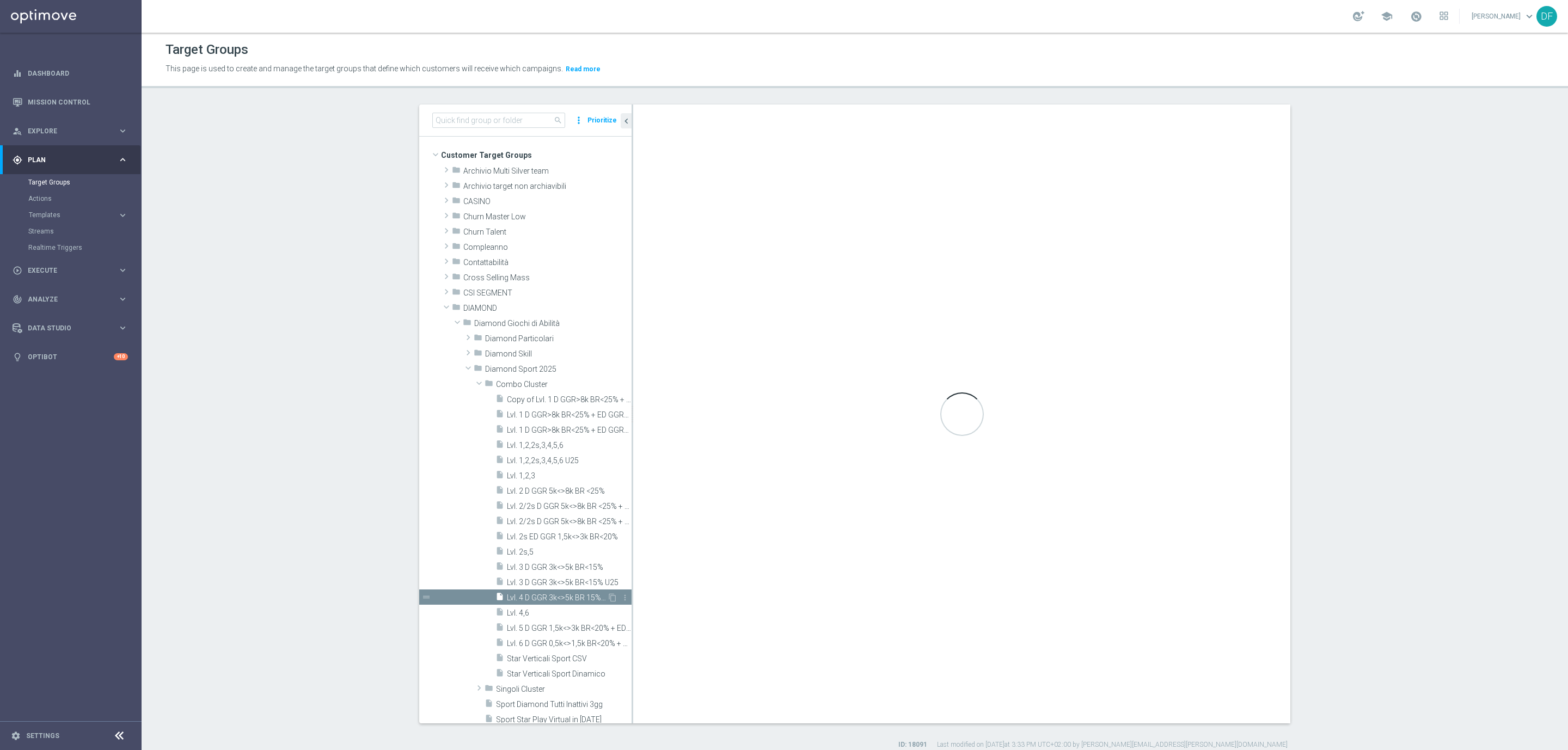
checkbox input "true"
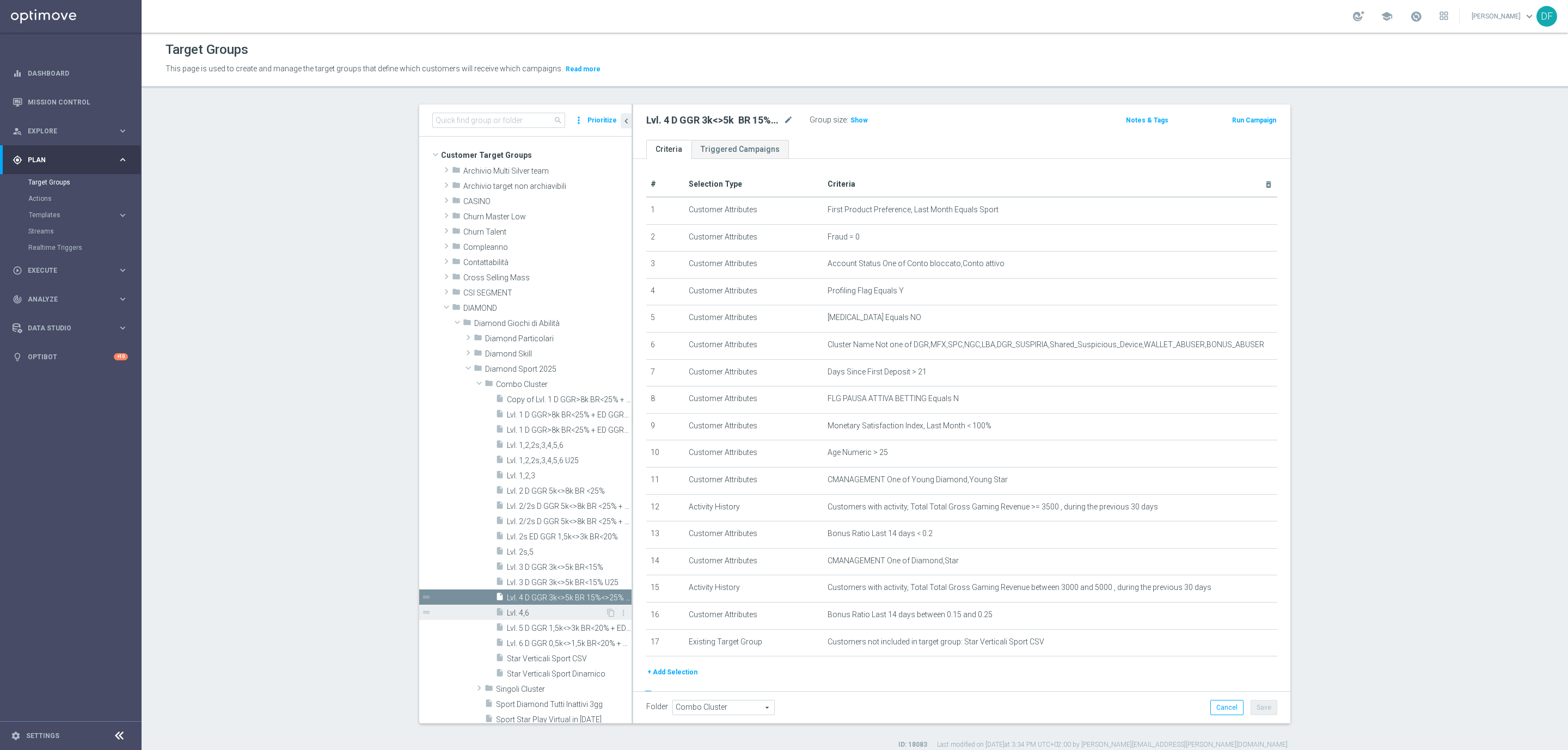
click at [548, 610] on span "Lvl. 4,6" at bounding box center [556, 613] width 99 height 9
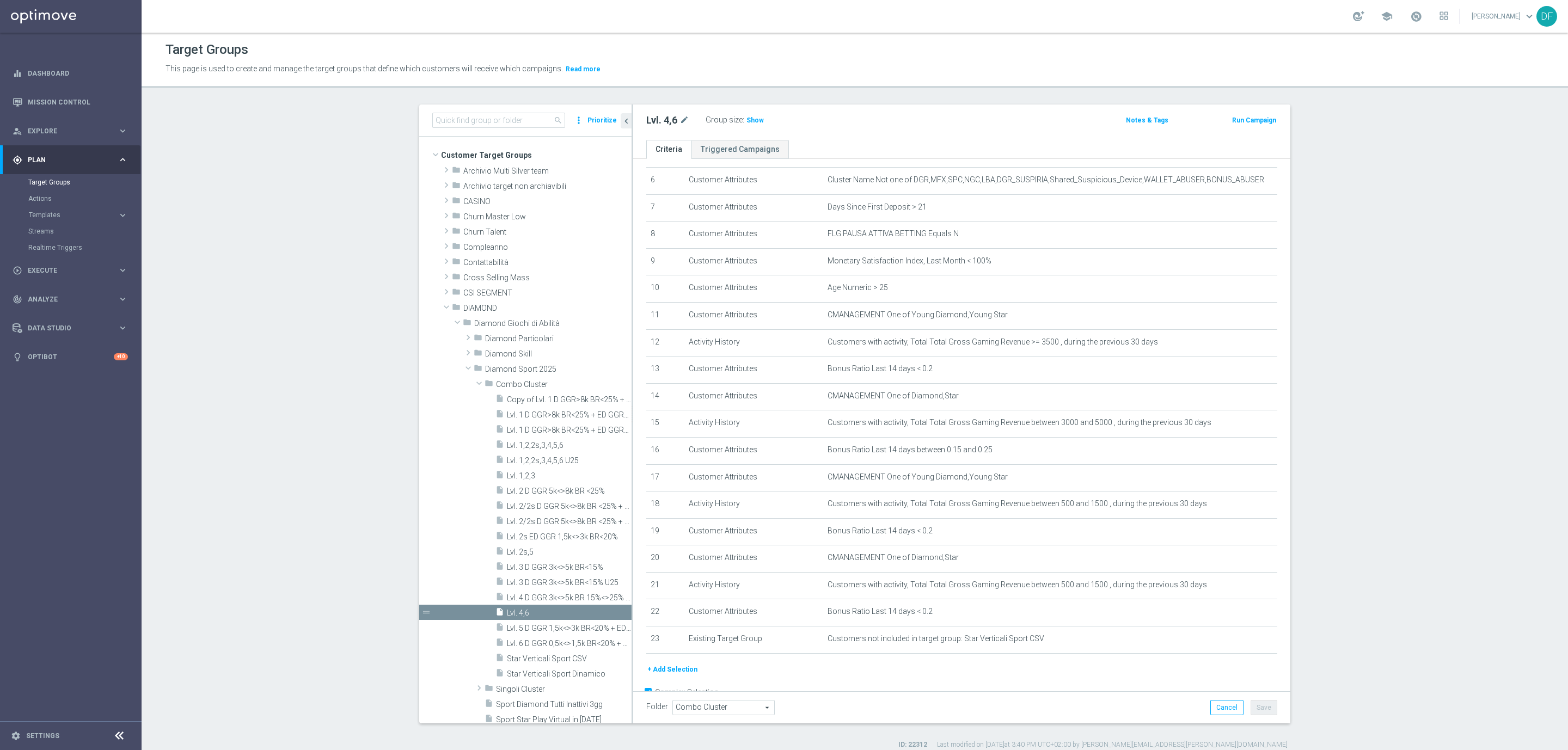
scroll to position [191, 0]
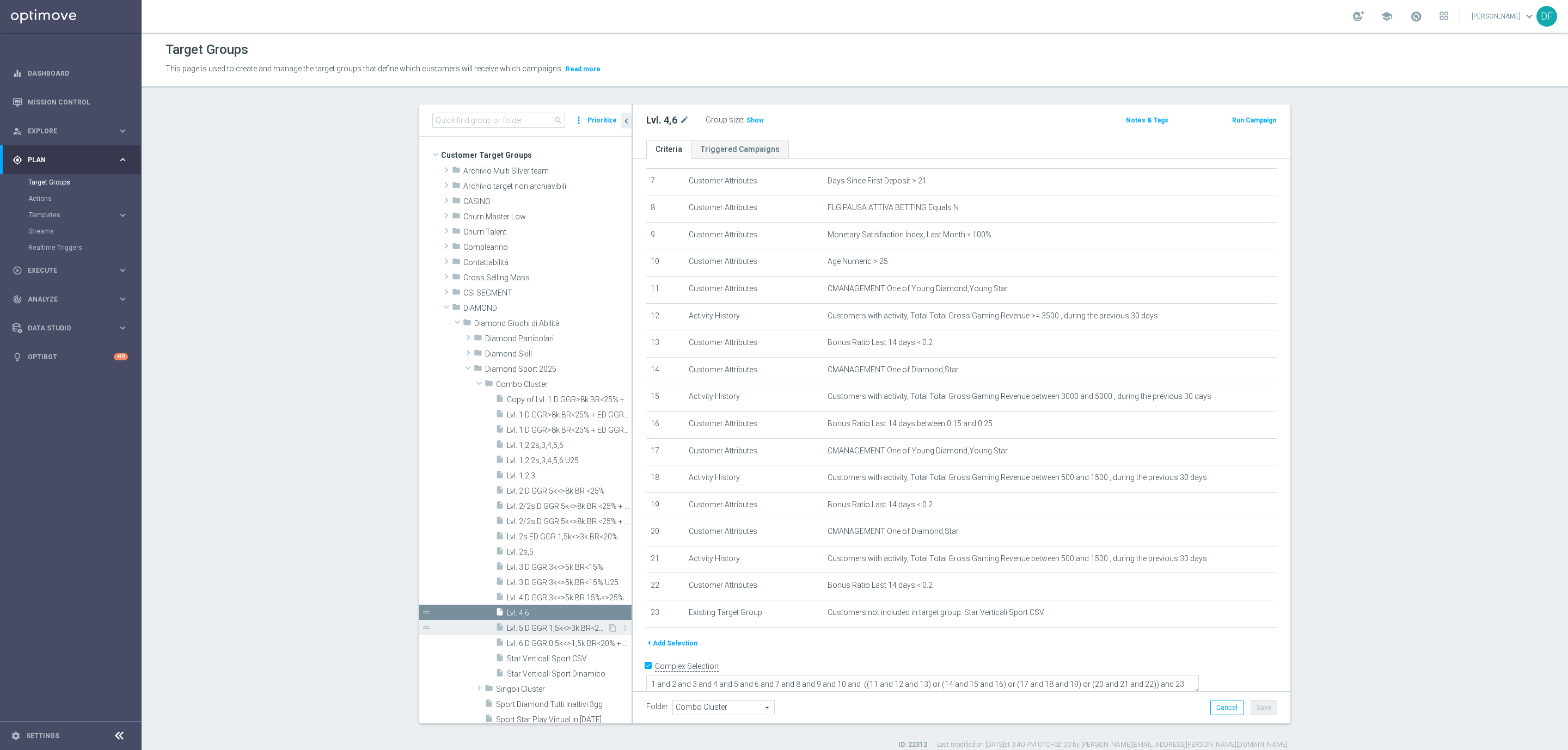
click at [562, 629] on span "Lvl. 5 D GGR 1,5k<>3k BR<20% + ED GGR 0,5k<>1,5k BR<20% + YD GGR 1,5k<>3,5k BR<…" at bounding box center [556, 628] width 100 height 9
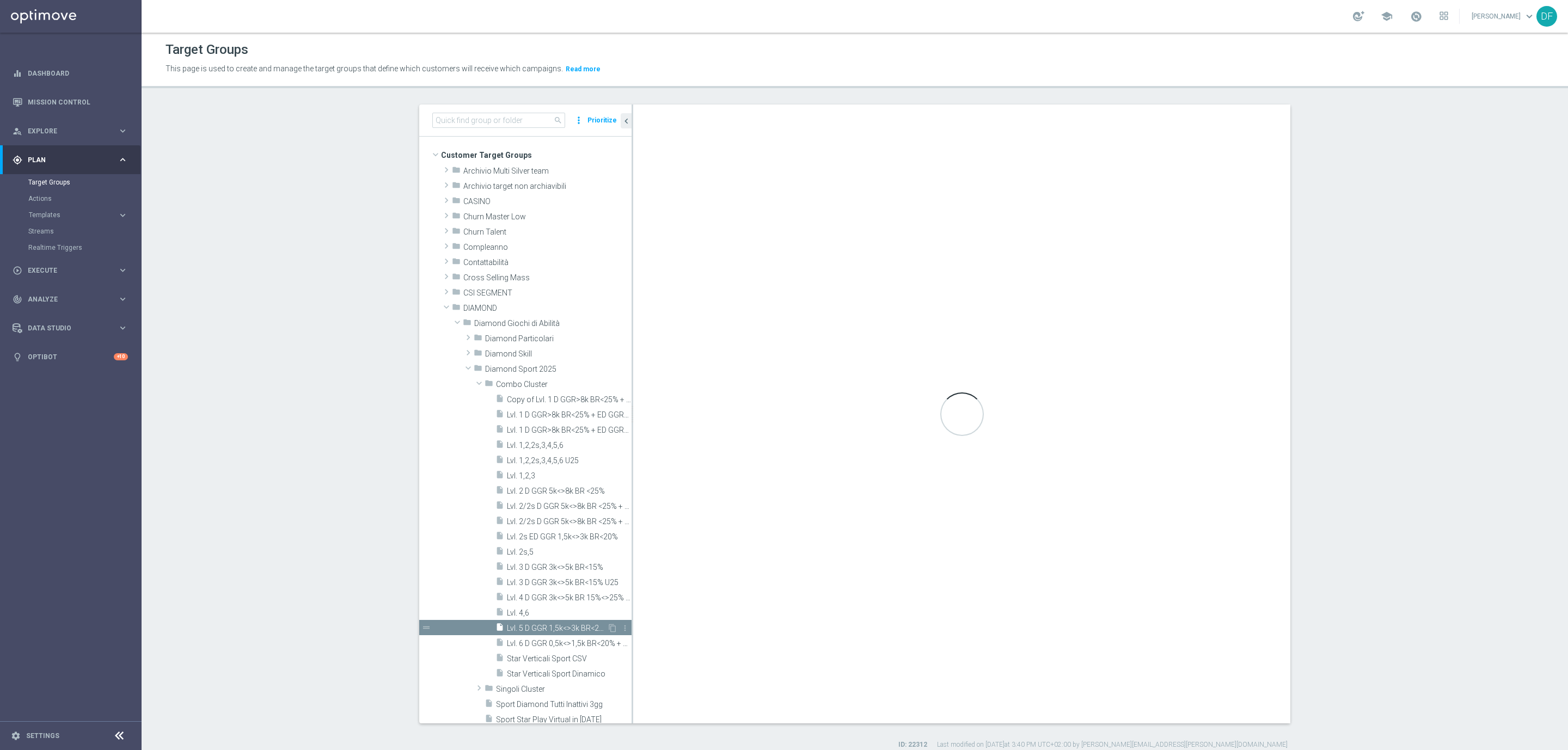
scroll to position [110, 0]
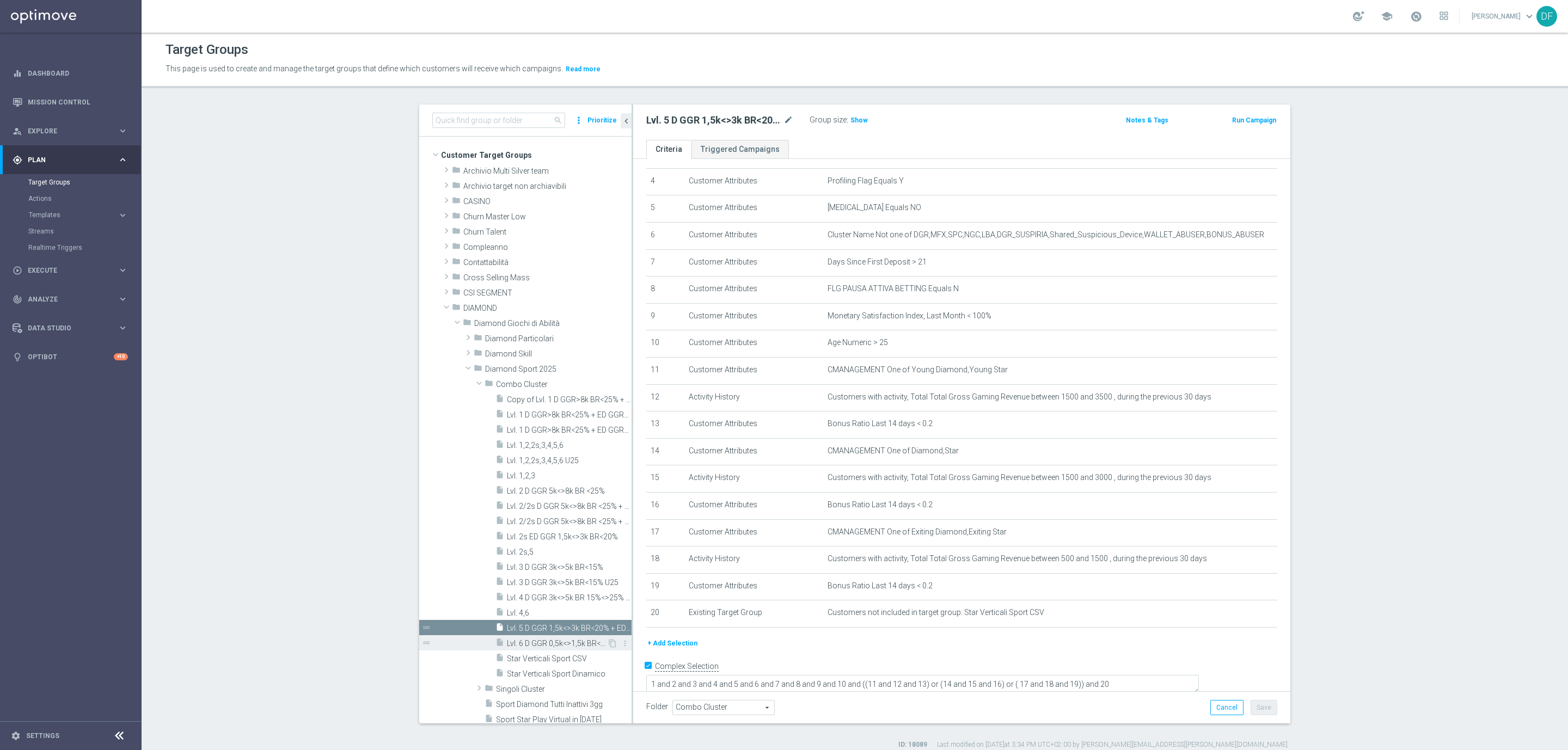
click at [562, 648] on div "insert_drive_file Lvl. 6 D GGR 0,5k<>1,5k BR<20% + YD GGR 0,5k<>1,5k BR<20%" at bounding box center [551, 642] width 112 height 15
type textarea "1 and 2 and 3 and 4 and 5 and 6 and 7 and 8 and 9 and 10 and ((11 and 12 and 13…"
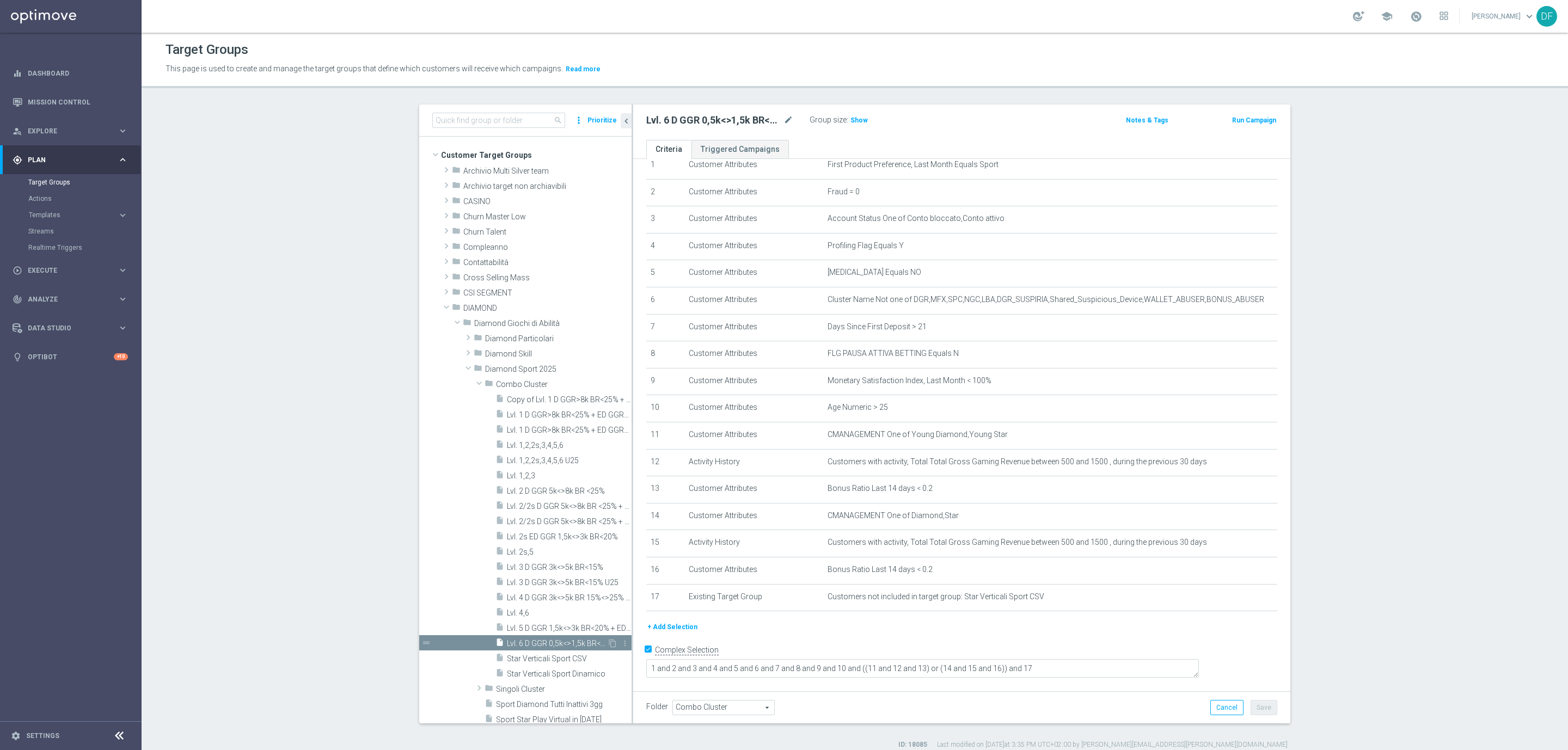
scroll to position [29, 0]
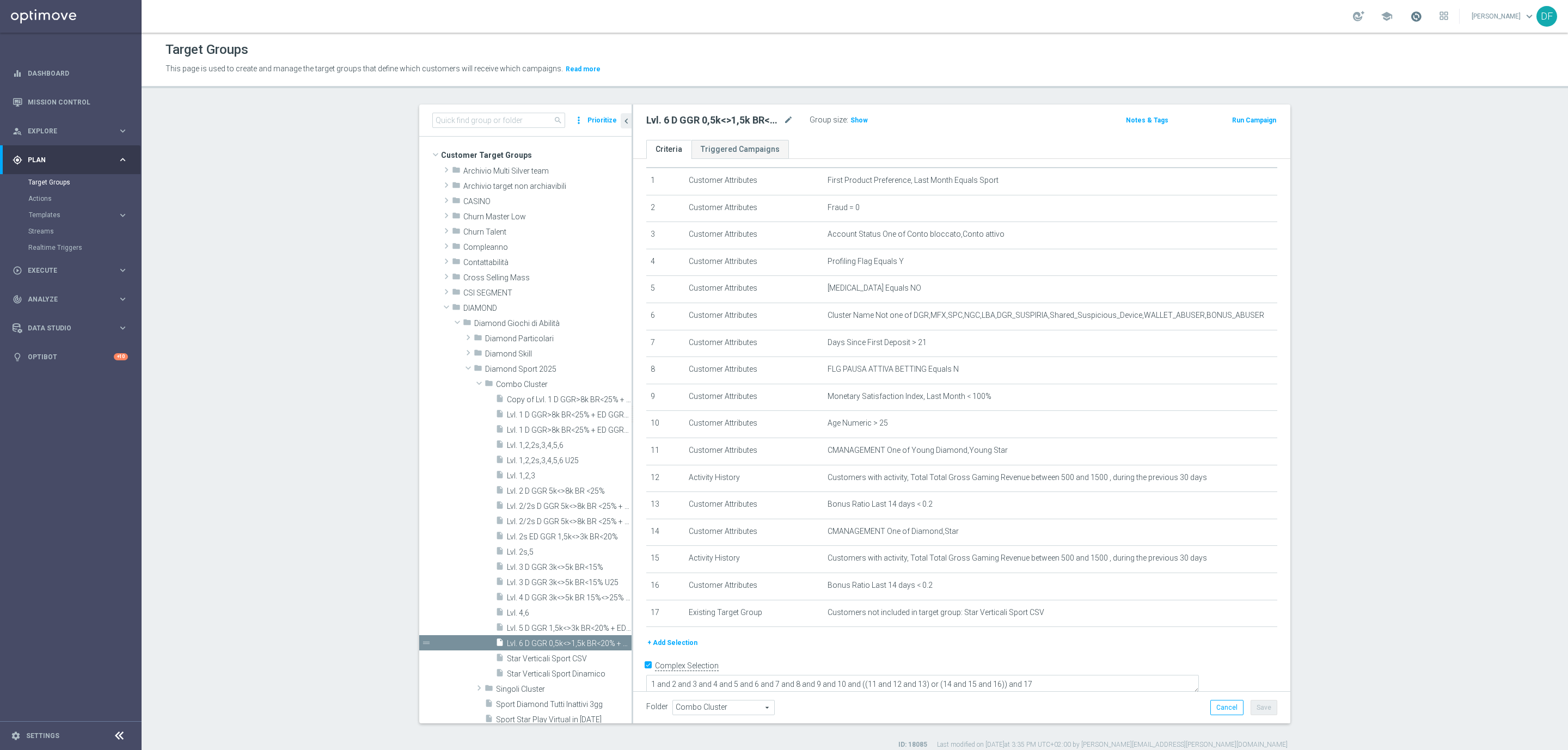
click at [1411, 18] on span at bounding box center [1416, 16] width 12 height 12
click at [522, 341] on span "Diamond Particolari" at bounding box center [533, 339] width 95 height 9
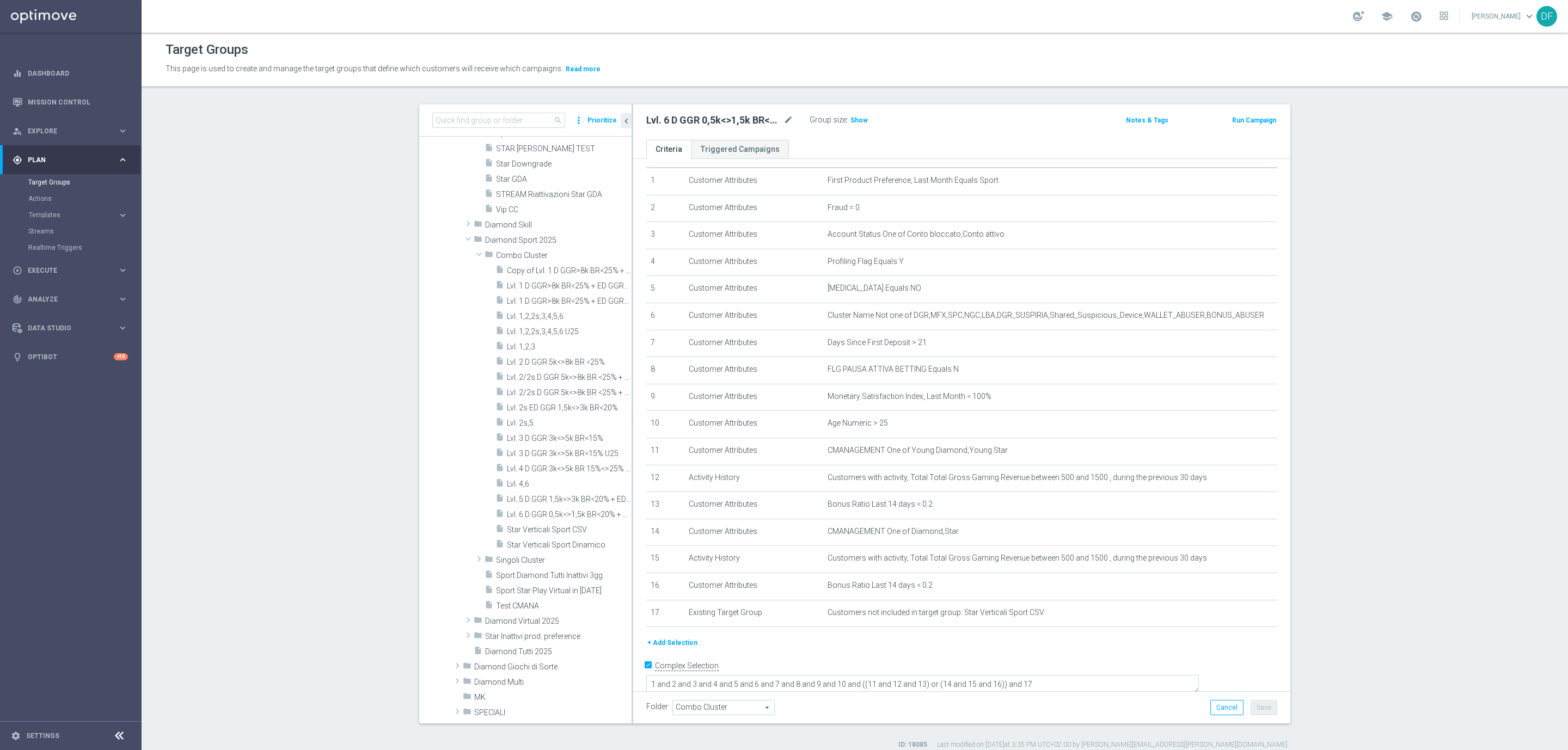
scroll to position [87, 0]
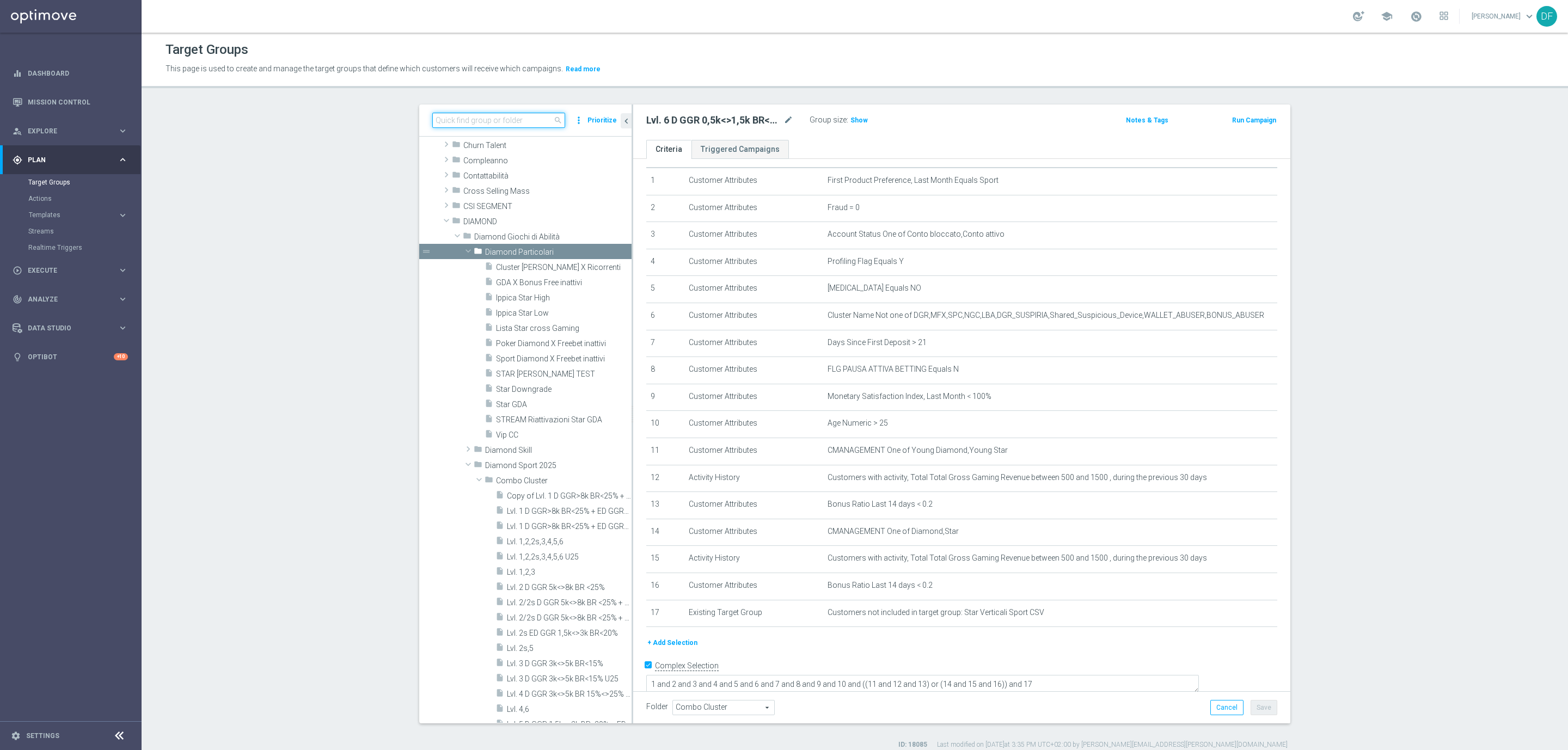
click at [479, 121] on input at bounding box center [498, 120] width 133 height 15
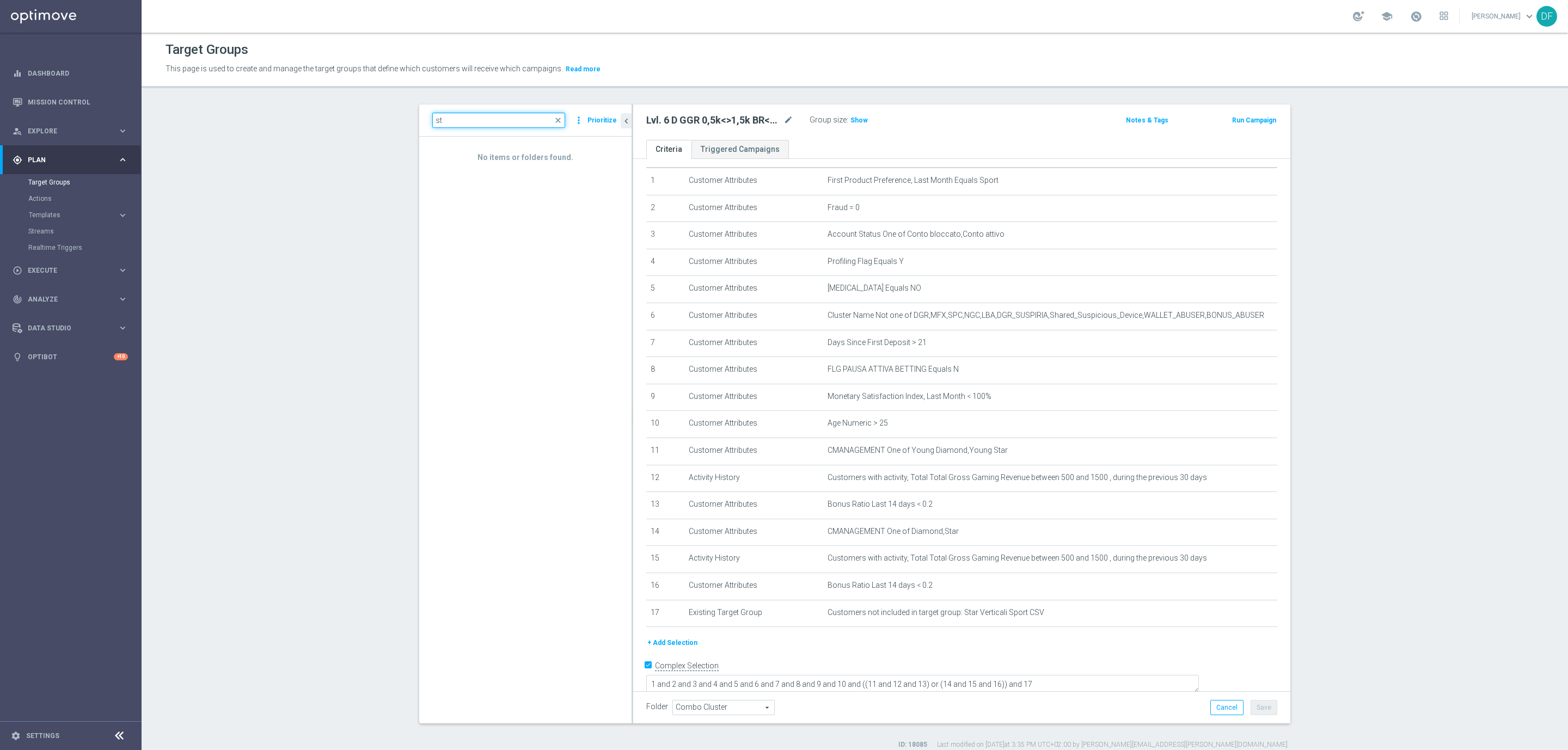
type input "s"
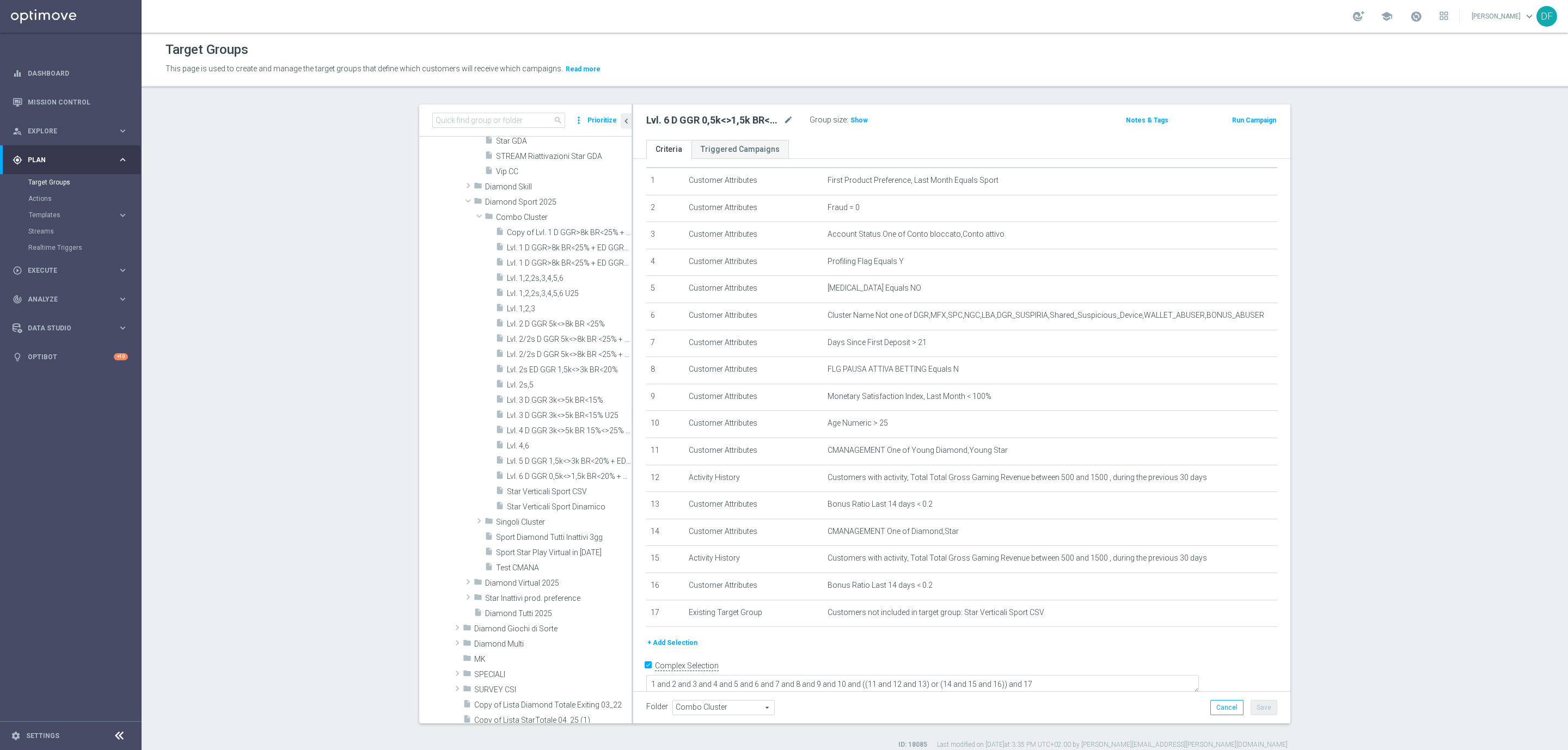
scroll to position [388, 0]
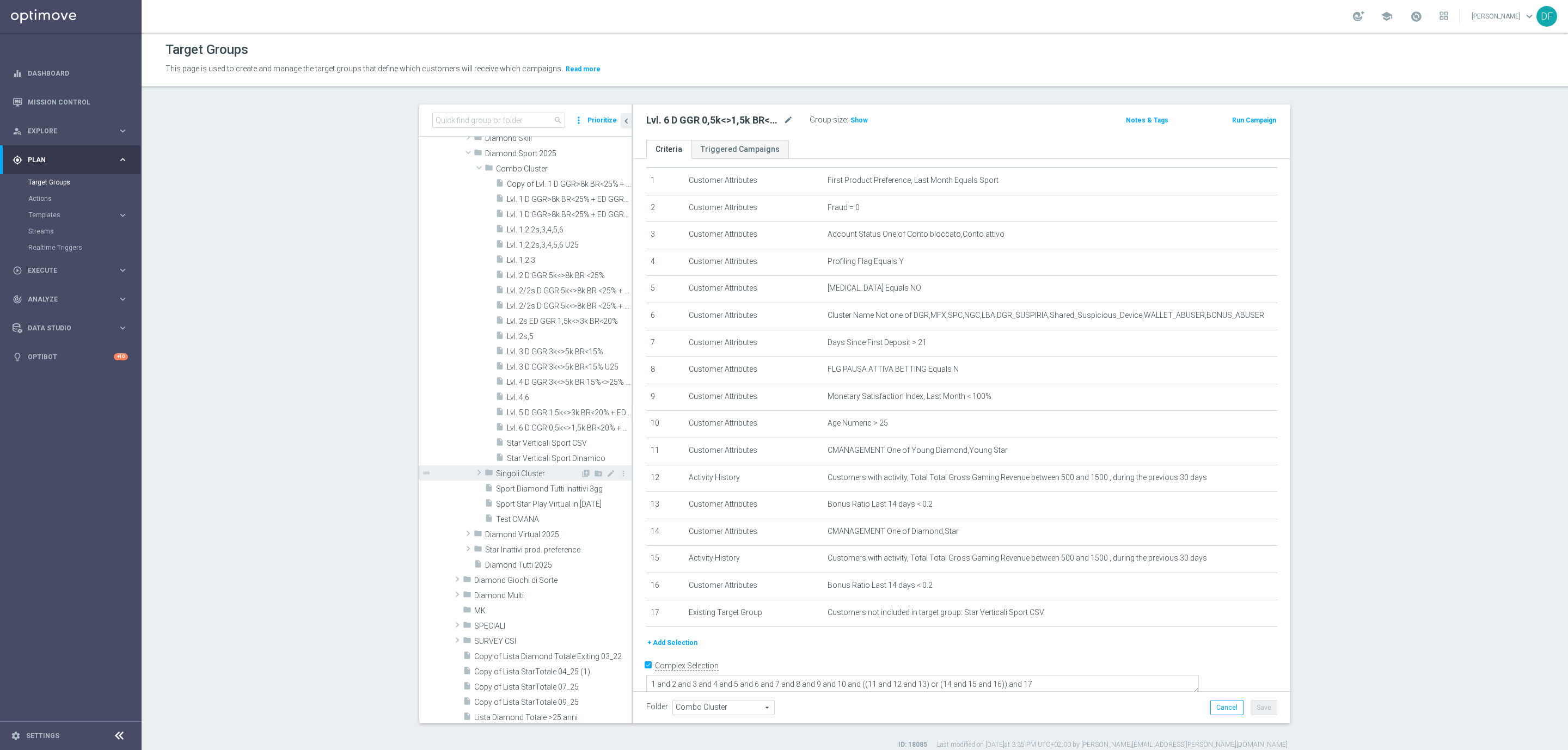
click at [500, 474] on span "Singoli Cluster" at bounding box center [537, 474] width 84 height 9
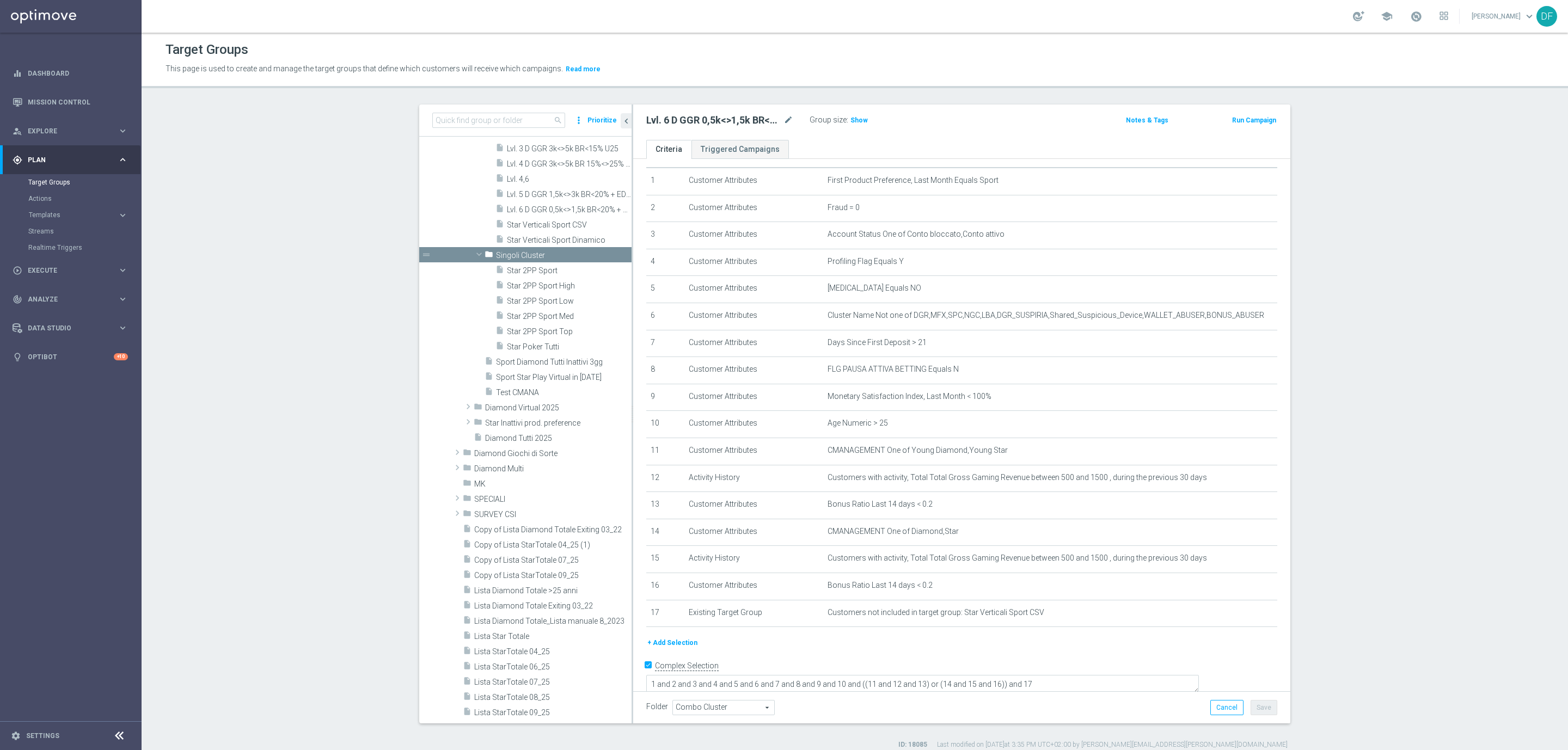
scroll to position [602, 0]
click at [495, 125] on input at bounding box center [498, 120] width 133 height 15
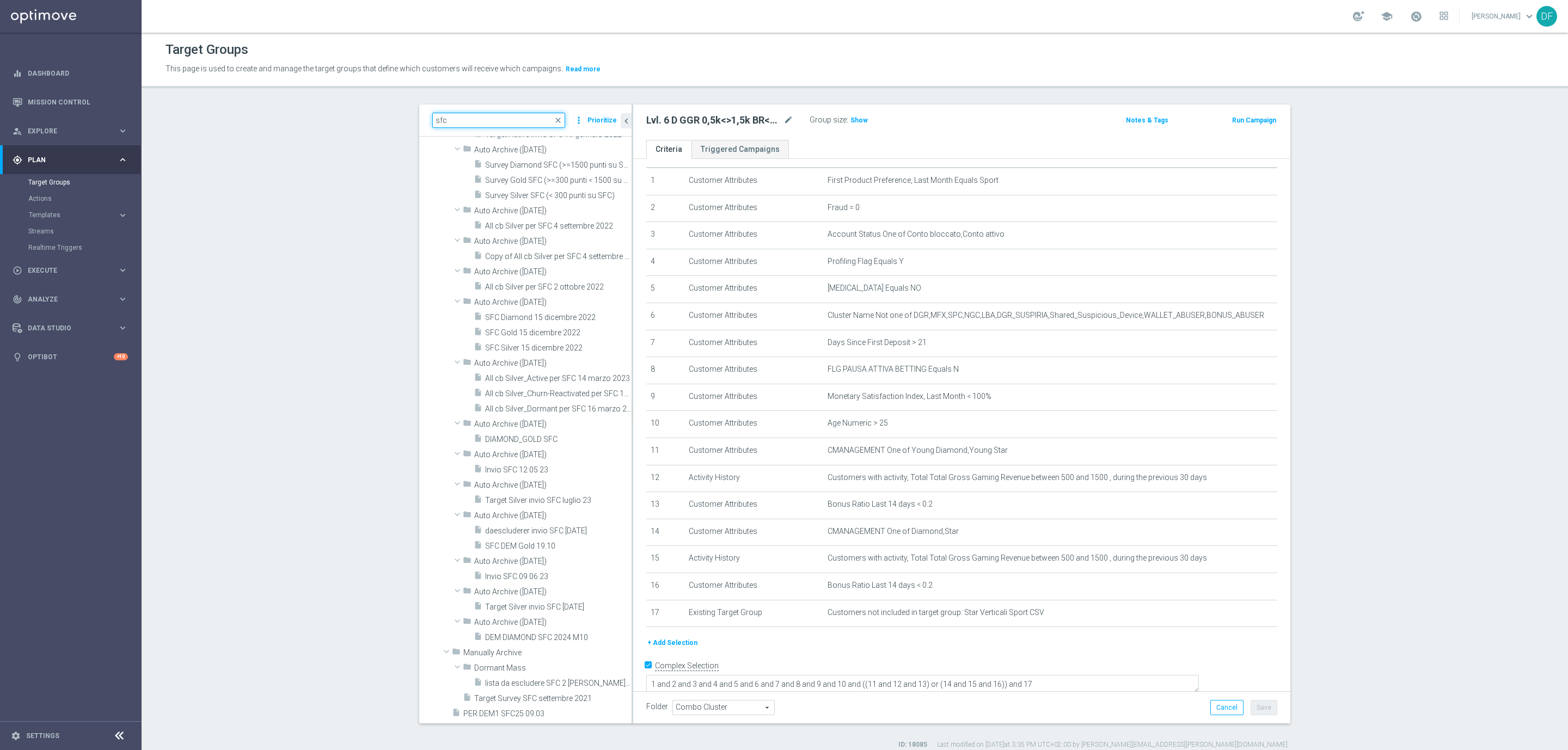
scroll to position [506, 0]
type input "s"
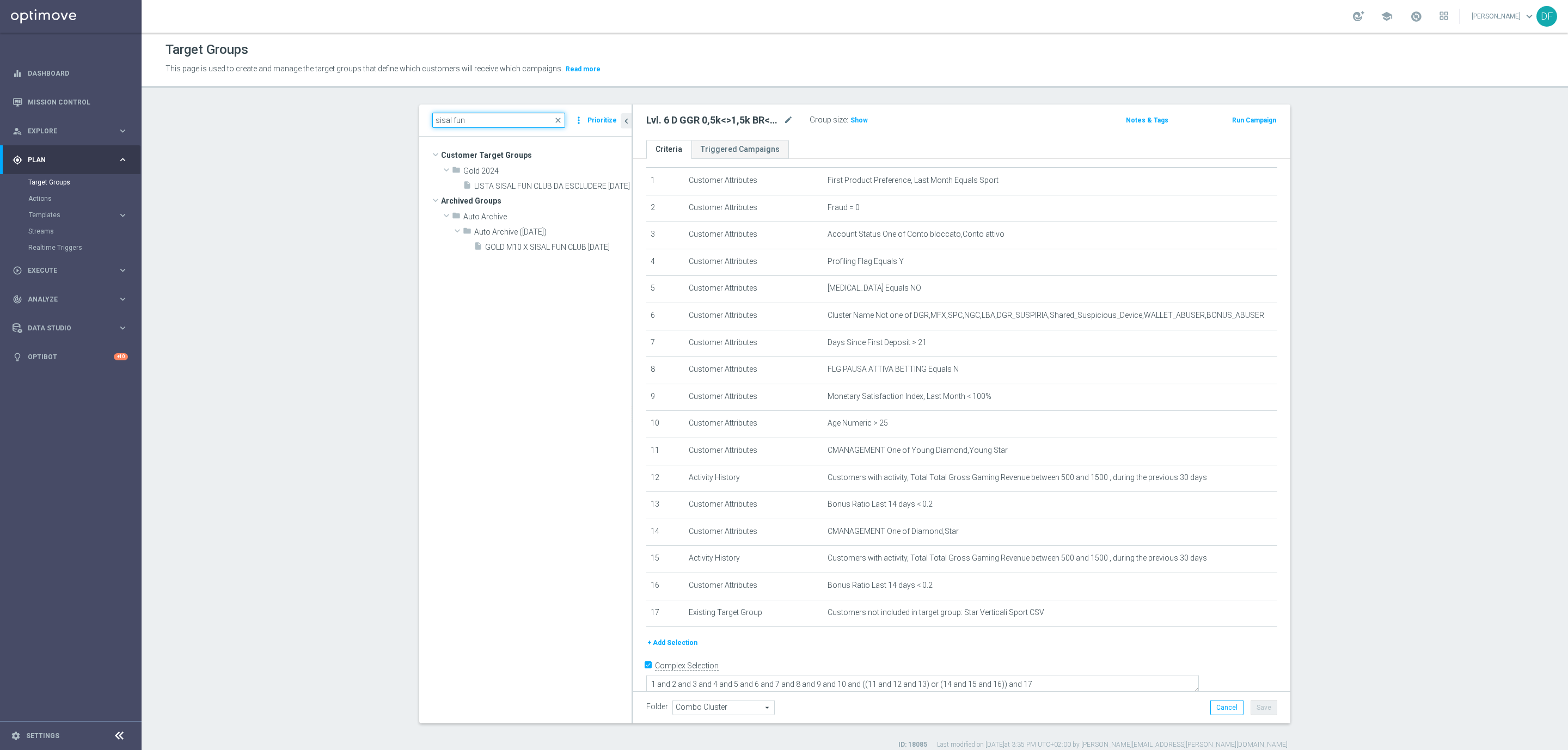
scroll to position [0, 0]
type input "s"
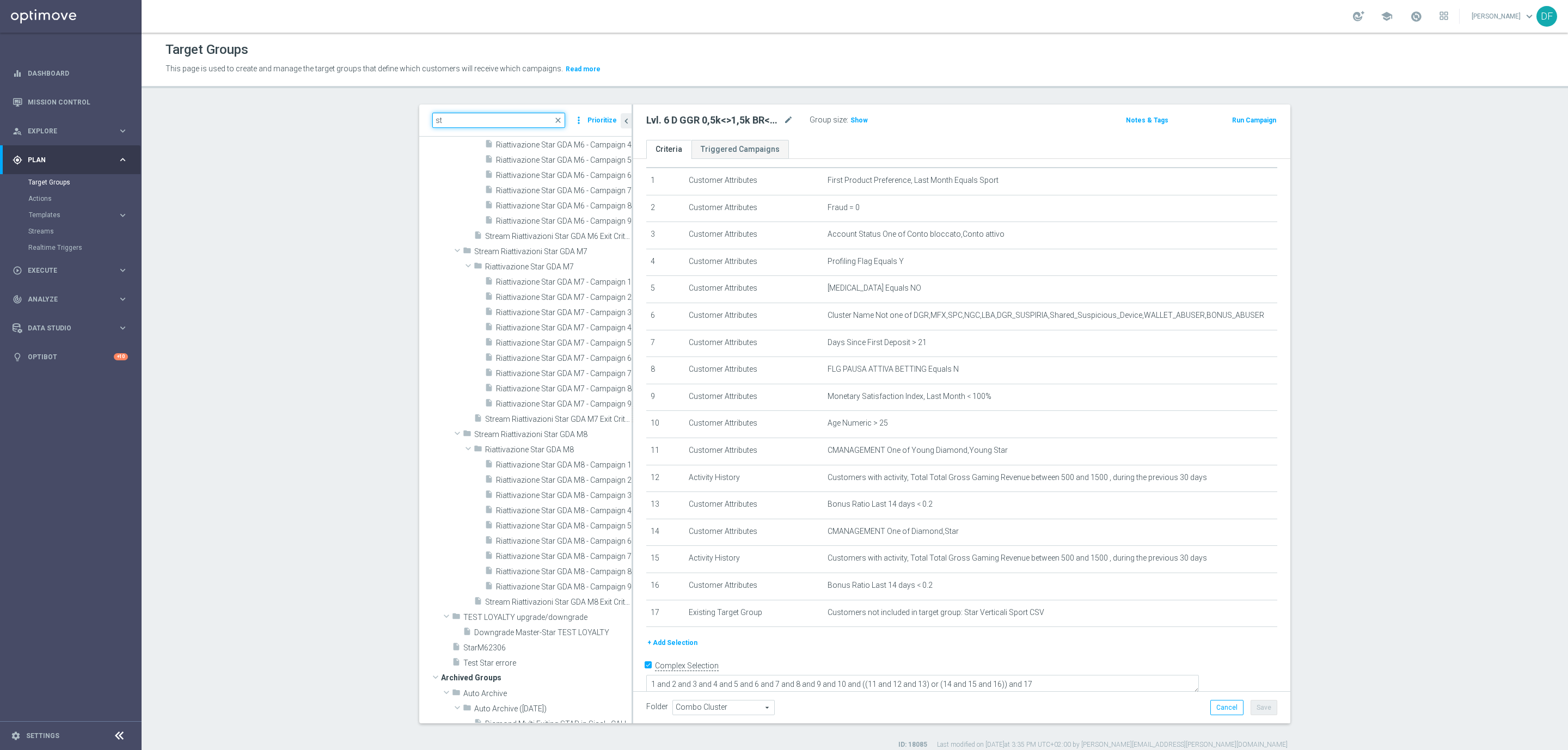
type input "s"
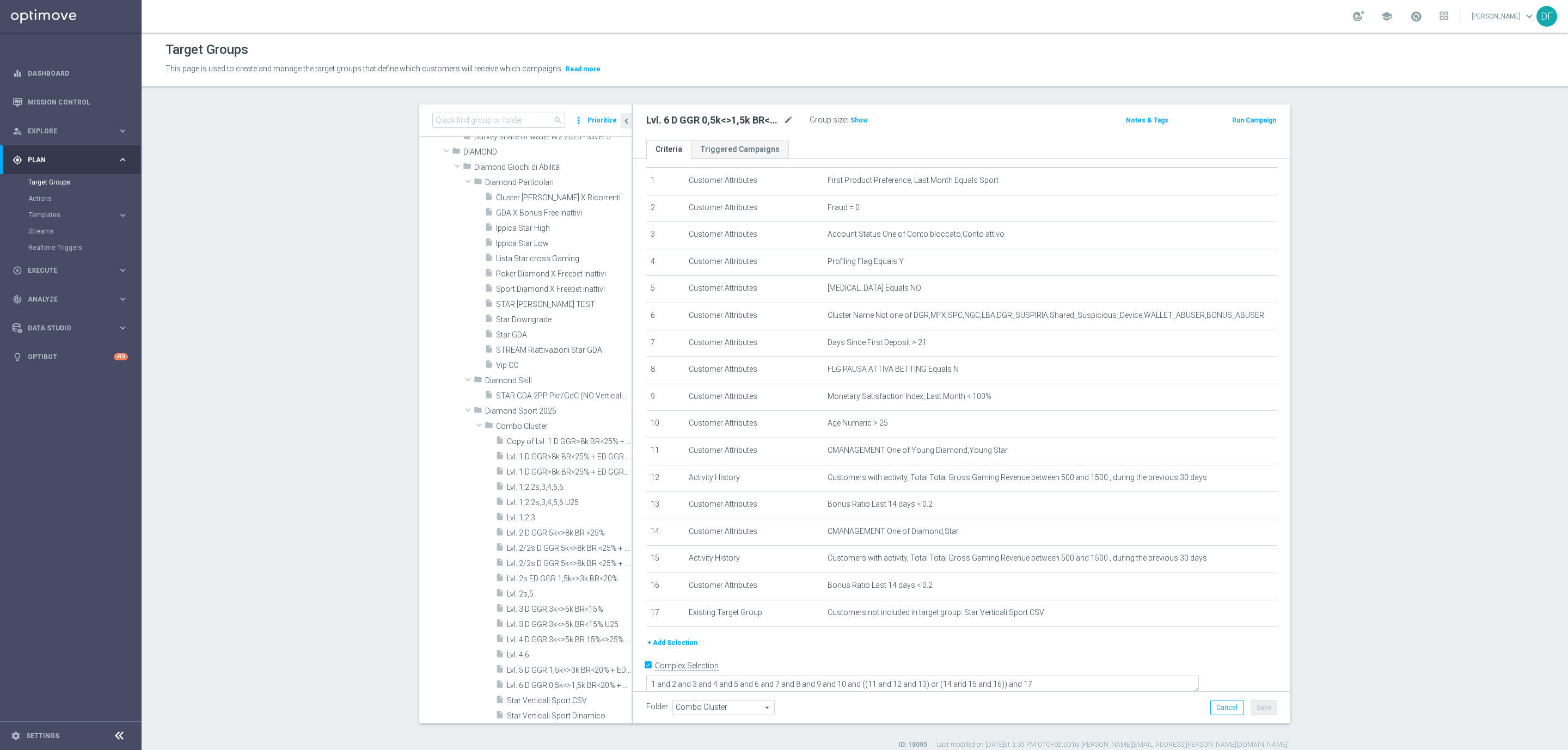
scroll to position [2465, 0]
click at [451, 250] on span at bounding box center [457, 251] width 13 height 11
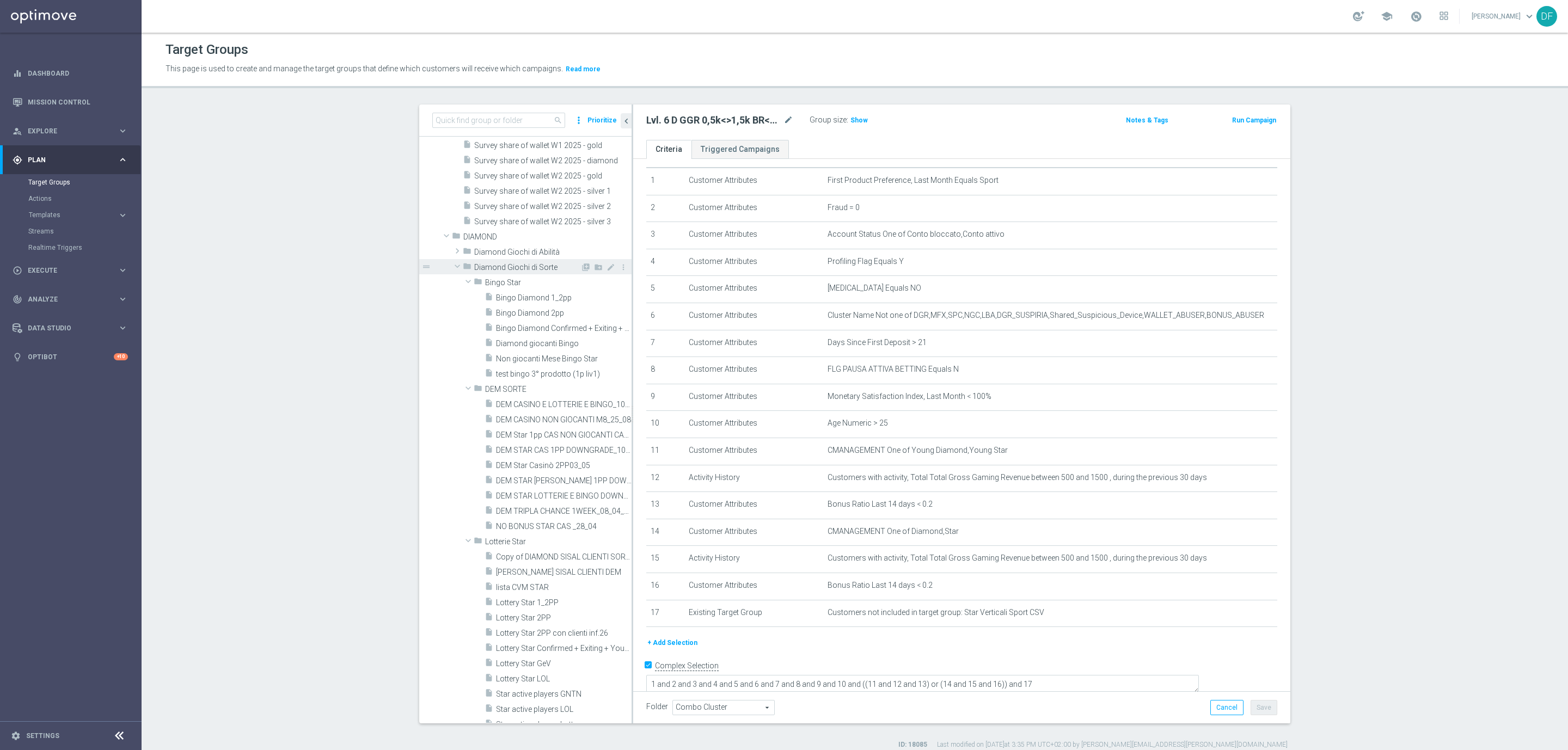
click at [451, 261] on span at bounding box center [457, 266] width 13 height 11
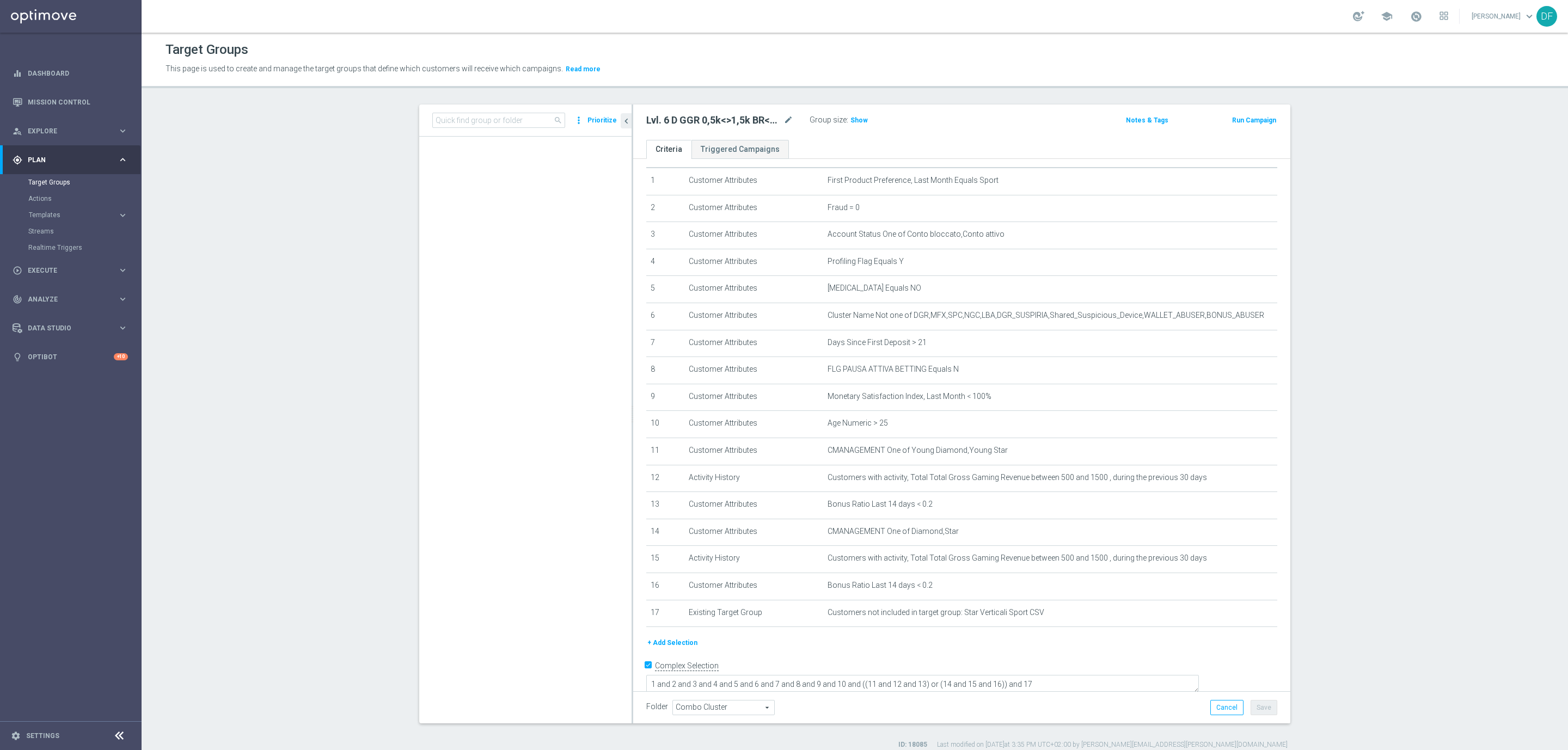
scroll to position [0, 0]
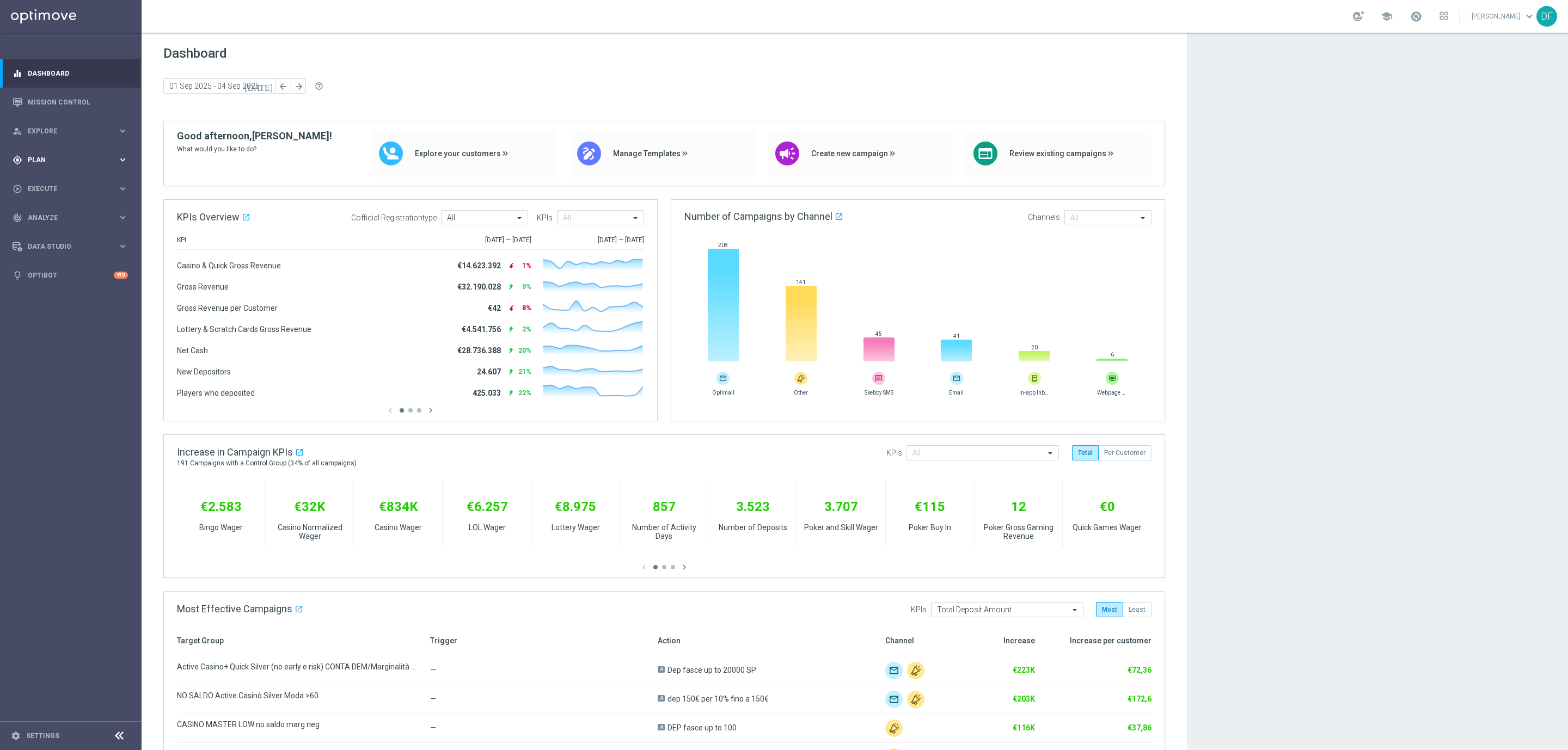
click at [39, 162] on span "Plan" at bounding box center [73, 160] width 90 height 7
click at [46, 230] on link "Streams" at bounding box center [71, 231] width 85 height 8
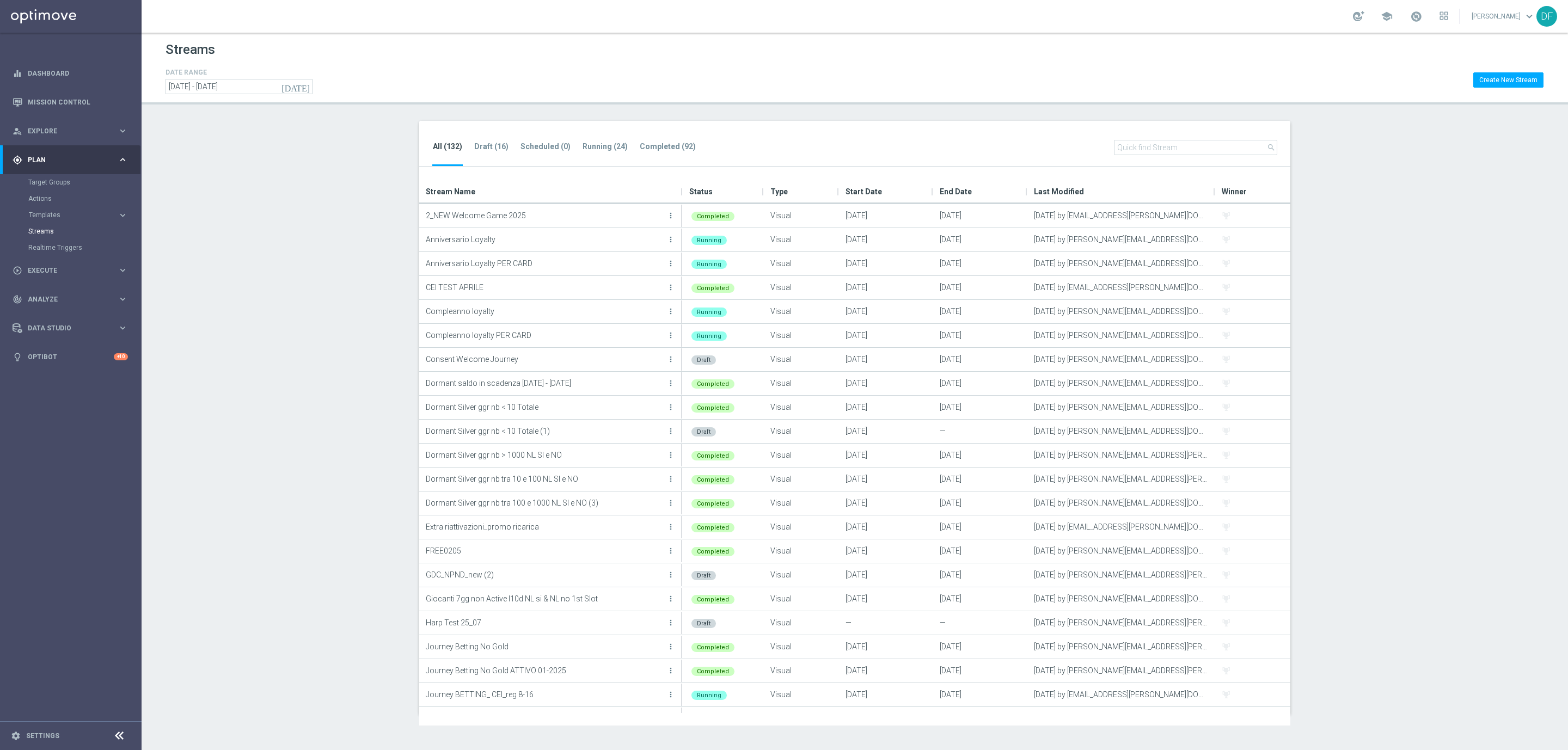
click at [1139, 146] on input "text" at bounding box center [1196, 147] width 163 height 15
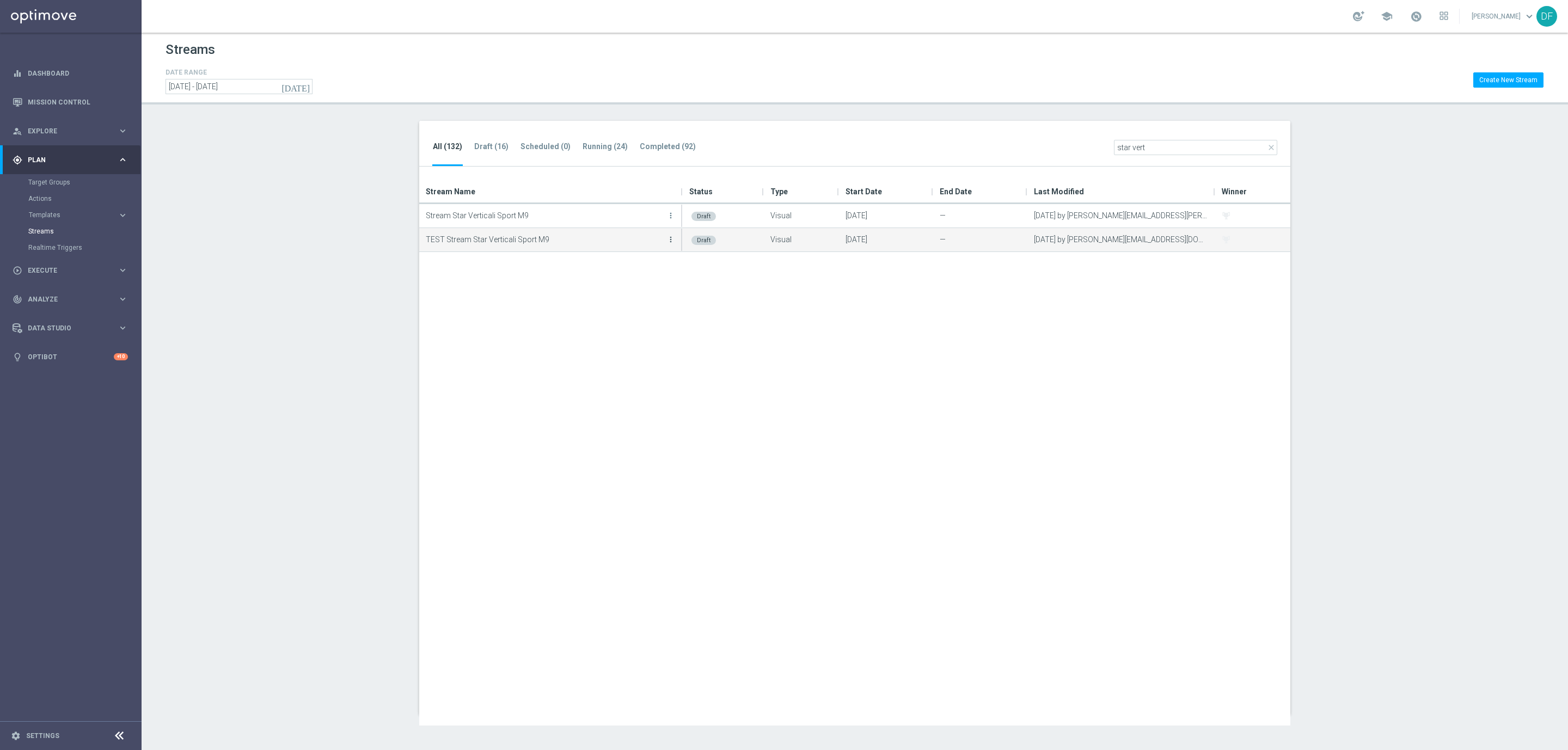
type input "star vert"
click at [670, 237] on icon "more_vert" at bounding box center [670, 239] width 8 height 8
click at [635, 253] on div "Edit" at bounding box center [627, 251] width 66 height 8
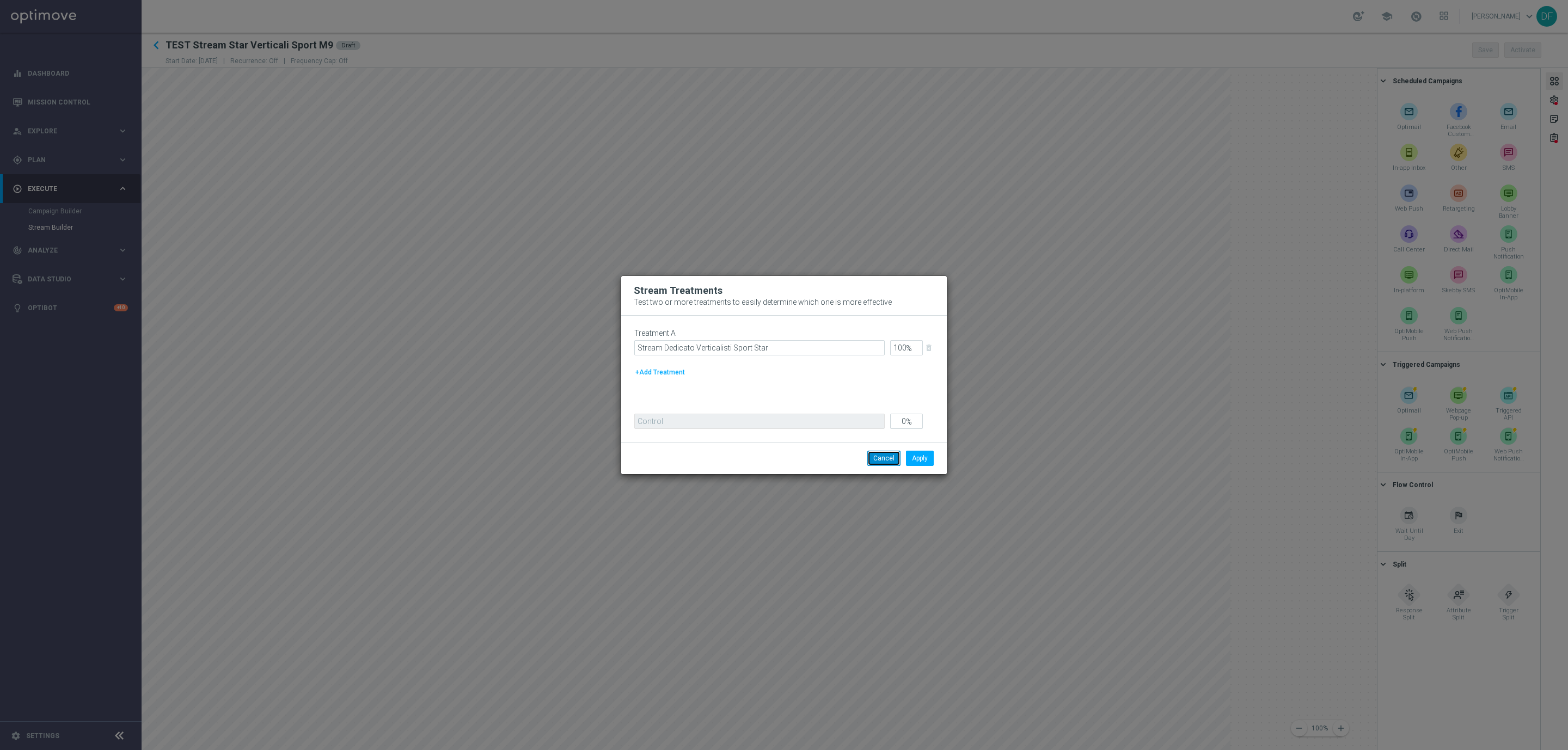
click at [882, 462] on button "Cancel" at bounding box center [884, 458] width 33 height 15
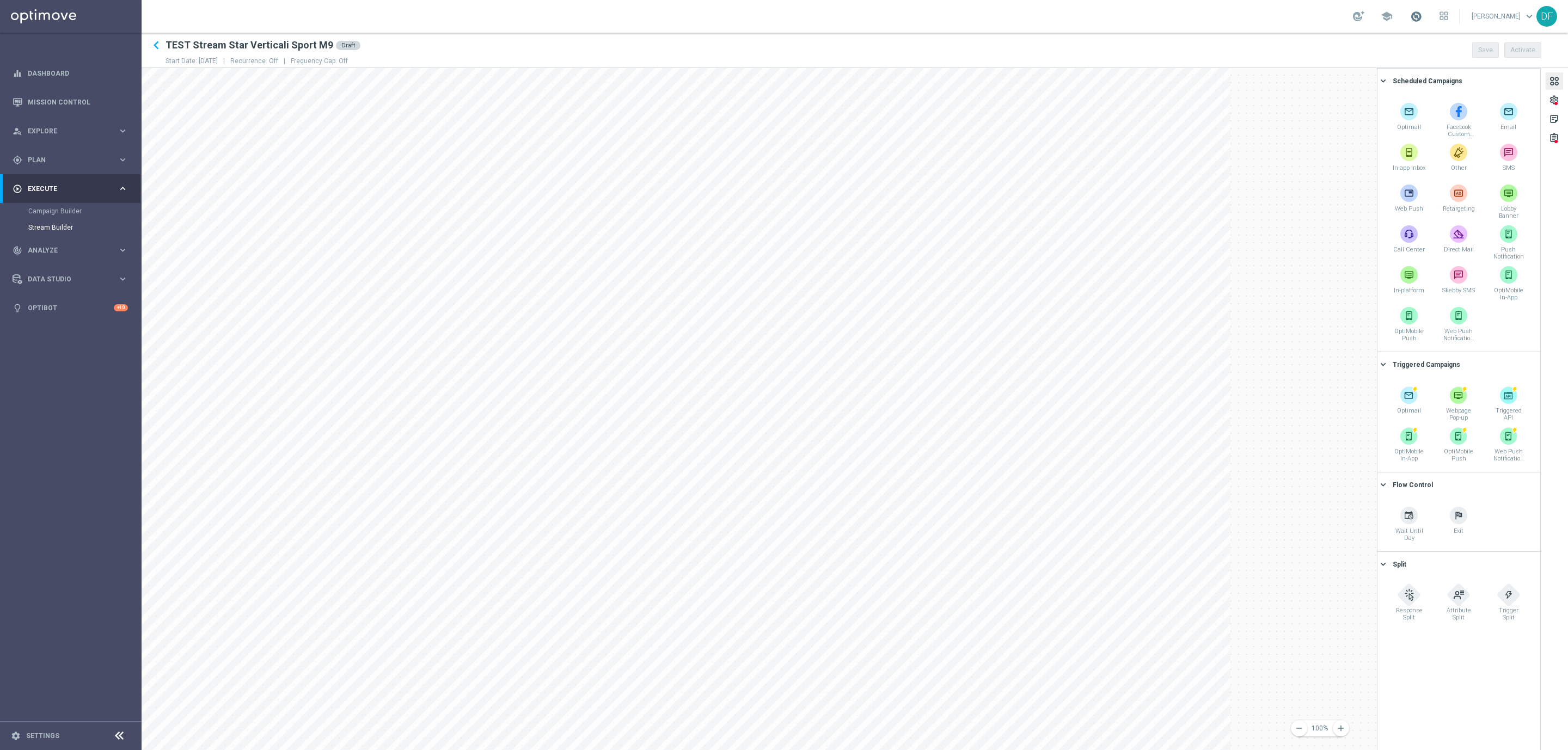
click at [1413, 18] on span at bounding box center [1416, 16] width 12 height 12
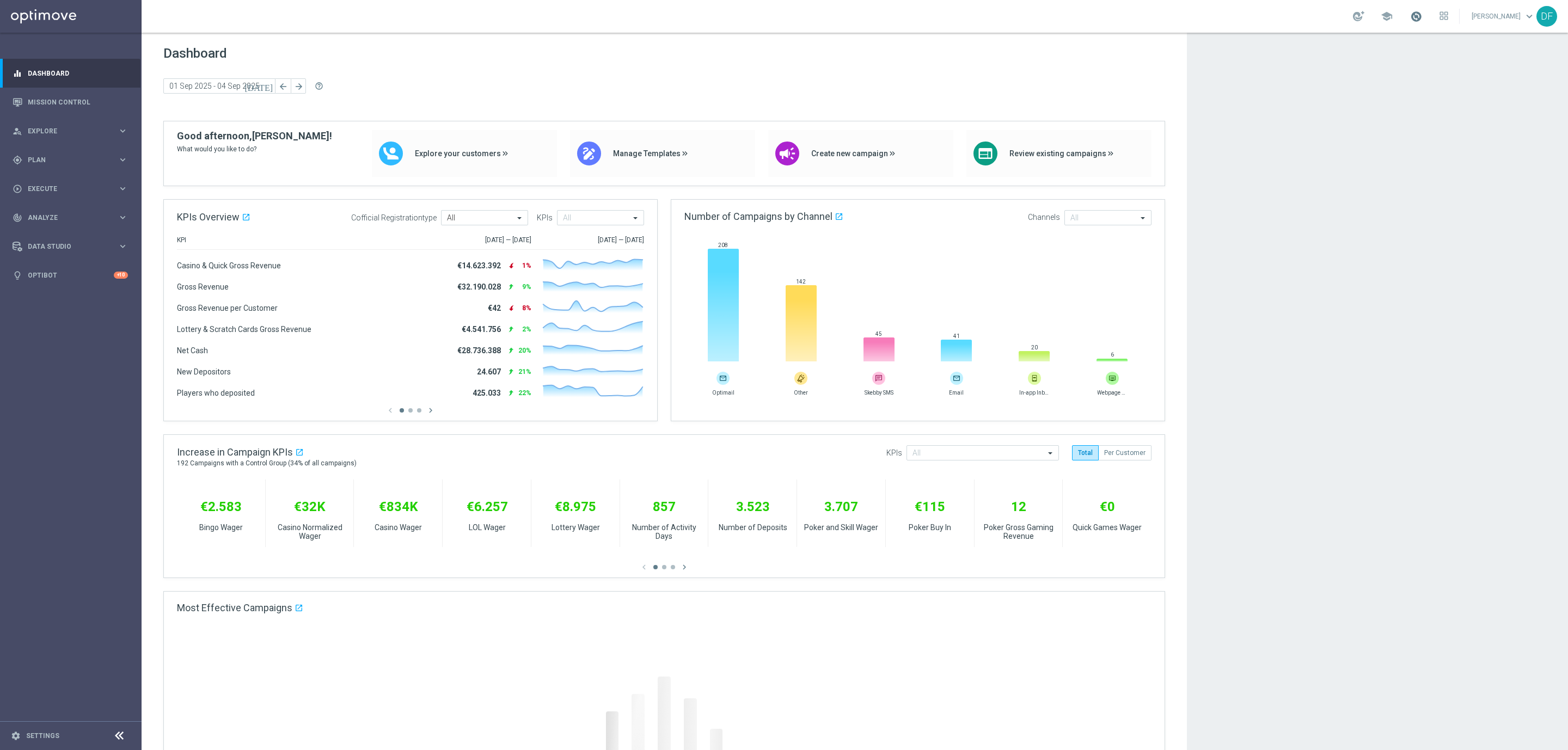
click at [1415, 16] on span at bounding box center [1416, 16] width 12 height 12
